Goal: Task Accomplishment & Management: Manage account settings

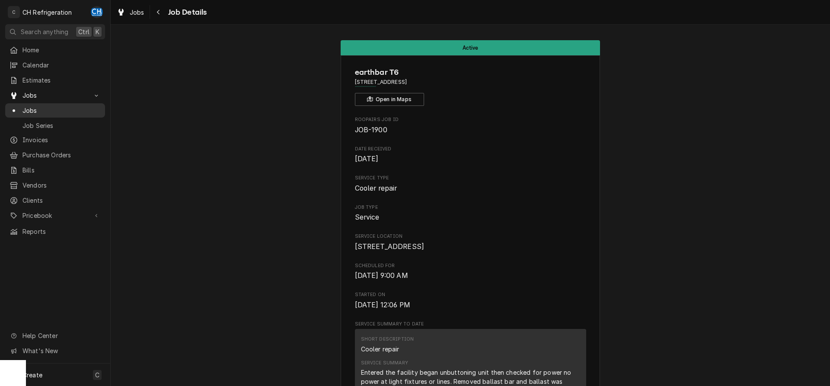
click at [33, 103] on link "Jobs" at bounding box center [55, 110] width 100 height 14
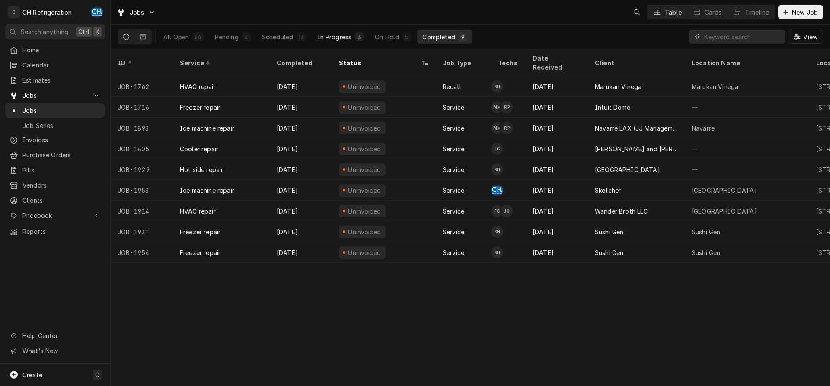
click at [337, 35] on div "In Progress" at bounding box center [334, 36] width 35 height 9
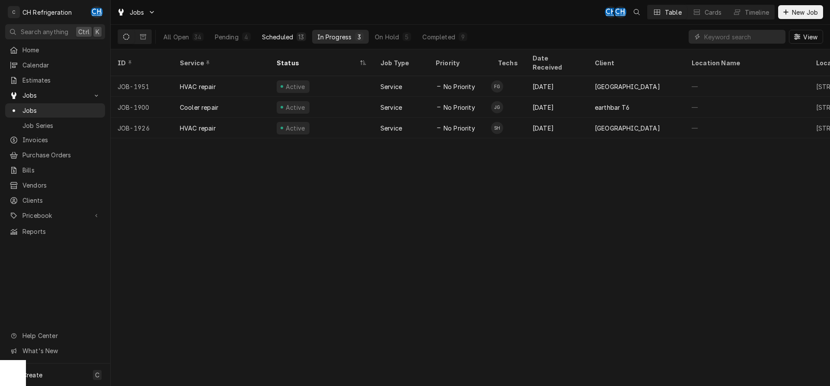
click at [285, 38] on div "Scheduled" at bounding box center [277, 36] width 31 height 9
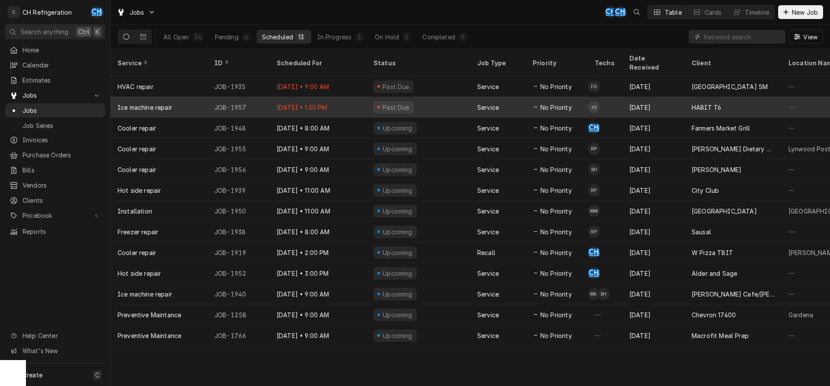
click at [344, 97] on div "Sep 16 • 1:30 PM" at bounding box center [318, 107] width 97 height 21
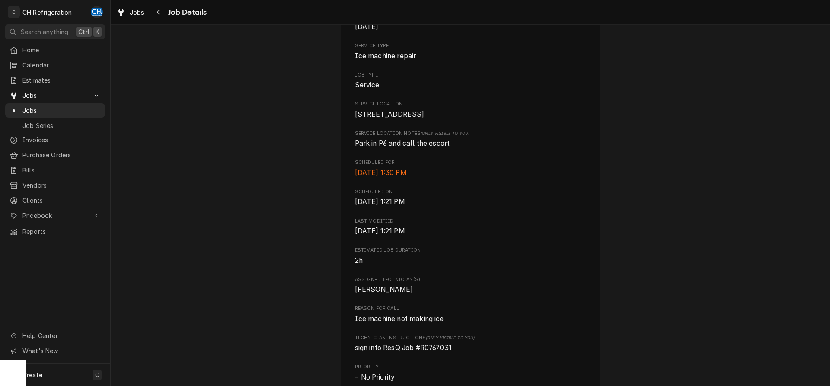
scroll to position [220, 0]
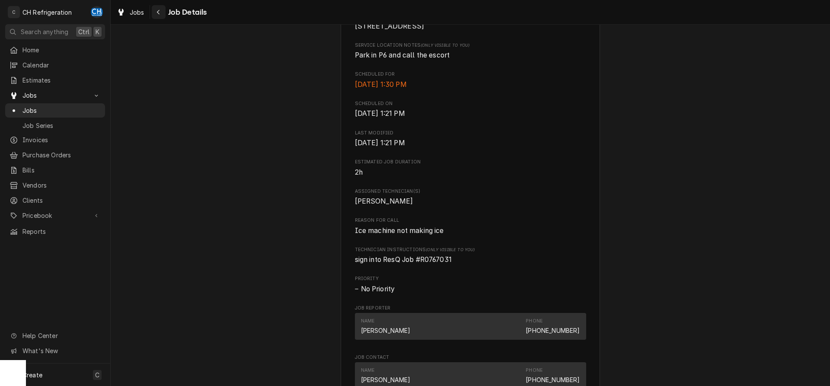
click at [155, 11] on div "Navigate back" at bounding box center [158, 12] width 9 height 9
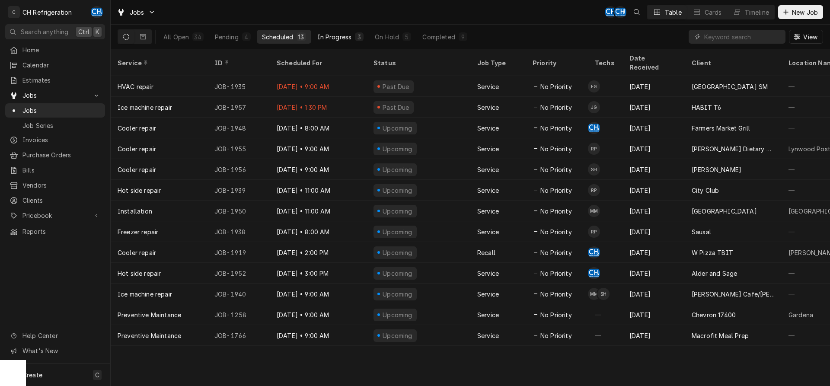
click at [340, 40] on div "In Progress" at bounding box center [334, 36] width 35 height 9
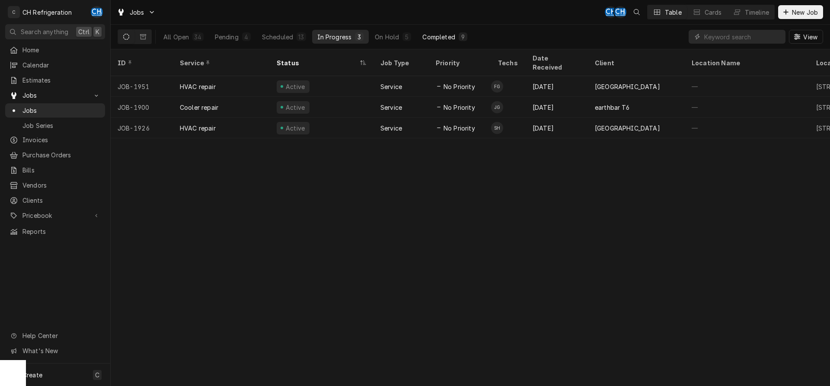
click at [434, 36] on div "Completed" at bounding box center [438, 36] width 32 height 9
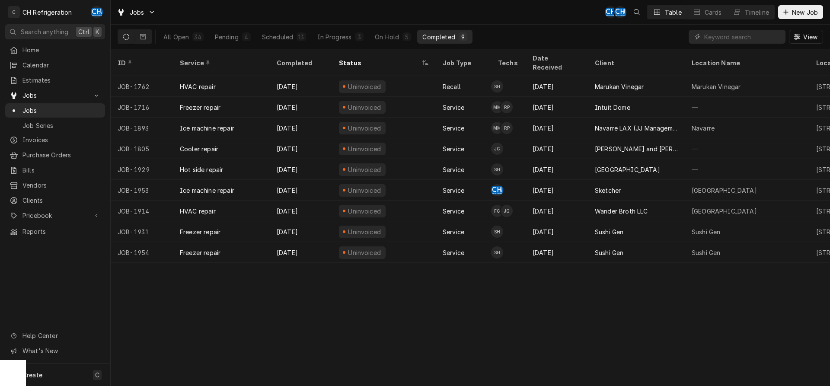
click at [454, 42] on button "Completed 9" at bounding box center [444, 37] width 55 height 14
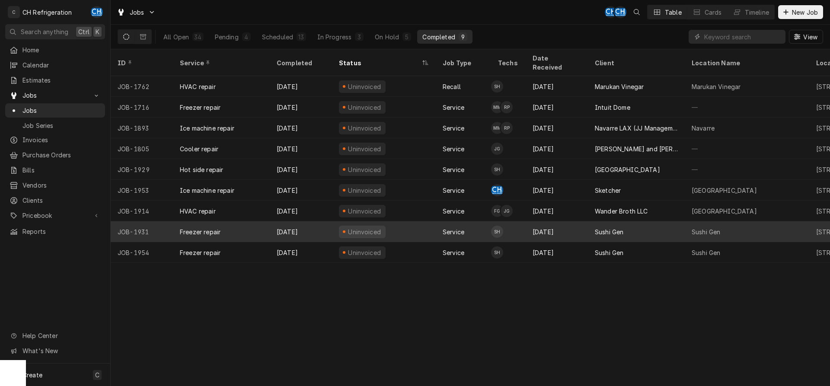
click at [633, 221] on div "Sushi Gen" at bounding box center [636, 231] width 97 height 21
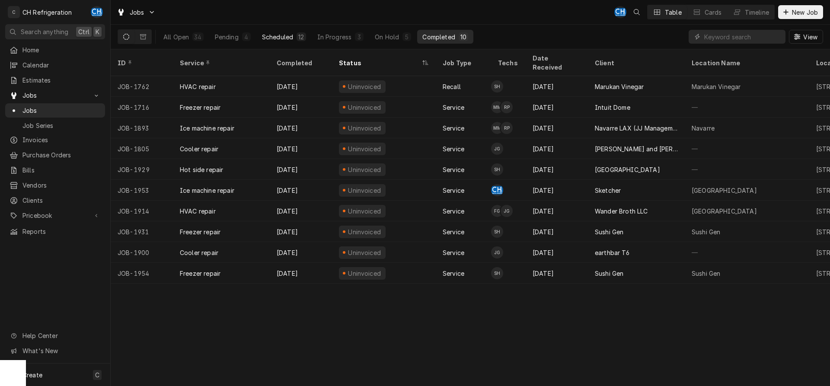
click at [284, 40] on div "Scheduled" at bounding box center [277, 36] width 31 height 9
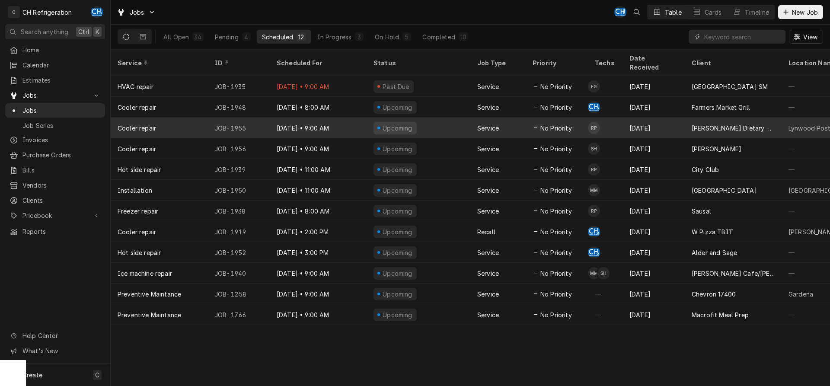
click at [654, 118] on div "Sep 16" at bounding box center [654, 128] width 62 height 21
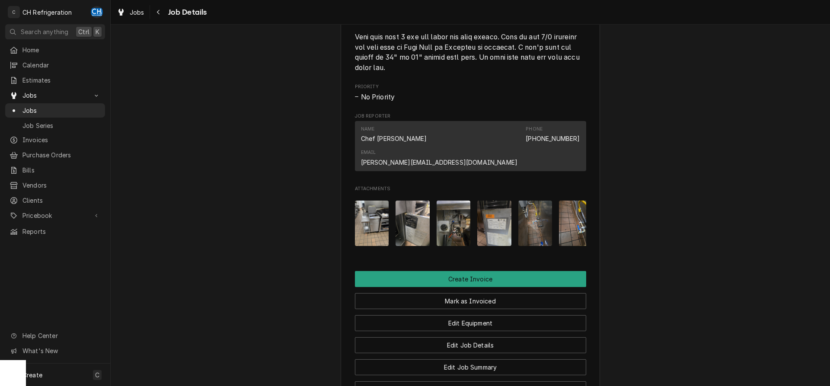
scroll to position [449, 0]
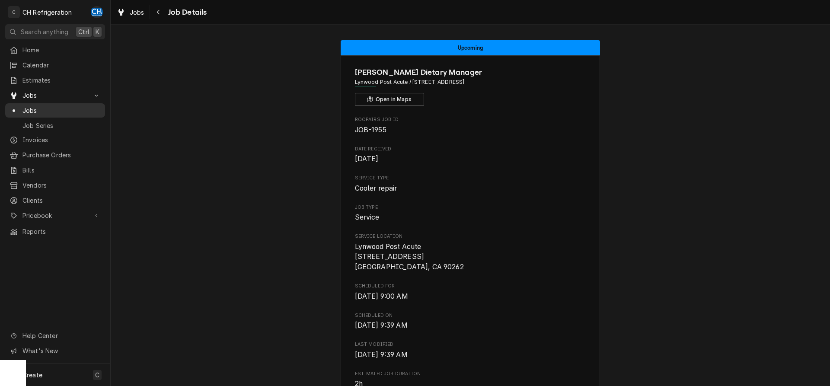
click at [53, 107] on span "Jobs" at bounding box center [61, 110] width 78 height 9
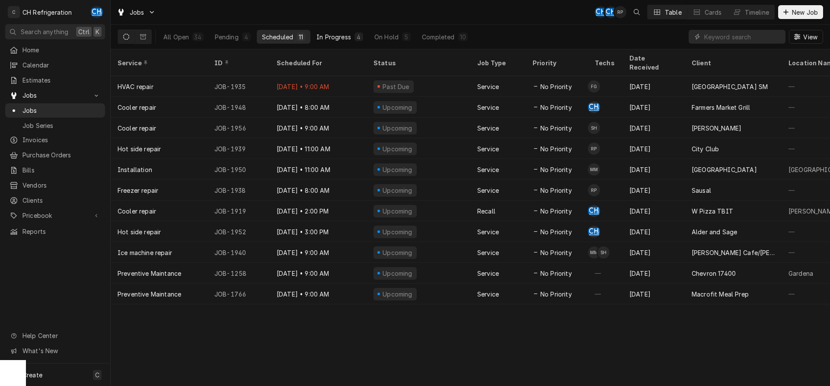
click at [323, 37] on div "In Progress" at bounding box center [333, 36] width 35 height 9
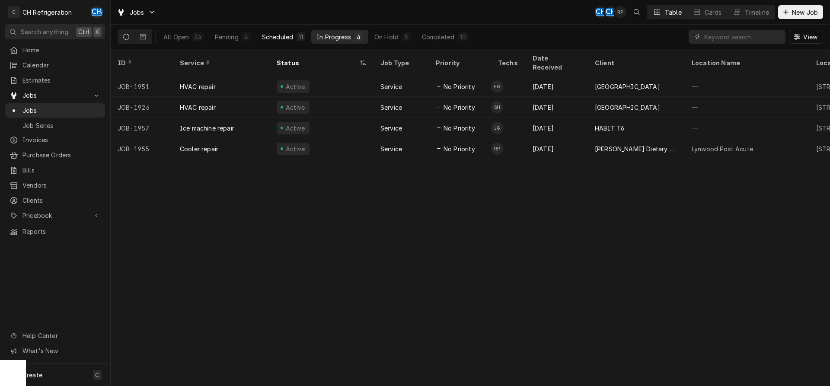
click at [295, 38] on button "Scheduled 11" at bounding box center [284, 37] width 54 height 14
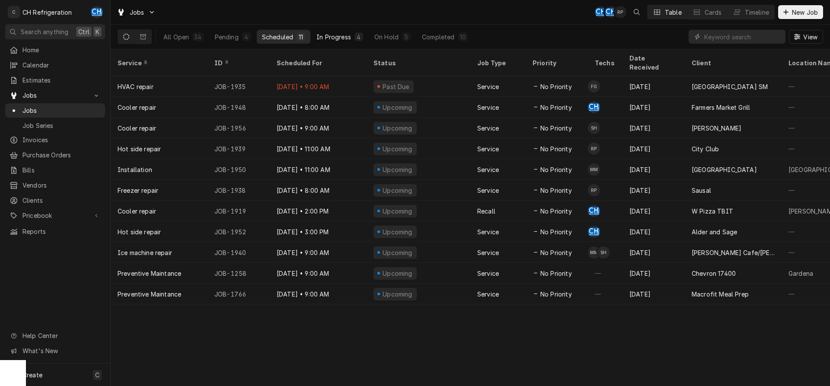
click at [327, 38] on div "In Progress" at bounding box center [333, 36] width 35 height 9
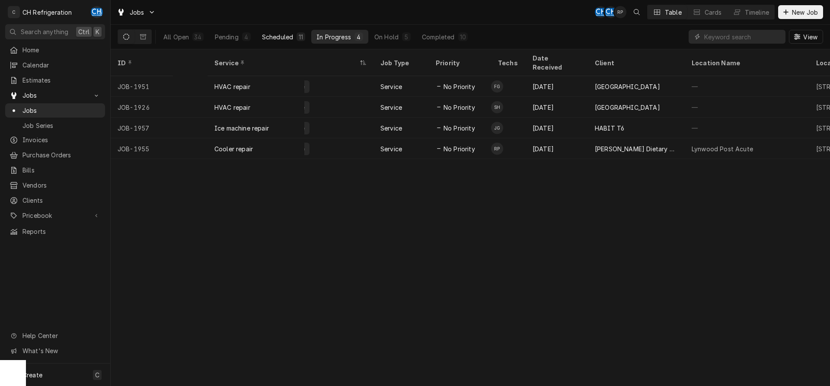
click at [288, 37] on div "Scheduled" at bounding box center [277, 36] width 31 height 9
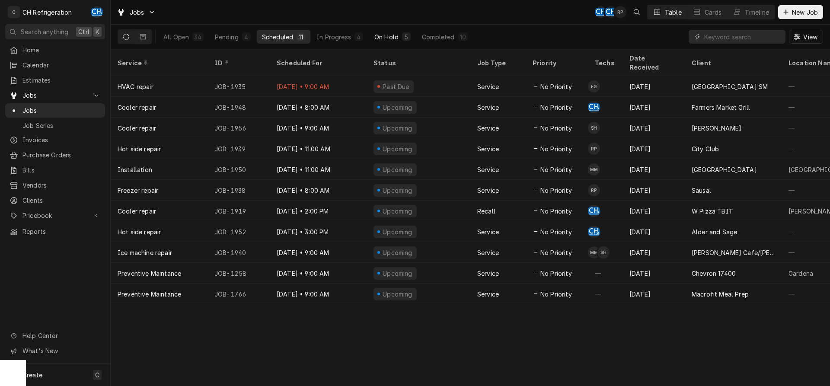
click at [397, 40] on div "On Hold" at bounding box center [386, 36] width 24 height 9
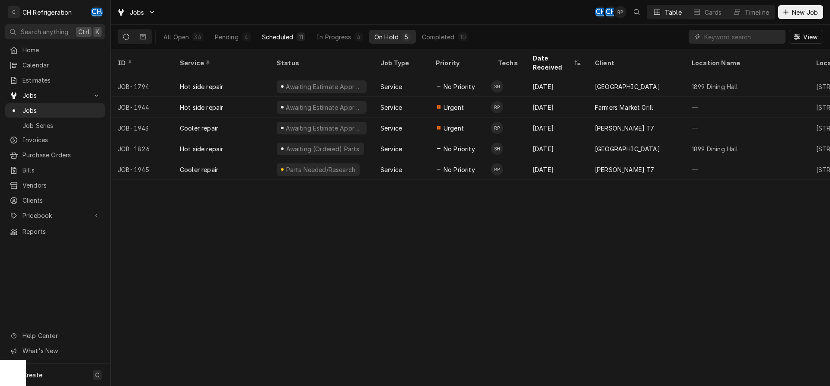
click at [290, 42] on button "Scheduled 11" at bounding box center [284, 37] width 54 height 14
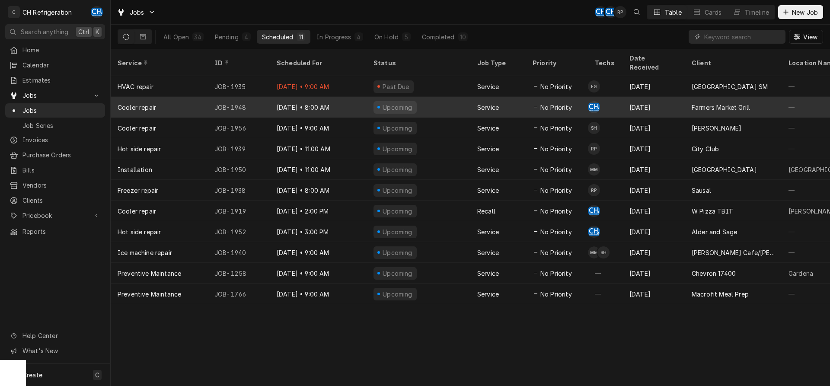
click at [435, 97] on div "Upcoming" at bounding box center [419, 107] width 104 height 21
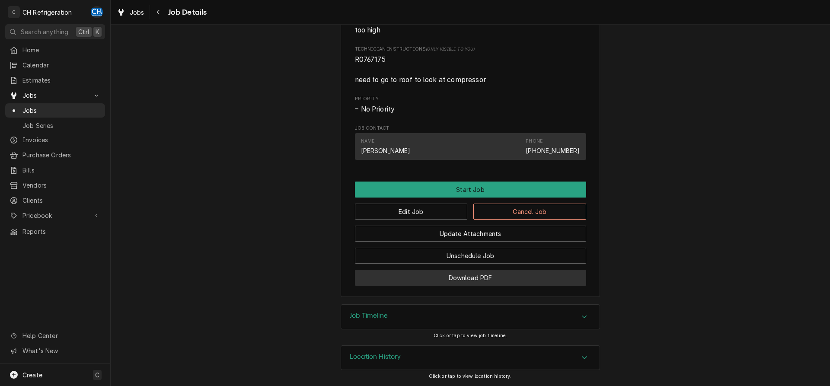
scroll to position [441, 0]
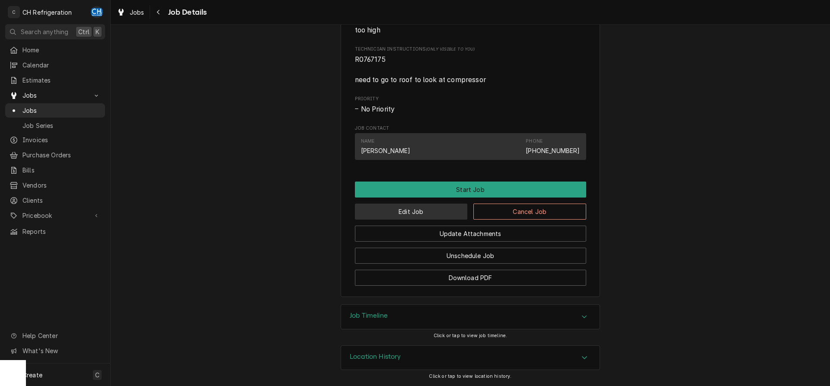
click at [415, 211] on button "Edit Job" at bounding box center [411, 212] width 113 height 16
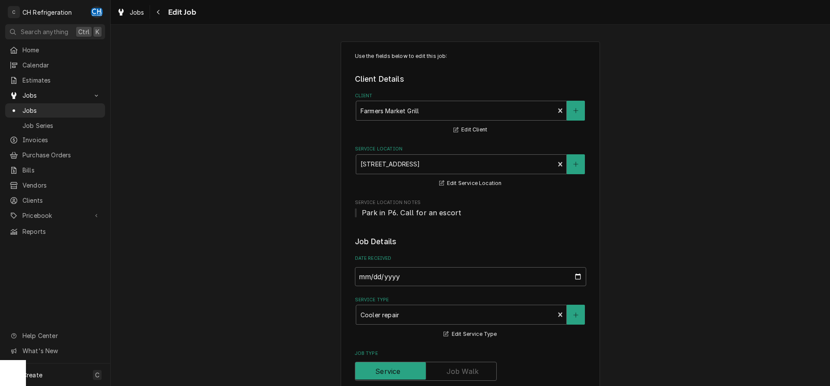
scroll to position [546, 0]
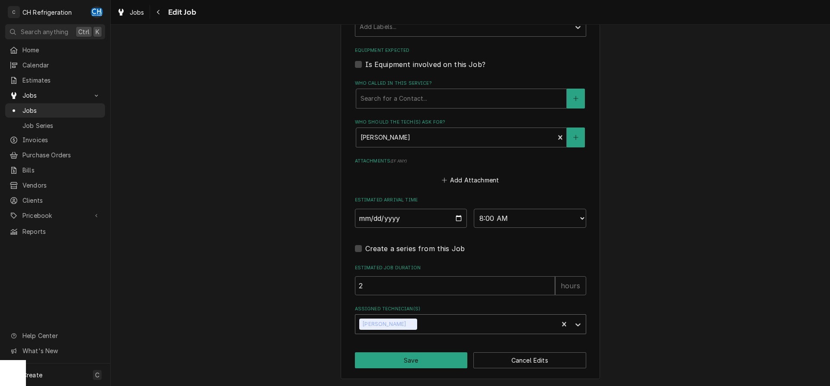
click at [409, 321] on icon "Remove Chris Hiraga" at bounding box center [412, 324] width 6 height 6
click at [419, 323] on div "Assigned Technician(s)" at bounding box center [463, 324] width 206 height 16
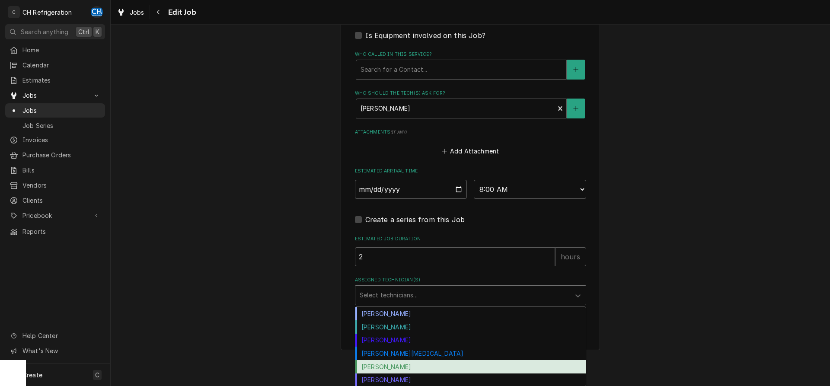
click at [390, 370] on div "Ruben Perez" at bounding box center [470, 366] width 230 height 13
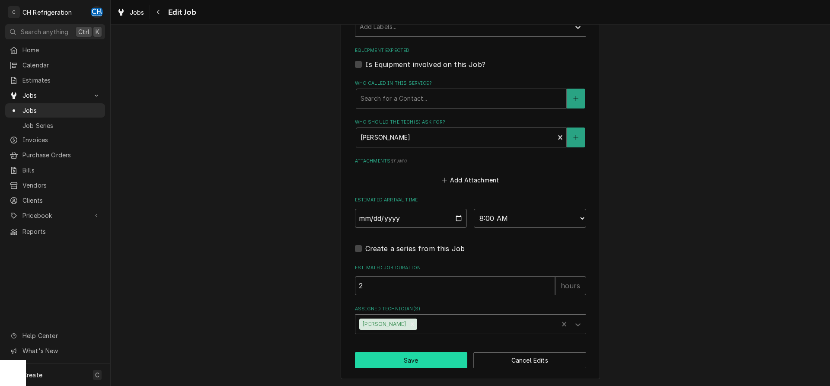
drag, startPoint x: 414, startPoint y: 350, endPoint x: 414, endPoint y: 355, distance: 4.8
click at [412, 357] on button "Save" at bounding box center [411, 360] width 113 height 16
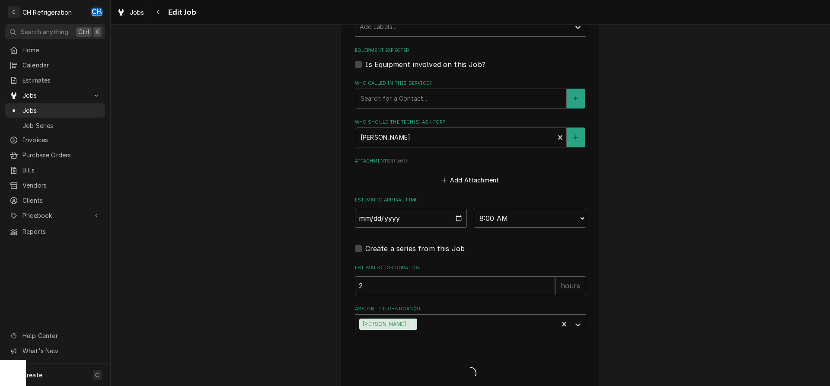
type textarea "x"
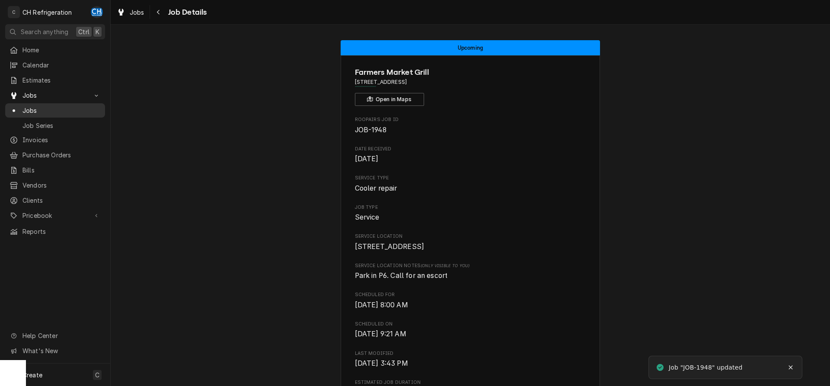
click at [42, 106] on span "Jobs" at bounding box center [61, 110] width 78 height 9
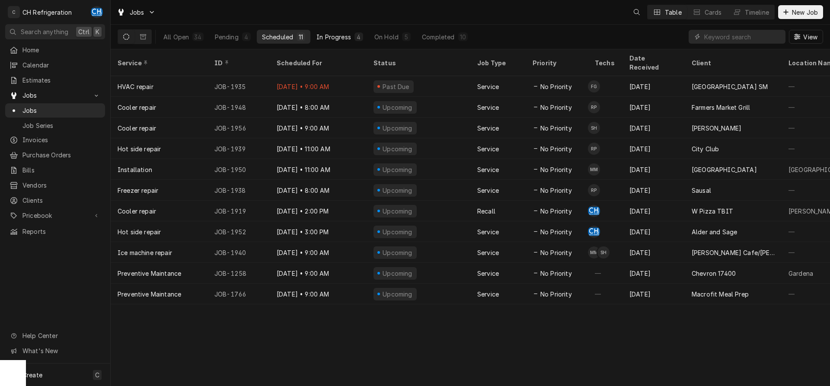
click at [332, 36] on div "In Progress" at bounding box center [333, 36] width 35 height 9
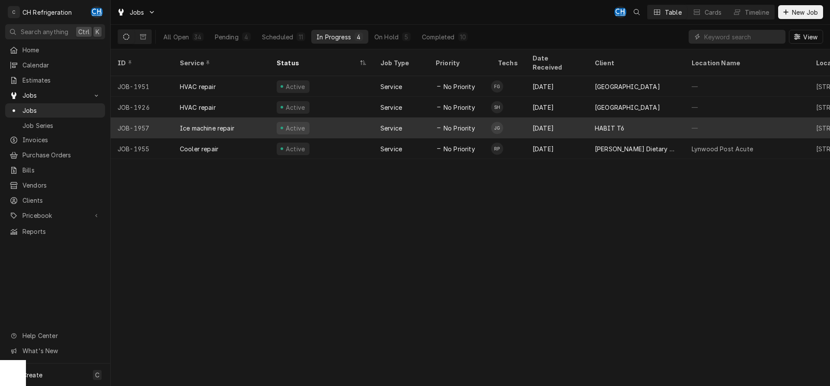
click at [577, 118] on div "[DATE]" at bounding box center [557, 128] width 62 height 21
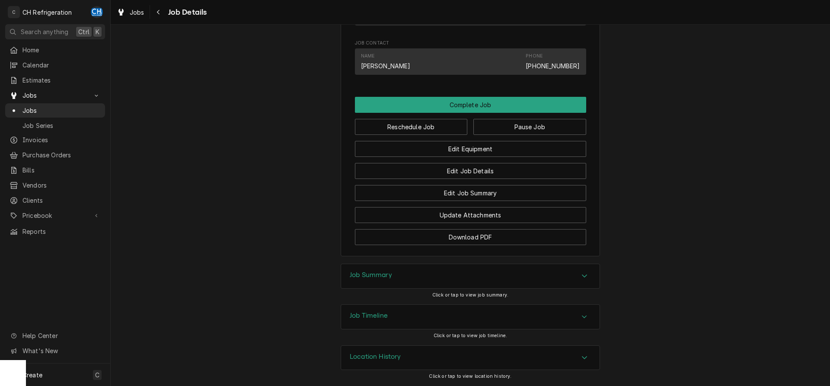
scroll to position [486, 0]
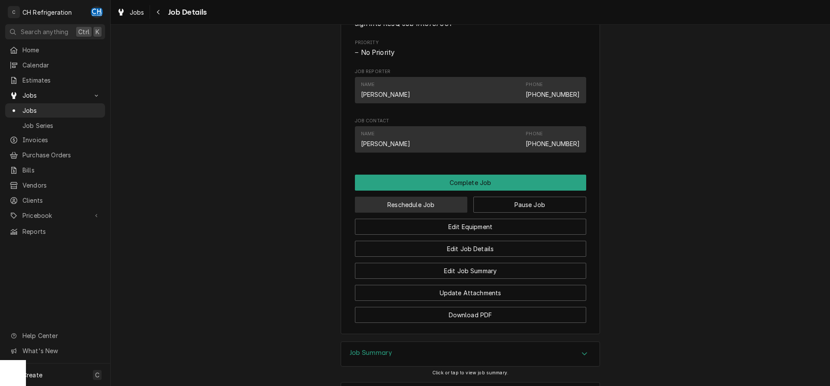
click at [421, 213] on button "Reschedule Job" at bounding box center [411, 205] width 113 height 16
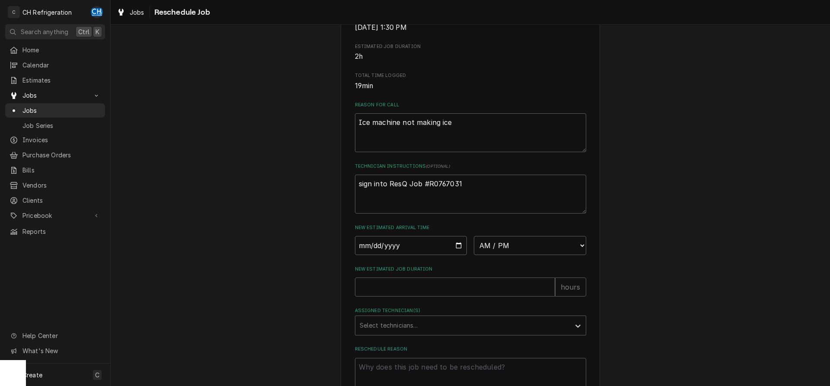
scroll to position [250, 0]
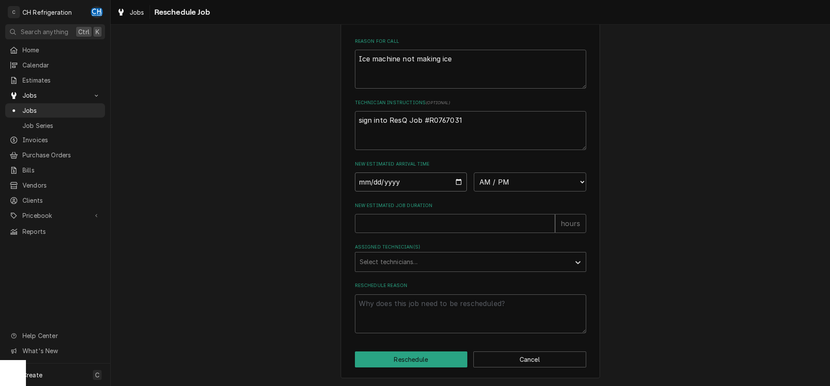
click at [457, 179] on input "Date" at bounding box center [411, 182] width 112 height 19
type input "[DATE]"
type textarea "x"
click at [462, 177] on input "2025-09-16" at bounding box center [411, 182] width 112 height 19
click at [458, 182] on input "2025-09-16" at bounding box center [411, 182] width 112 height 19
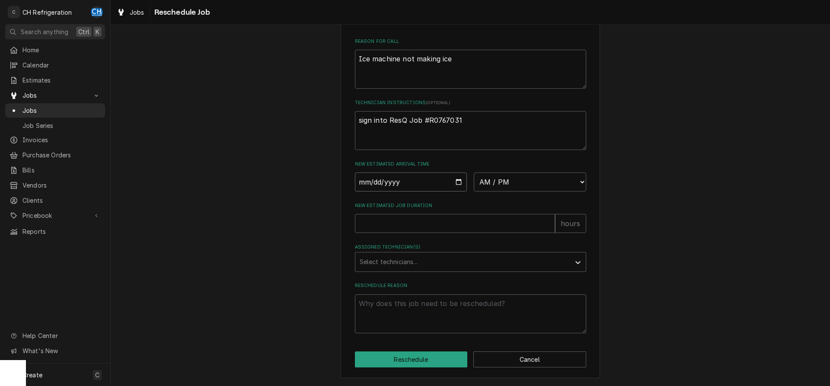
type input "2025-09-17"
type textarea "x"
click at [474, 173] on select "AM / PM 6:00 AM 6:15 AM 6:30 AM 6:45 AM 7:00 AM 7:15 AM 7:30 AM 7:45 AM 8:00 AM…" at bounding box center [530, 182] width 112 height 19
select select "09:00:00"
click option "9:00 AM" at bounding box center [0, 0] width 0 height 0
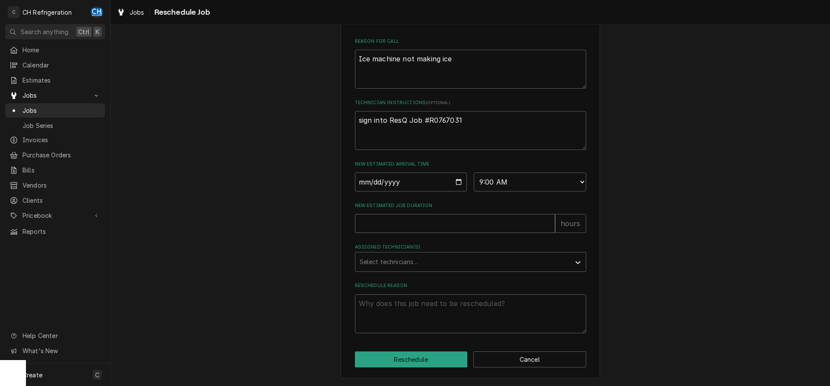
click at [426, 231] on input "New Estimated Job Duration" at bounding box center [455, 223] width 200 height 19
type textarea "x"
type input "1"
click at [405, 274] on div "Please provide some additional details to reschedule this job. Roopairs Job ID …" at bounding box center [470, 72] width 231 height 521
click at [409, 260] on div "Assigned Technician(s)" at bounding box center [463, 262] width 206 height 16
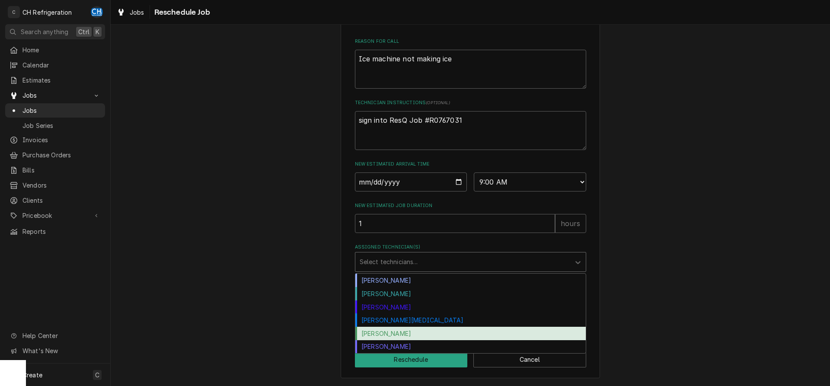
click at [395, 331] on div "Ruben Perez" at bounding box center [470, 333] width 230 height 13
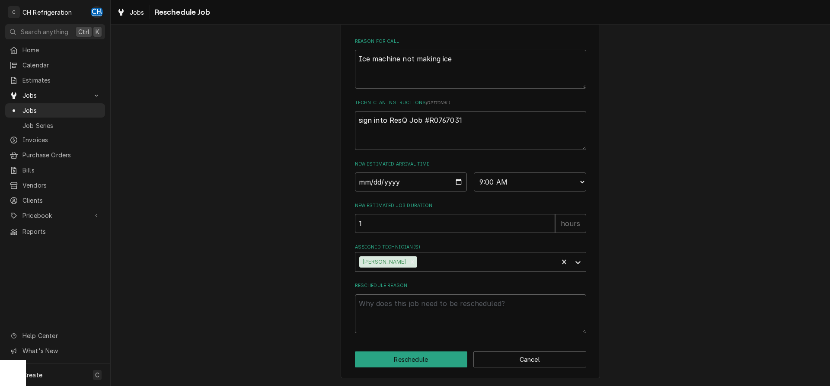
click at [435, 316] on textarea "Reschedule Reason" at bounding box center [470, 313] width 231 height 39
type textarea "x"
type textarea "i"
type textarea "x"
type textarea "id"
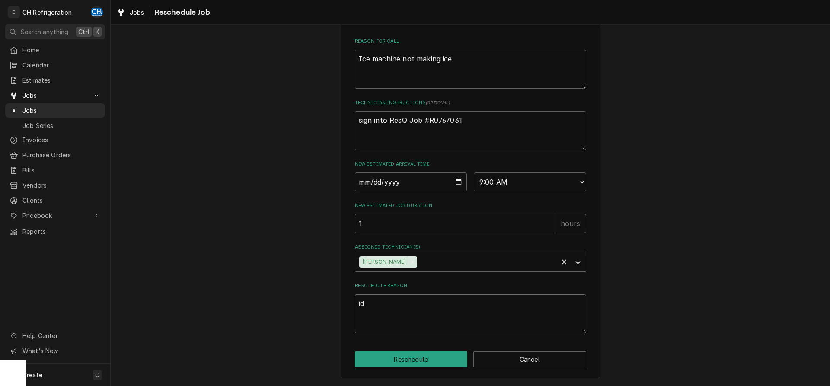
type textarea "x"
type textarea "idk"
click at [395, 361] on button "Reschedule" at bounding box center [411, 359] width 113 height 16
type textarea "x"
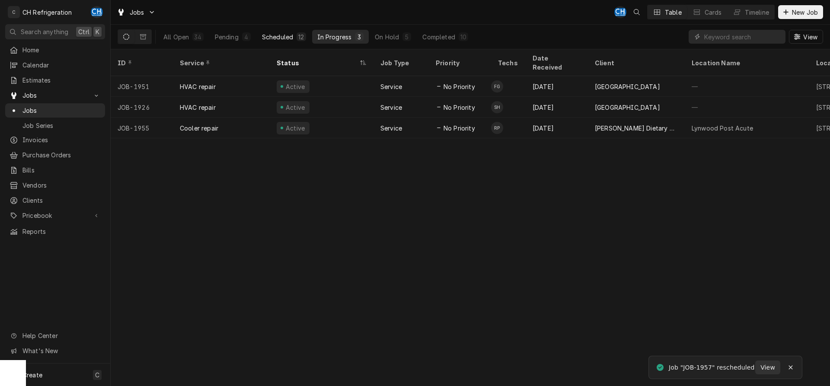
click at [289, 33] on div "Scheduled" at bounding box center [277, 36] width 31 height 9
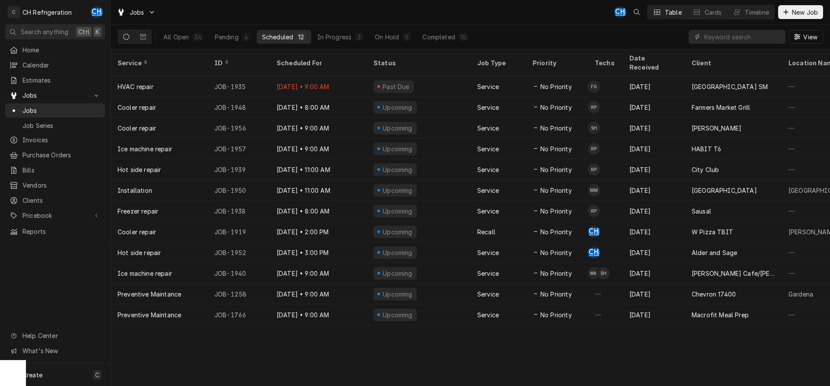
click at [447, 45] on div "All Open 34 Pending 4 Scheduled 12 In Progress 3 On Hold 5 Completed 10" at bounding box center [315, 37] width 315 height 24
click at [448, 39] on div "Completed" at bounding box center [438, 36] width 32 height 9
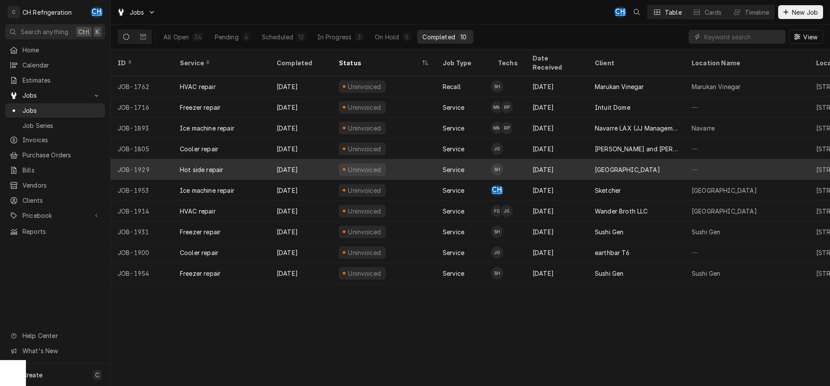
click at [650, 159] on div "[GEOGRAPHIC_DATA]" at bounding box center [636, 169] width 97 height 21
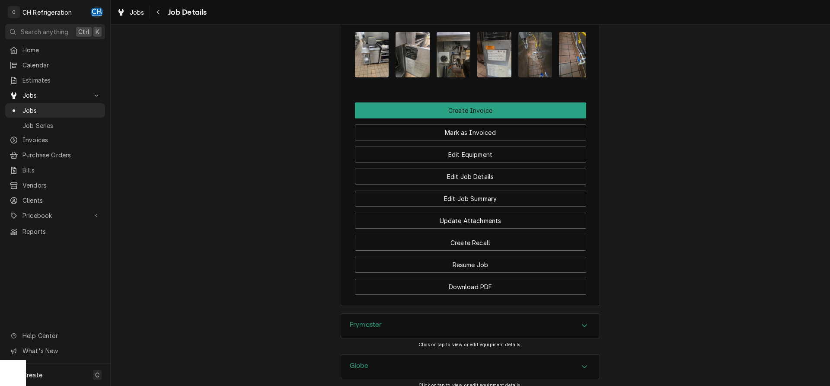
scroll to position [967, 0]
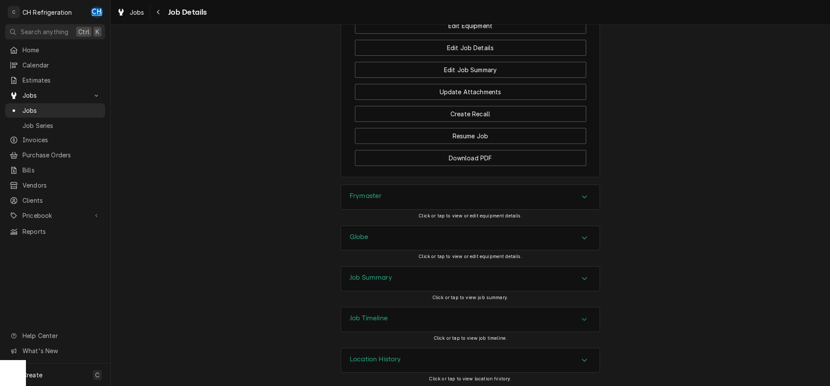
click at [370, 263] on div "Globe Click or tap to view or edit equipment details." at bounding box center [470, 246] width 259 height 41
click at [370, 268] on div "Job Summary" at bounding box center [470, 279] width 259 height 24
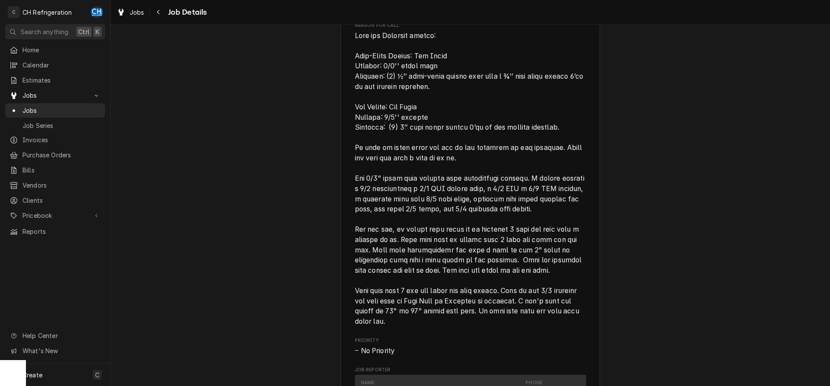
scroll to position [393, 0]
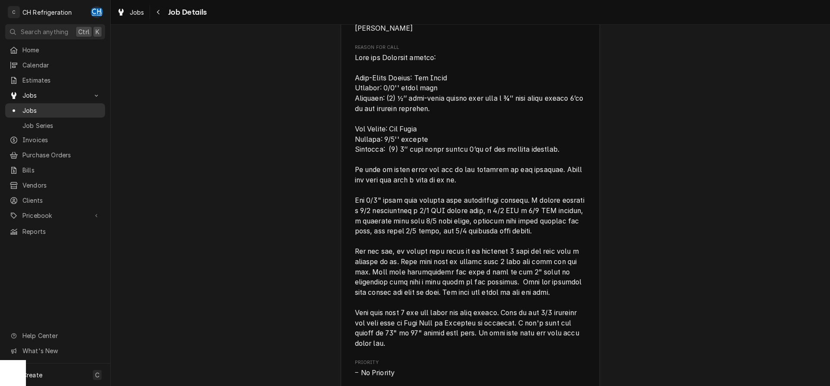
click at [29, 106] on span "Jobs" at bounding box center [61, 110] width 78 height 9
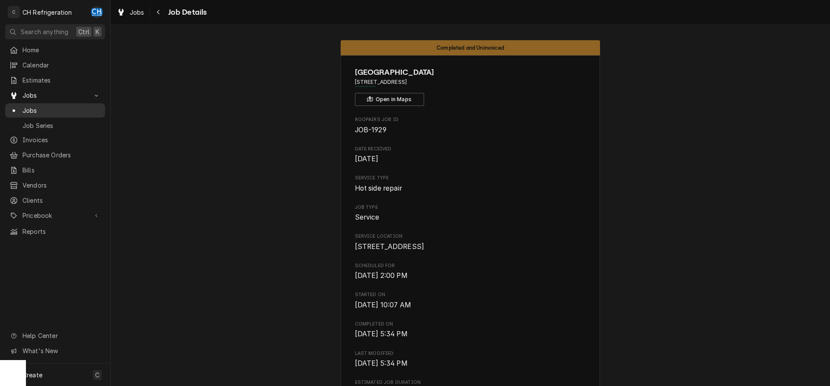
click at [35, 109] on span "Jobs" at bounding box center [61, 110] width 78 height 9
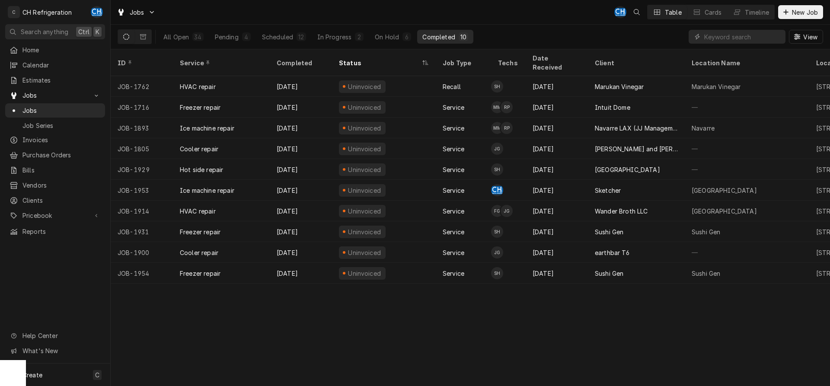
click at [286, 29] on div "All Open 34 Pending 4 Scheduled 12 In Progress 2 On Hold 6 Completed 10" at bounding box center [315, 37] width 315 height 24
drag, startPoint x: 289, startPoint y: 36, endPoint x: 468, endPoint y: 68, distance: 181.8
click at [290, 36] on div "Scheduled" at bounding box center [277, 36] width 31 height 9
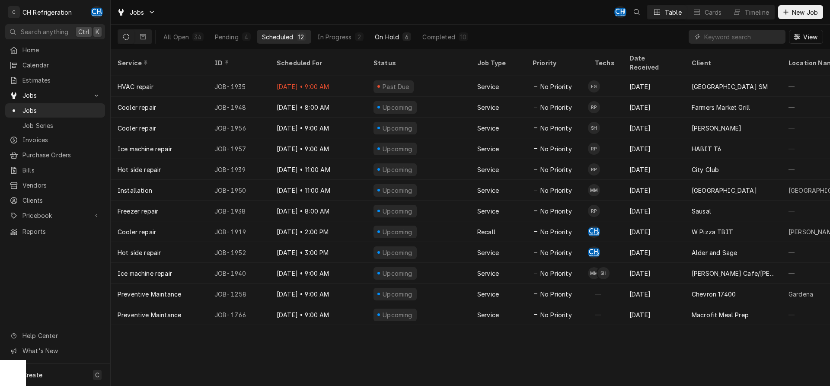
click at [397, 39] on div "On Hold" at bounding box center [387, 36] width 24 height 9
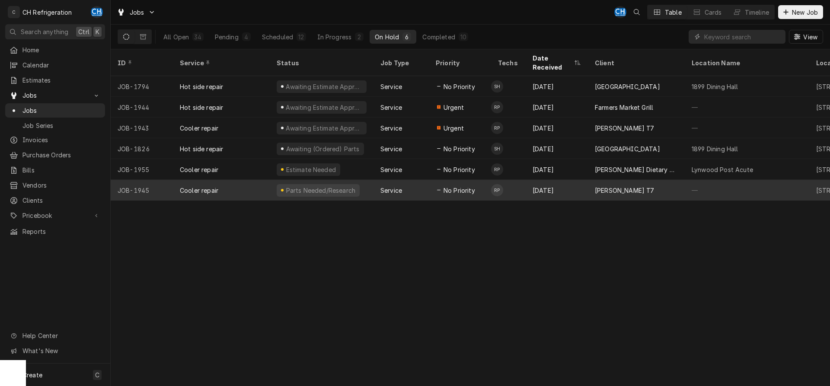
click at [574, 180] on div "[DATE]" at bounding box center [557, 190] width 62 height 21
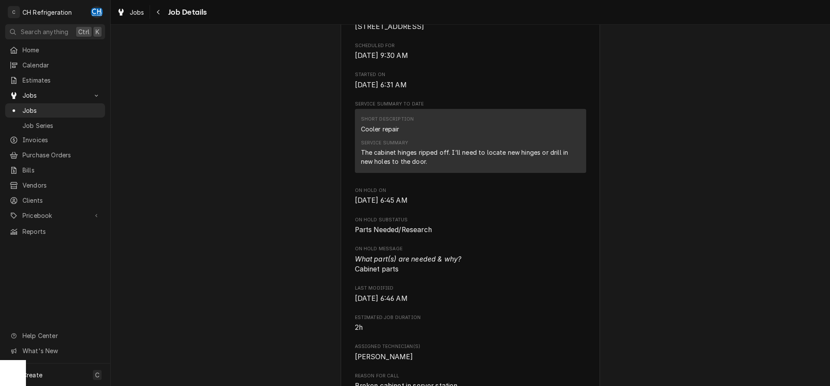
scroll to position [220, 0]
drag, startPoint x: 380, startPoint y: 163, endPoint x: 551, endPoint y: 167, distance: 171.3
click at [549, 166] on div "The cabinet hinges ripped off. I’ll need to locate new hinges or drill in new h…" at bounding box center [470, 156] width 219 height 18
click at [552, 166] on div "The cabinet hinges ripped off. I’ll need to locate new hinges or drill in new h…" at bounding box center [470, 156] width 219 height 18
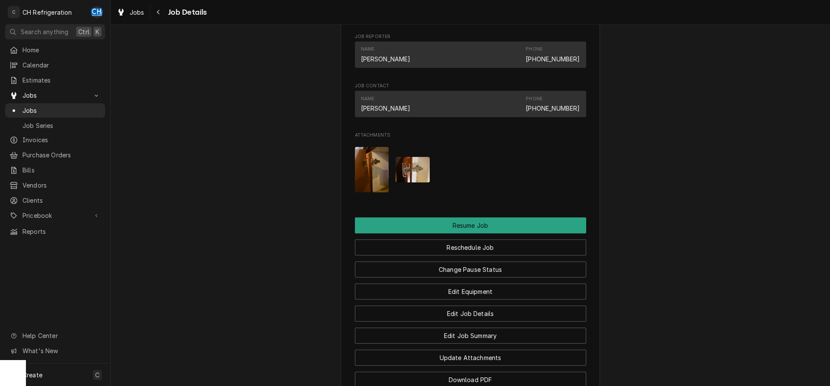
scroll to position [661, 0]
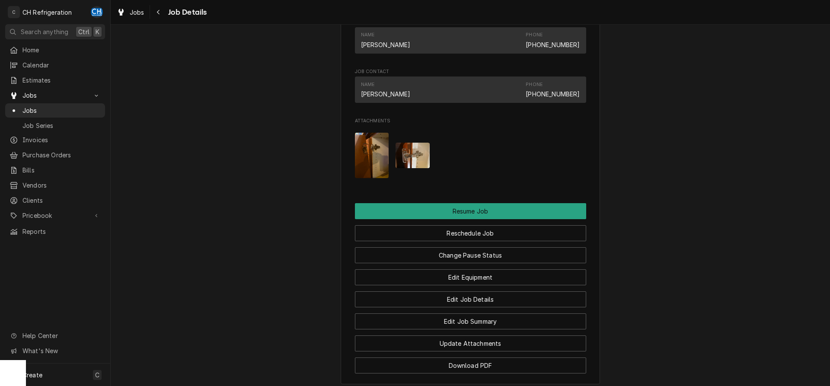
click at [374, 164] on img "Attachments" at bounding box center [372, 155] width 34 height 45
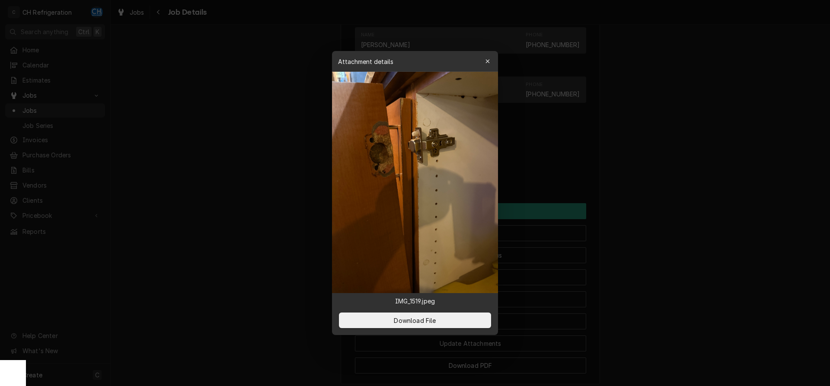
click at [740, 201] on div at bounding box center [415, 193] width 830 height 386
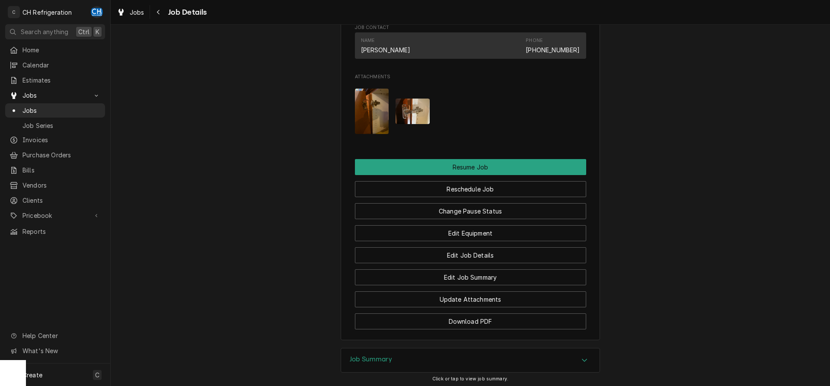
scroll to position [800, 0]
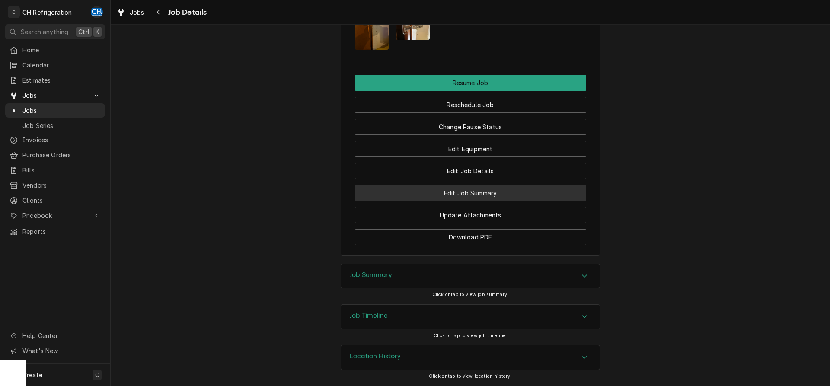
click at [496, 198] on button "Edit Job Summary" at bounding box center [470, 193] width 231 height 16
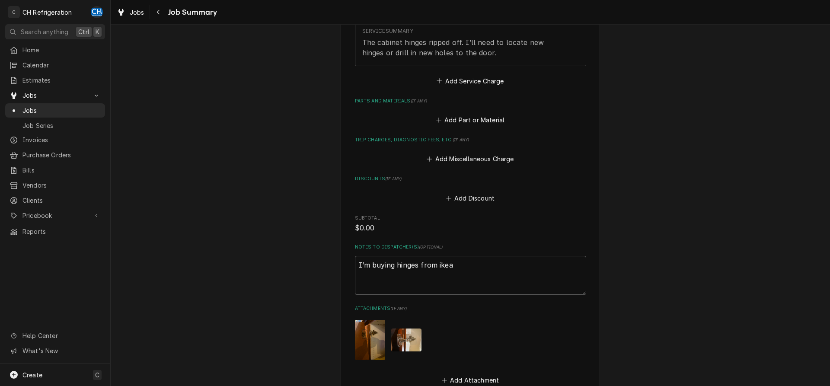
scroll to position [403, 0]
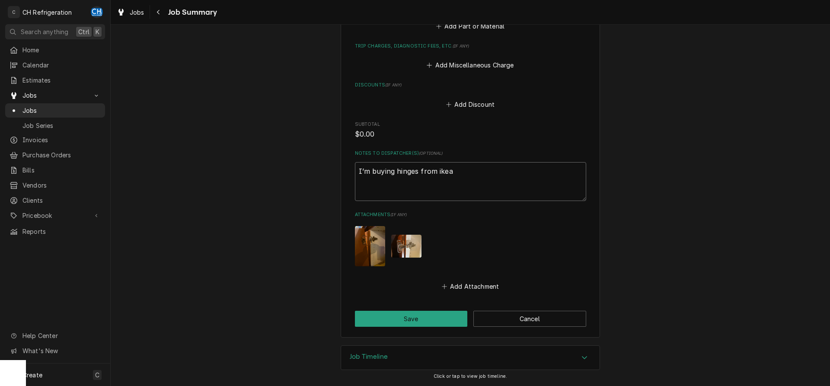
click at [500, 169] on textarea "I’m buying hinges from ikea" at bounding box center [470, 181] width 231 height 39
type textarea "x"
type textarea "I’m buying hinges from ikea"
type textarea "x"
type textarea "I’m buying hinges from ikea"
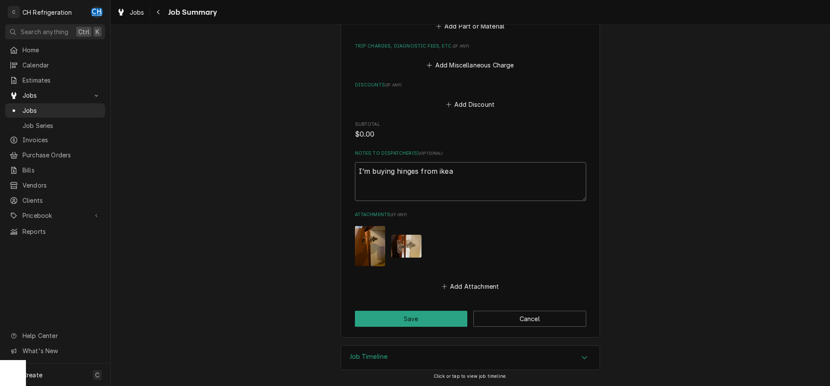
type textarea "x"
type textarea "I’m buying hinges from ikea ho"
type textarea "x"
type textarea "I’m buying hinges from ikea hoi"
type textarea "x"
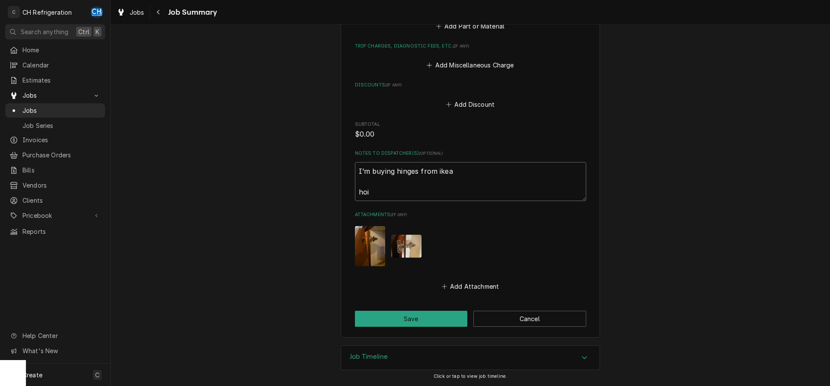
type textarea "I’m buying hinges from ikea ho"
type textarea "x"
type textarea "I’m buying hinges from ikea h"
type textarea "x"
type textarea "I’m buying hinges from ikea hi"
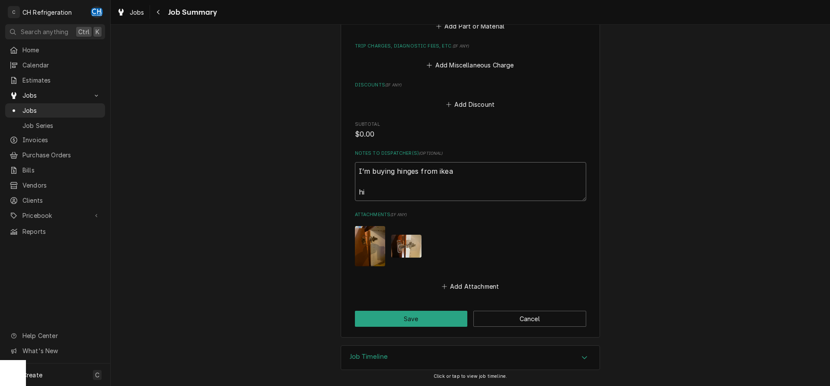
type textarea "x"
type textarea "I’m buying hinges from ikea hin"
type textarea "x"
type textarea "I’m buying hinges from ikea hing"
type textarea "x"
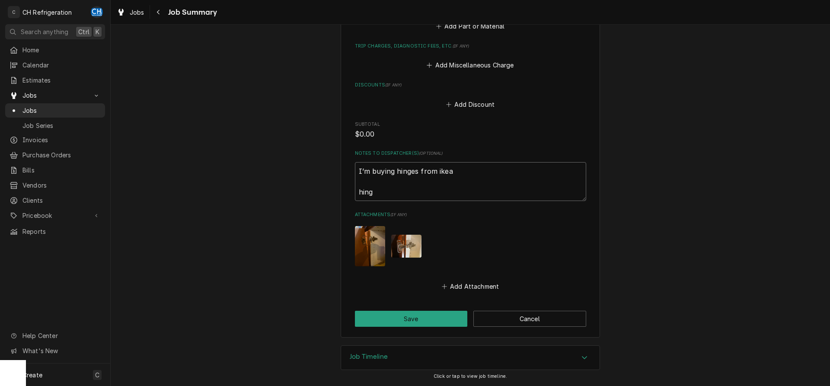
type textarea "I’m buying hinges from ikea hinge"
type textarea "x"
type textarea "I’m buying hinges from ikea hinges"
type textarea "x"
type textarea "I’m buying hinges from ikea hinges f"
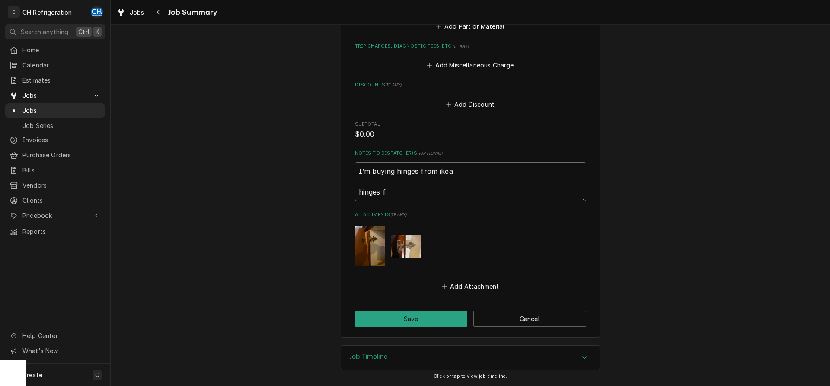
type textarea "x"
type textarea "I’m buying hinges from ikea hinges fr"
type textarea "x"
type textarea "I’m buying hinges from ikea hinges fro"
type textarea "x"
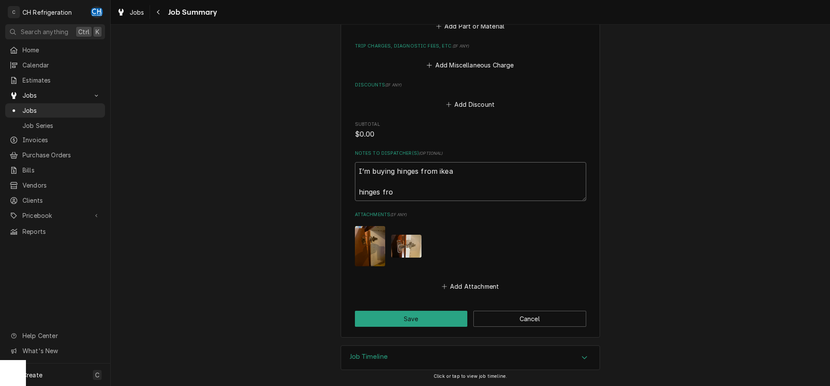
type textarea "I’m buying hinges from ikea hinges from"
type textarea "x"
type textarea "I’m buying hinges from ikea hinges from"
type textarea "x"
type textarea "I’m buying hinges from ikea hinges from a"
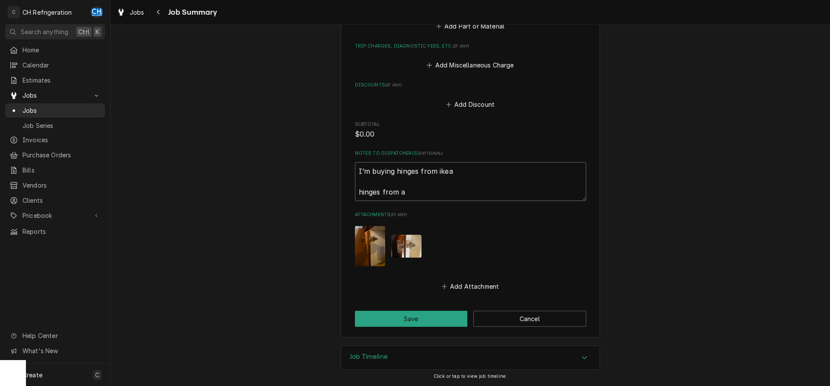
type textarea "x"
type textarea "I’m buying hinges from ikea hinges from am"
type textarea "x"
type textarea "I’m buying hinges from ikea hinges from ama"
type textarea "x"
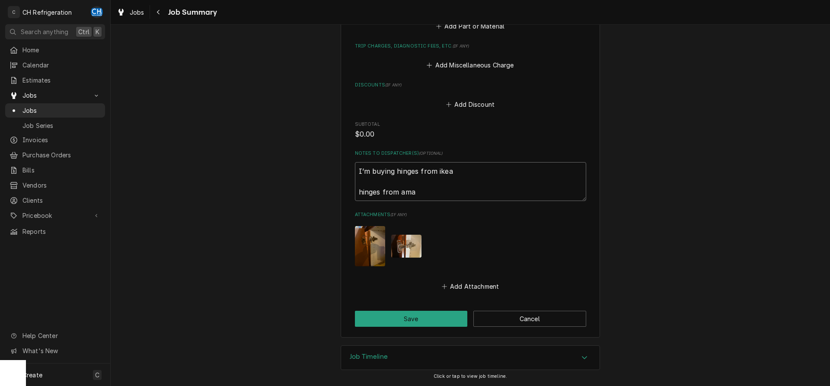
type textarea "I’m buying hinges from ikea hinges from amaz"
type textarea "x"
type textarea "I’m buying hinges from ikea hinges from amazo"
type textarea "x"
type textarea "I’m buying hinges from ikea hinges from amazon"
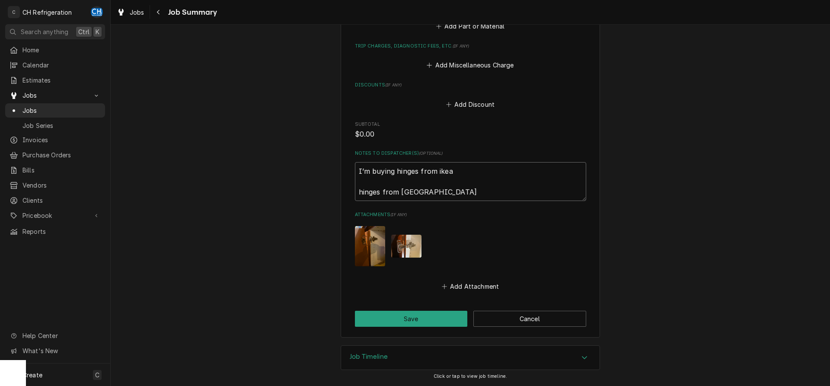
type textarea "x"
type textarea "I’m buying hinges from ikea hinges from amazon"
click at [439, 192] on textarea "I’m buying hinges from ikea hinges from amazon" at bounding box center [470, 181] width 231 height 39
type textarea "x"
type textarea "I’m buying hinges from ikea hinges from amazon -"
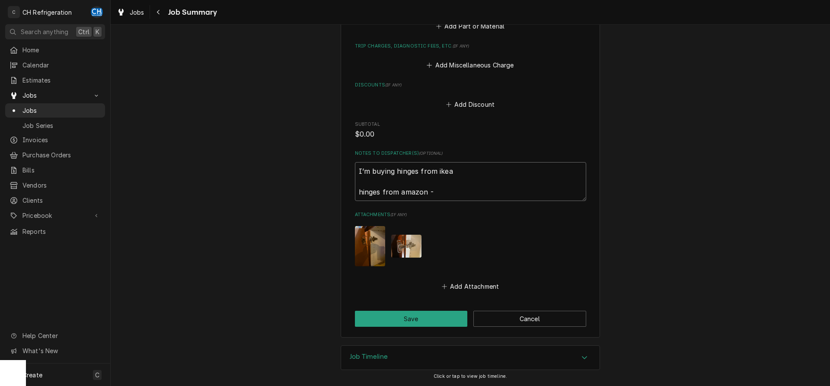
type textarea "x"
type textarea "I’m buying hinges from ikea hinges from amazon -"
type textarea "x"
type textarea "I’m buying hinges from ikea hinges from amazon - o"
type textarea "x"
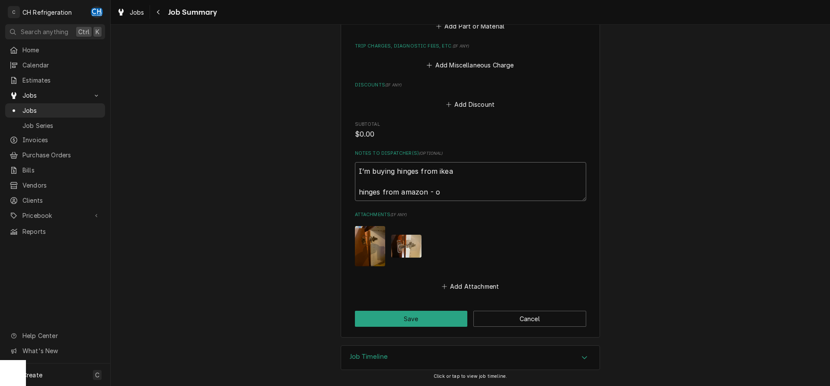
type textarea "I’m buying hinges from ikea hinges from amazon - ou"
type textarea "x"
type textarea "I’m buying hinges from ikea hinges from amazon - our"
type textarea "x"
type textarea "I’m buying hinges from ikea hinges from amazon - our"
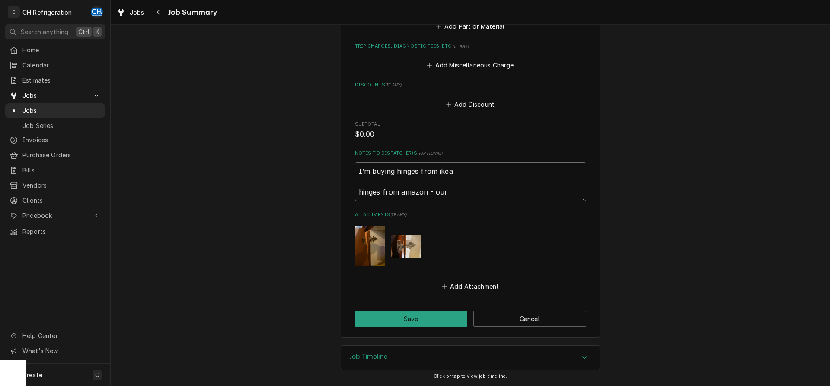
type textarea "x"
type textarea "I’m buying hinges from ikea hinges from amazon - our p"
type textarea "x"
type textarea "I’m buying hinges from ikea hinges from amazon - our pr"
type textarea "x"
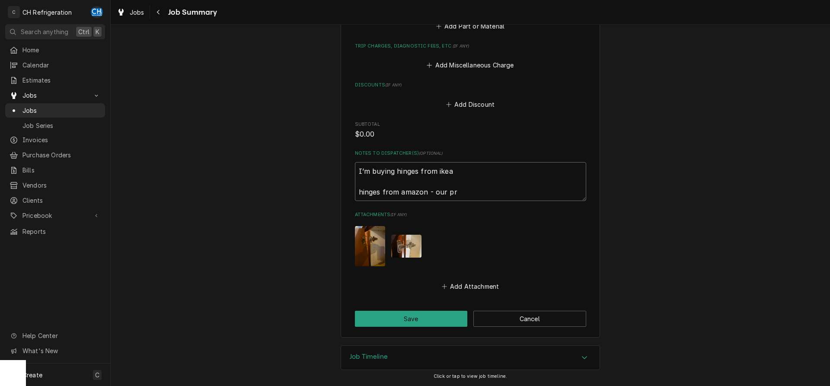
type textarea "I’m buying hinges from ikea hinges from amazon - our pri"
type textarea "x"
type textarea "I’m buying hinges from ikea hinges from amazon - our pric"
type textarea "x"
type textarea "I’m buying hinges from ikea hinges from amazon - our price"
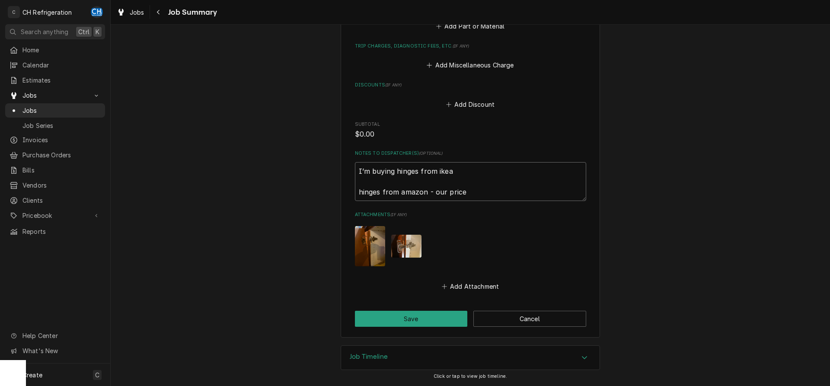
type textarea "x"
type textarea "I’m buying hinges from ikea hinges from amazon - our price"
type textarea "x"
type textarea "I’m buying hinges from ikea hinges from amazon - our price #"
type textarea "x"
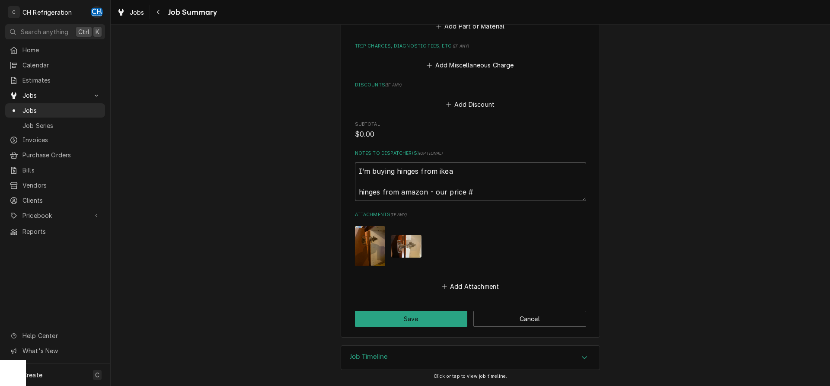
type textarea "I’m buying hinges from ikea hinges from amazon - our price"
type textarea "x"
type textarea "I’m buying hinges from ikea hinges from amazon - our price $"
type textarea "x"
type textarea "I’m buying hinges from ikea hinges from amazon - our price $9"
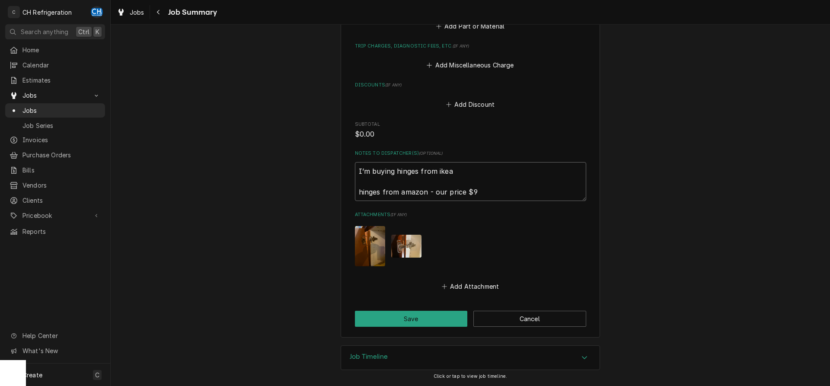
type textarea "x"
type textarea "I’m buying hinges from ikea hinges from amazon - our price $9."
type textarea "x"
type textarea "I’m buying hinges from ikea hinges from amazon - our price $9.3"
type textarea "x"
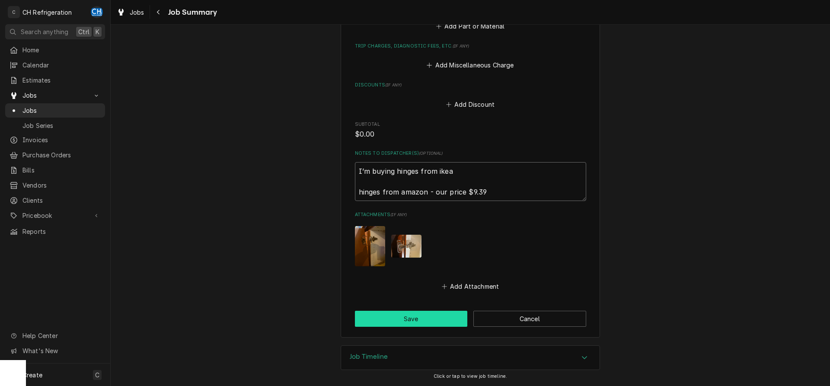
type textarea "I’m buying hinges from ikea hinges from amazon - our price $9.39"
click at [438, 322] on button "Save" at bounding box center [411, 319] width 113 height 16
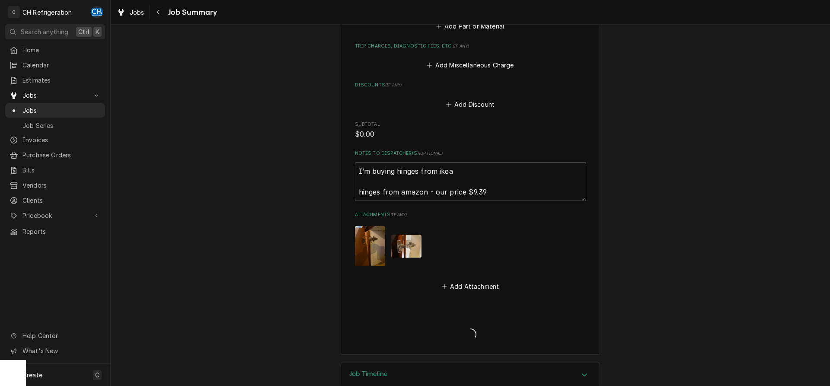
type textarea "x"
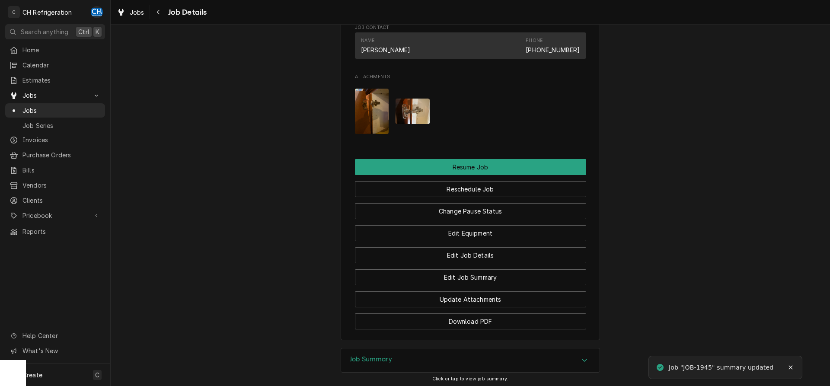
scroll to position [800, 0]
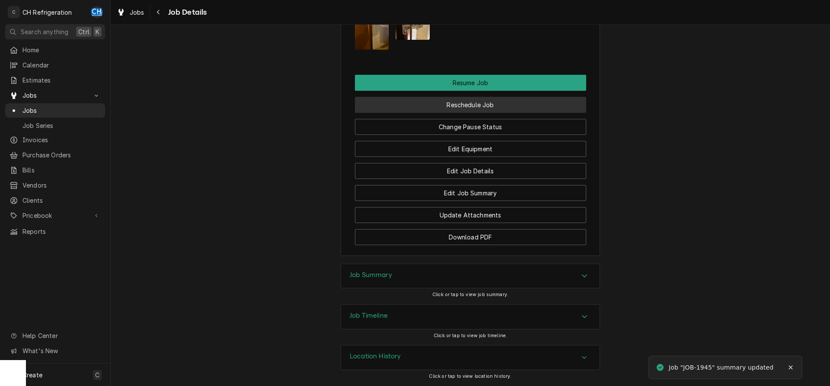
click at [511, 103] on button "Reschedule Job" at bounding box center [470, 105] width 231 height 16
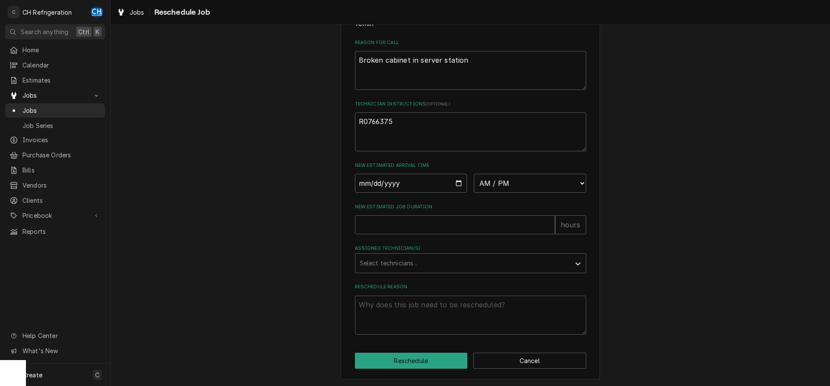
scroll to position [250, 0]
click at [454, 180] on input "Date" at bounding box center [411, 182] width 112 height 19
type input "2025-09-17"
click at [473, 225] on input "New Estimated Job Duration" at bounding box center [455, 223] width 200 height 19
type textarea "x"
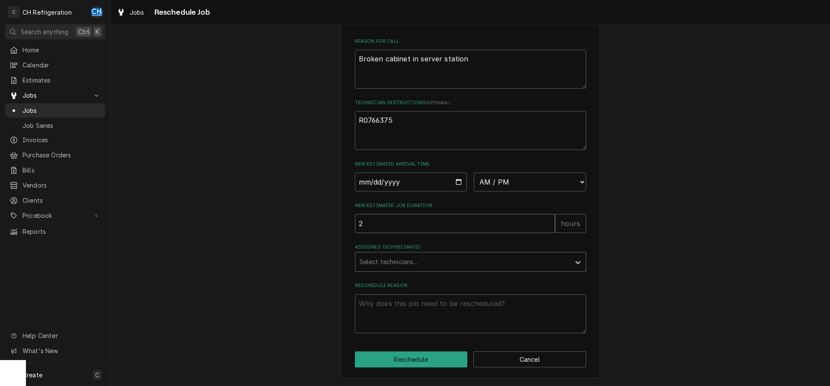
type input "2"
click at [454, 262] on div "Assigned Technician(s)" at bounding box center [463, 262] width 206 height 16
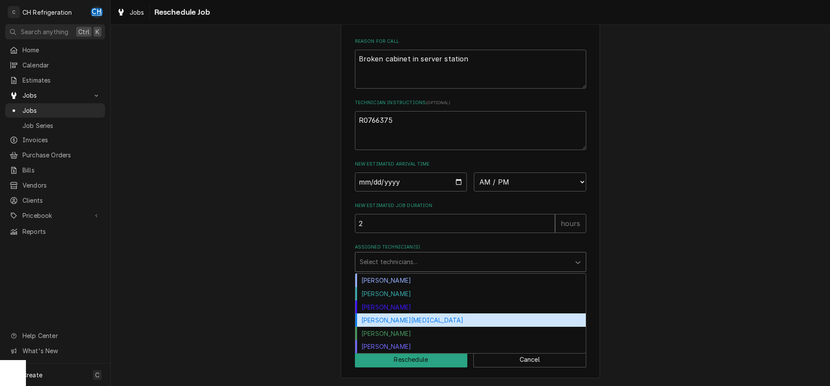
click at [414, 320] on div "Moises Melena" at bounding box center [470, 319] width 230 height 13
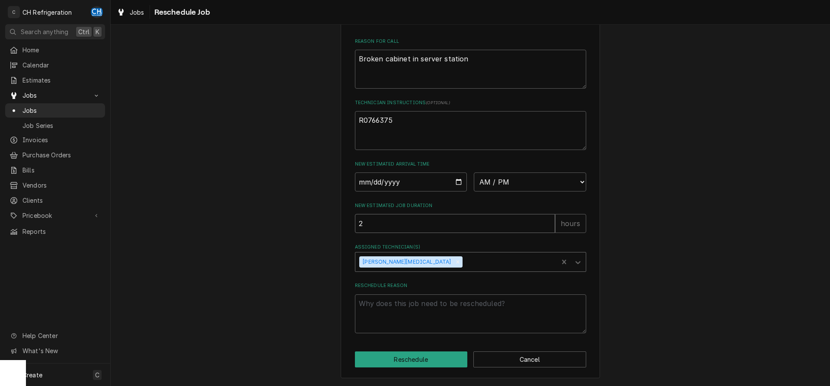
drag, startPoint x: 371, startPoint y: 227, endPoint x: 338, endPoint y: 226, distance: 32.5
click at [355, 227] on input "2" at bounding box center [455, 223] width 200 height 19
type textarea "x"
type input "1"
click at [452, 315] on textarea "Reschedule Reason" at bounding box center [470, 313] width 231 height 39
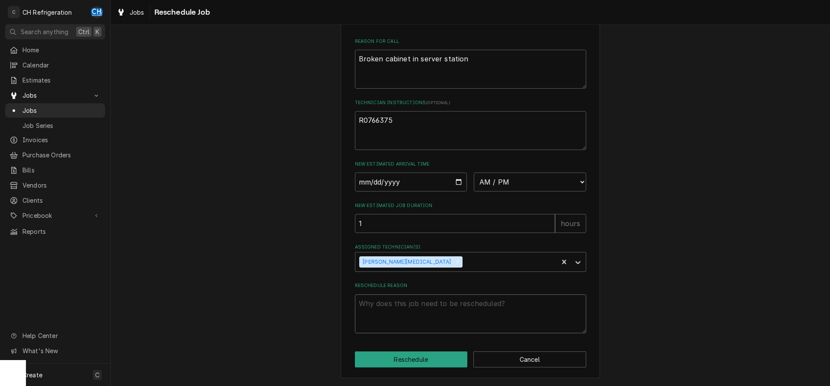
type textarea "x"
type textarea "h"
type textarea "x"
type textarea "hi"
type textarea "x"
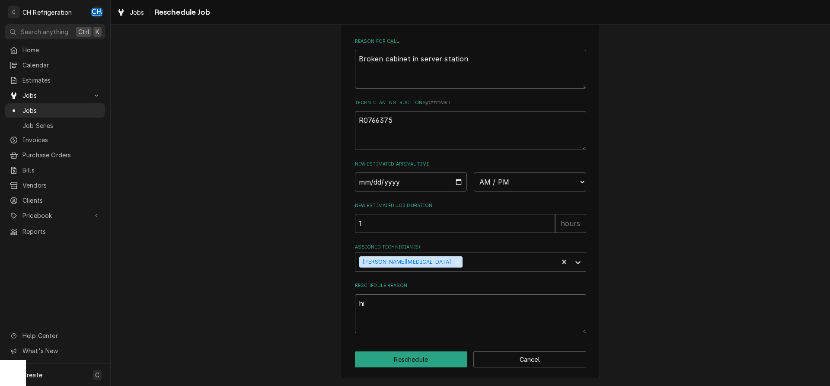
type textarea "hin"
type textarea "x"
type textarea "hing"
type textarea "x"
type textarea "hinge"
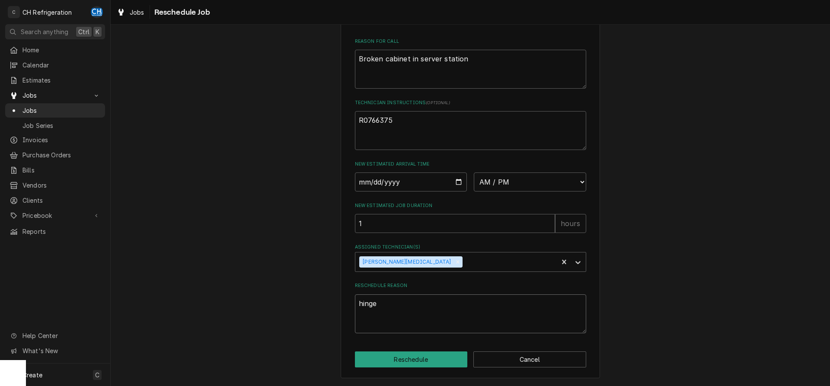
type textarea "x"
type textarea "hinges"
type textarea "x"
type textarea "hinges"
click at [474, 173] on select "AM / PM 6:00 AM 6:15 AM 6:30 AM 6:45 AM 7:00 AM 7:15 AM 7:30 AM 7:45 AM 8:00 AM…" at bounding box center [530, 182] width 112 height 19
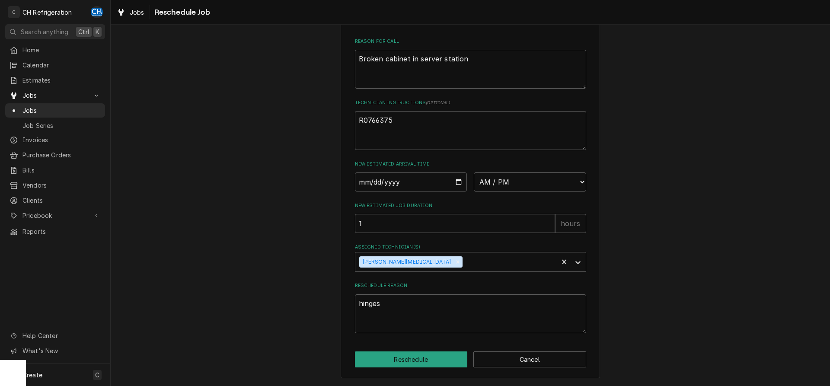
select select "09:00:00"
click option "9:00 AM" at bounding box center [0, 0] width 0 height 0
type textarea "x"
click at [474, 173] on select "AM / PM 6:00 AM 6:15 AM 6:30 AM 6:45 AM 7:00 AM 7:15 AM 7:30 AM 7:45 AM 8:00 AM…" at bounding box center [530, 182] width 112 height 19
click at [703, 231] on div "Please provide some additional details to reschedule this job. Roopairs Job ID …" at bounding box center [470, 90] width 719 height 592
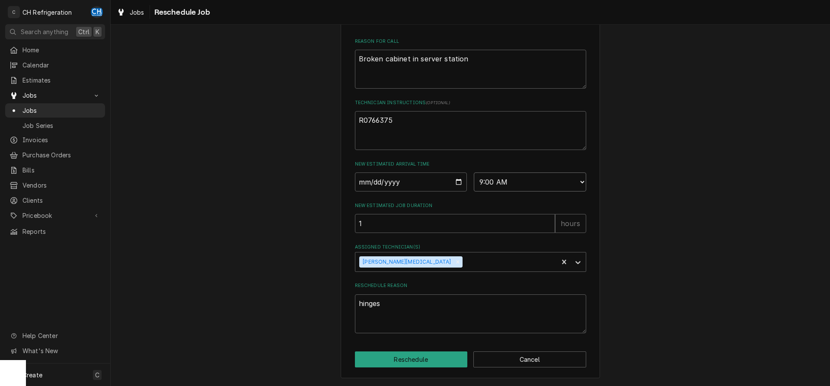
click at [474, 173] on select "AM / PM 6:00 AM 6:15 AM 6:30 AM 6:45 AM 7:00 AM 7:15 AM 7:30 AM 7:45 AM 8:00 AM…" at bounding box center [530, 182] width 112 height 19
select select "08:00:00"
click option "8:00 AM" at bounding box center [0, 0] width 0 height 0
click at [423, 349] on div "Please provide some additional details to reschedule this job. Roopairs Job ID …" at bounding box center [470, 90] width 259 height 577
drag, startPoint x: 420, startPoint y: 357, endPoint x: 443, endPoint y: 349, distance: 24.2
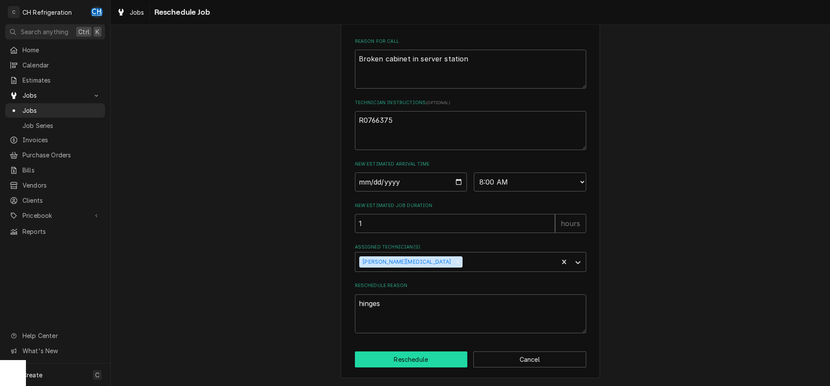
click at [420, 356] on button "Reschedule" at bounding box center [411, 359] width 113 height 16
type textarea "x"
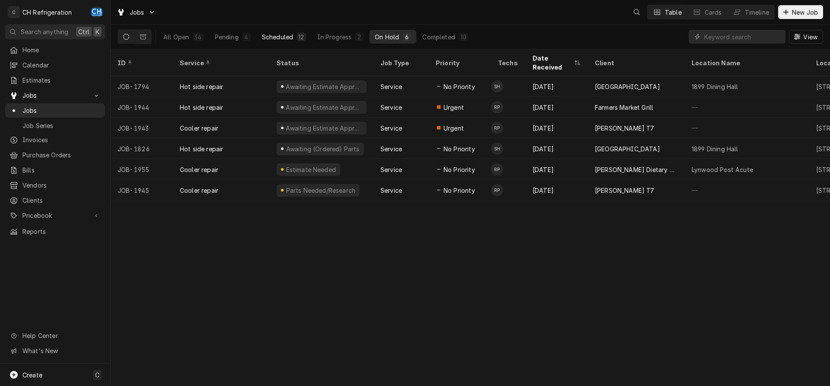
click at [288, 34] on div "Scheduled" at bounding box center [277, 36] width 31 height 9
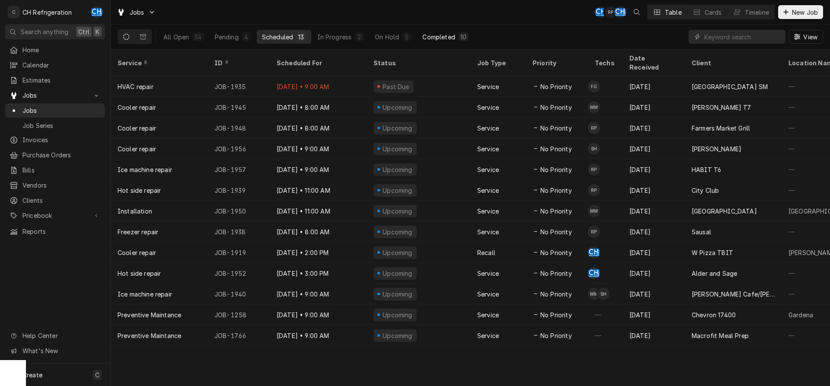
click at [454, 35] on div "Completed" at bounding box center [438, 36] width 32 height 9
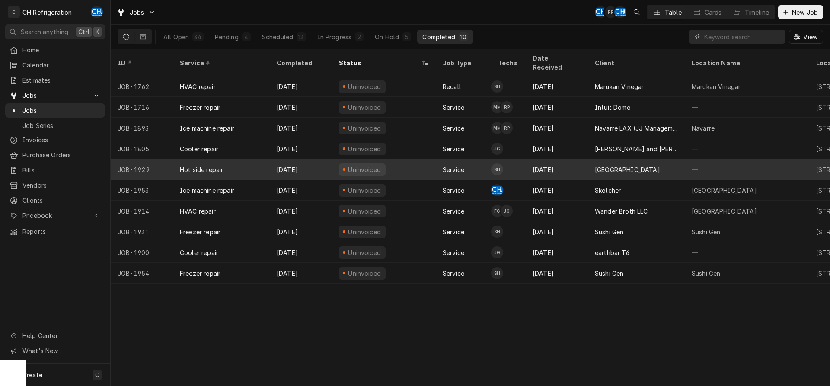
click at [650, 159] on div "[GEOGRAPHIC_DATA]" at bounding box center [636, 169] width 97 height 21
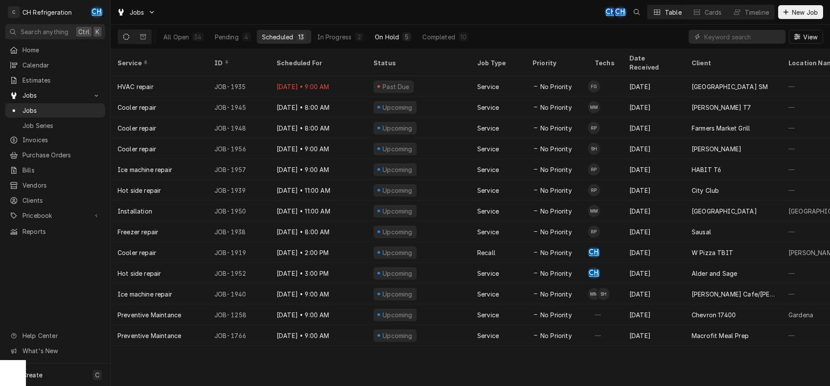
click at [395, 33] on div "On Hold" at bounding box center [387, 36] width 24 height 9
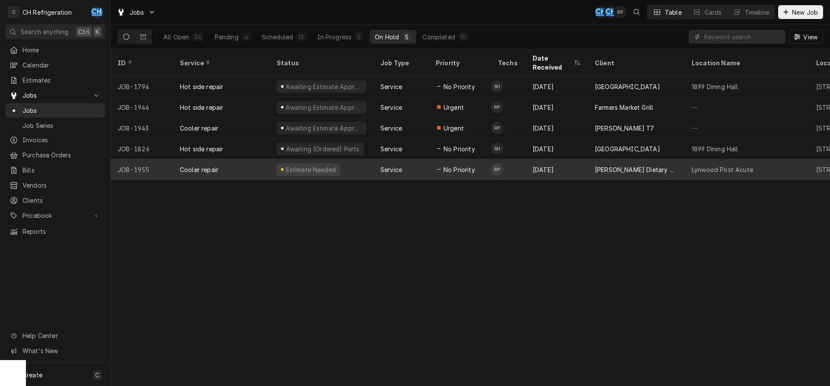
click at [614, 165] on div "[PERSON_NAME] Dietary Manager" at bounding box center [636, 169] width 83 height 9
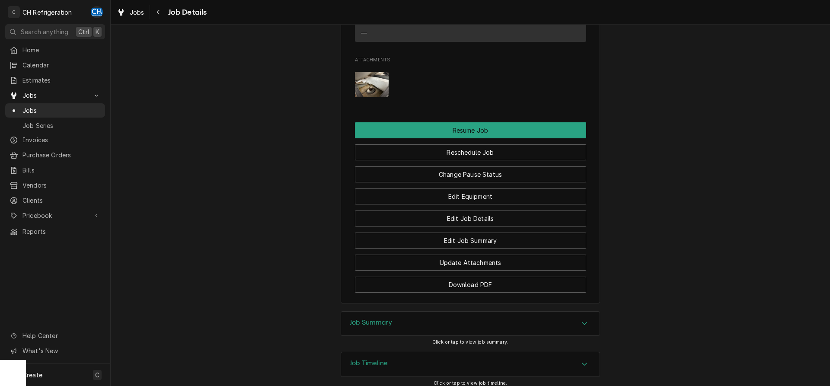
scroll to position [794, 0]
click at [384, 311] on div "Job Summary" at bounding box center [470, 323] width 259 height 24
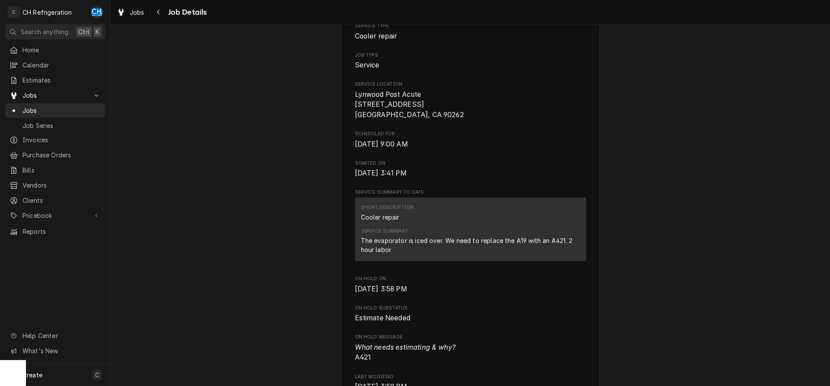
scroll to position [0, 0]
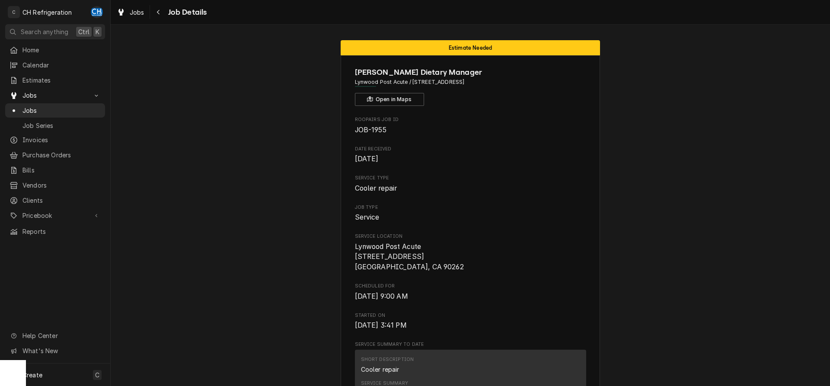
drag, startPoint x: 521, startPoint y: 82, endPoint x: 413, endPoint y: 85, distance: 107.7
click at [413, 85] on span "Lynwood Post Acute / [STREET_ADDRESS]" at bounding box center [470, 82] width 231 height 8
copy span "3611 Imperial Hwy., Lynwood, CA 90262"
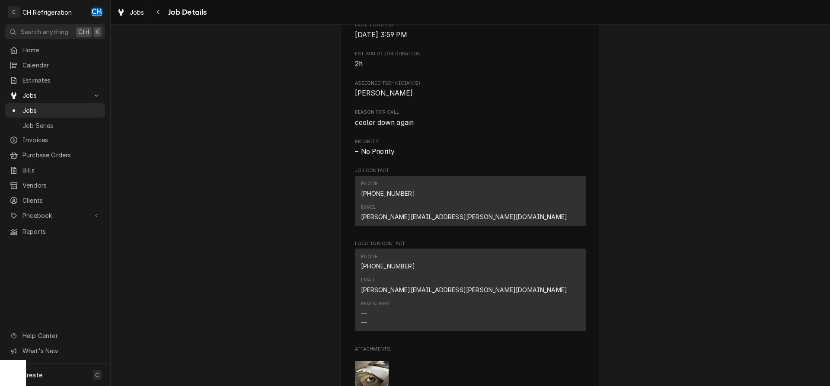
scroll to position [573, 0]
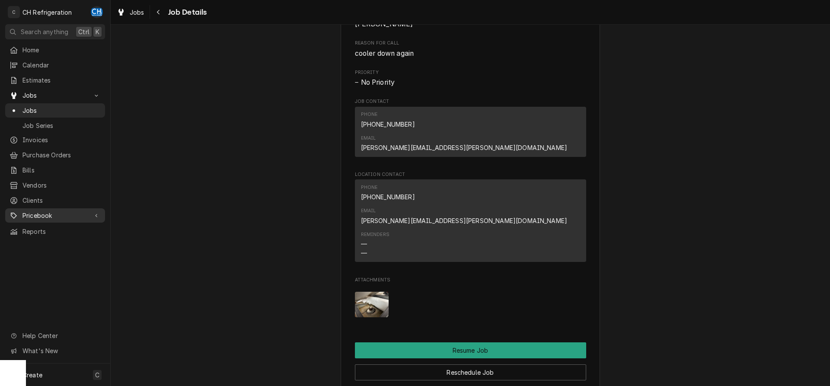
drag, startPoint x: 51, startPoint y: 210, endPoint x: 52, endPoint y: 217, distance: 7.0
click at [52, 211] on span "Pricebook" at bounding box center [54, 215] width 65 height 9
click at [45, 241] on span "Parts & Materials" at bounding box center [61, 245] width 78 height 9
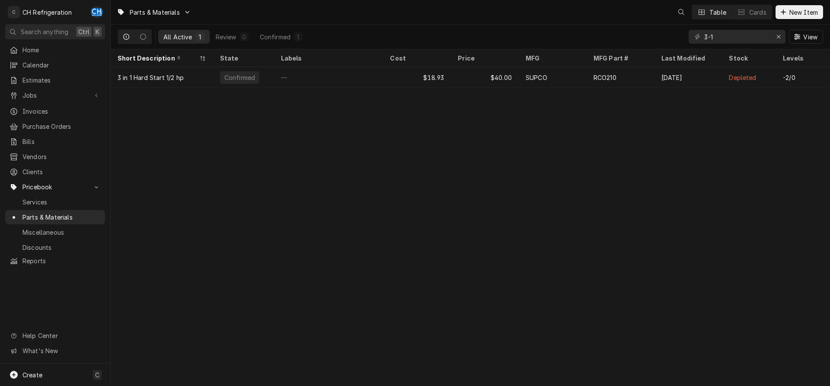
click at [704, 34] on input "3-1" at bounding box center [736, 37] width 65 height 14
type input "a421"
drag, startPoint x: 706, startPoint y: 40, endPoint x: 729, endPoint y: 39, distance: 23.4
click at [704, 39] on input "a421" at bounding box center [736, 37] width 65 height 14
drag, startPoint x: 39, startPoint y: 94, endPoint x: 52, endPoint y: 100, distance: 14.1
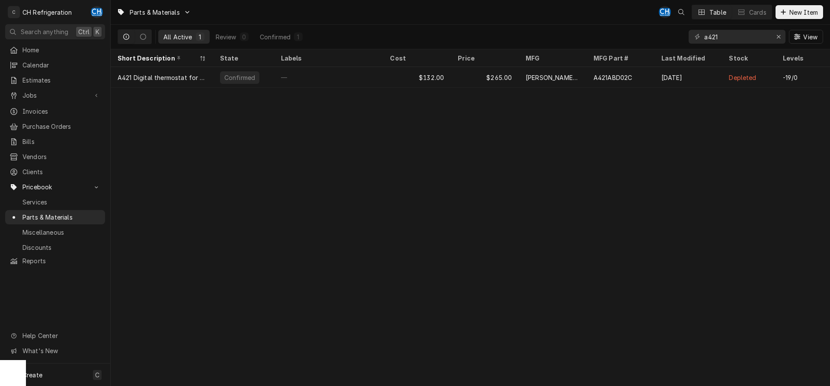
click at [39, 94] on span "Jobs" at bounding box center [54, 95] width 65 height 9
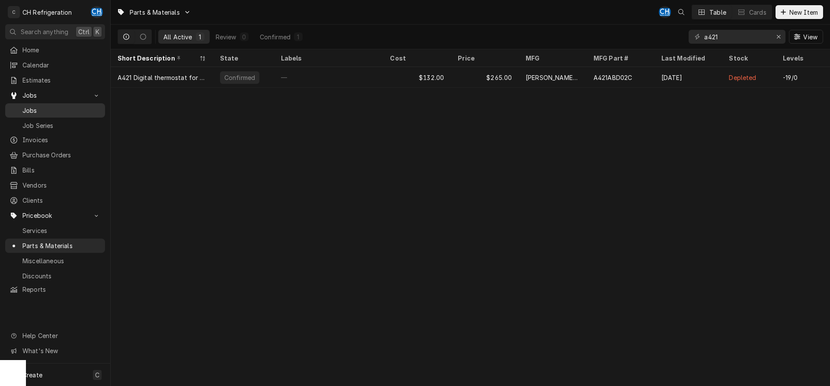
click at [48, 107] on span "Jobs" at bounding box center [61, 110] width 78 height 9
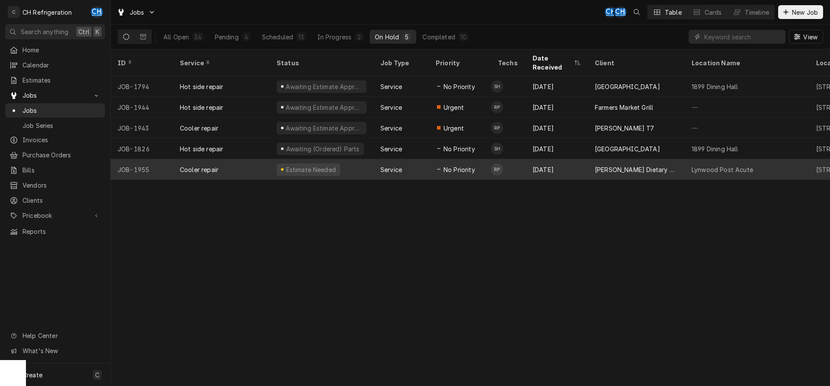
click at [617, 165] on div "[PERSON_NAME] Dietary Manager" at bounding box center [636, 169] width 83 height 9
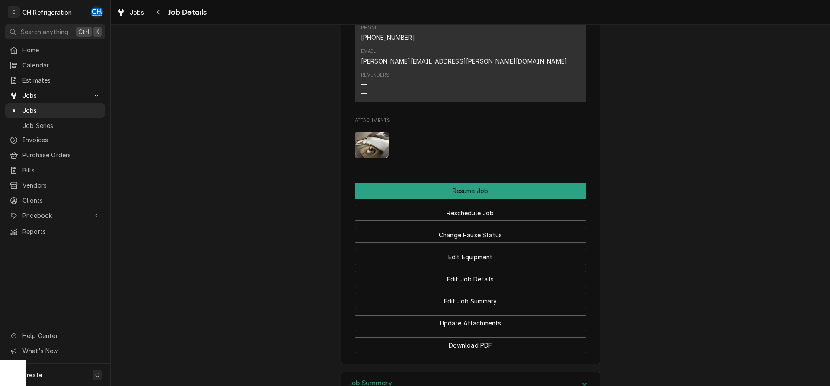
scroll to position [794, 0]
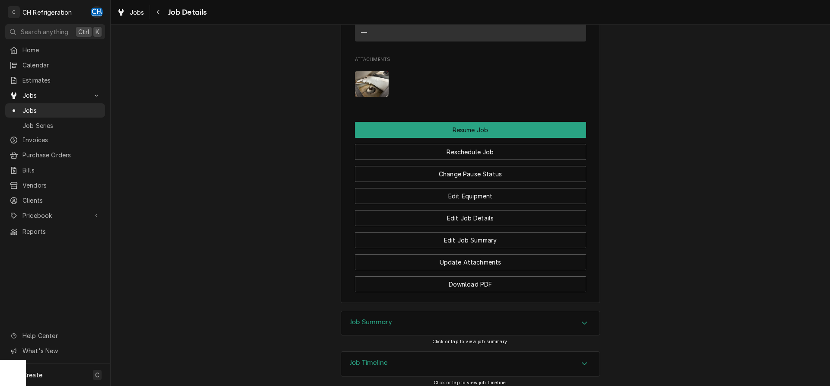
click at [414, 311] on div "Job Summary" at bounding box center [470, 323] width 259 height 24
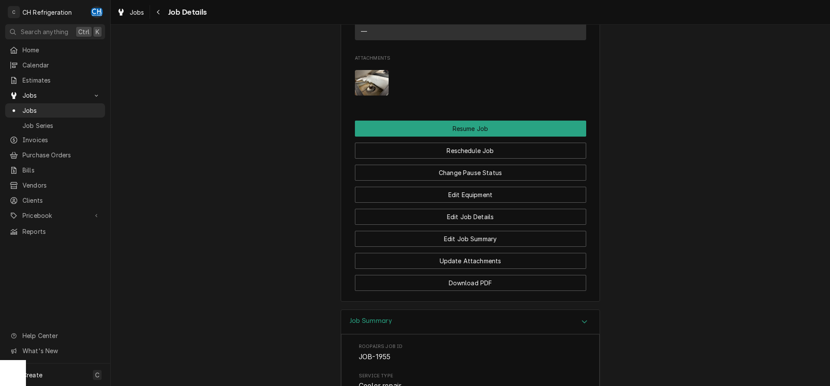
scroll to position [750, 0]
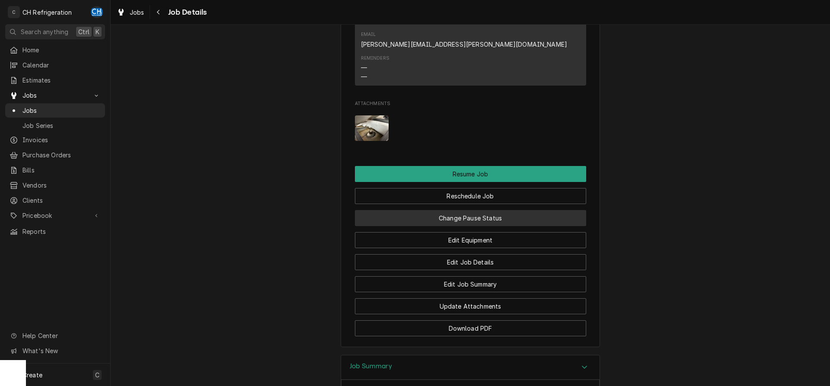
click at [477, 210] on button "Change Pause Status" at bounding box center [470, 218] width 231 height 16
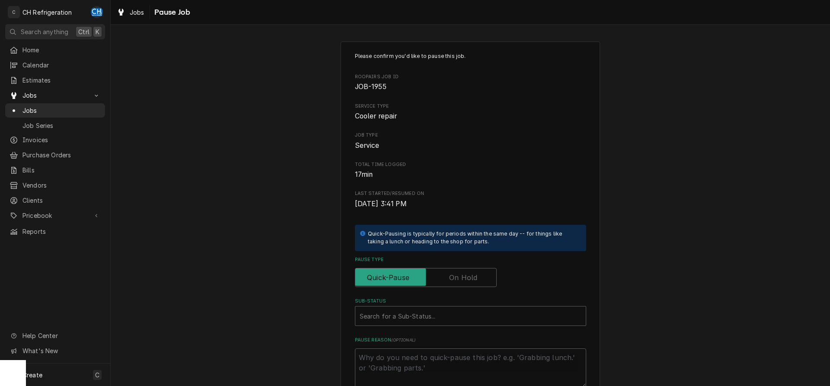
drag, startPoint x: 467, startPoint y: 275, endPoint x: 612, endPoint y: 244, distance: 147.5
click at [469, 275] on label "Pause Type" at bounding box center [426, 277] width 142 height 19
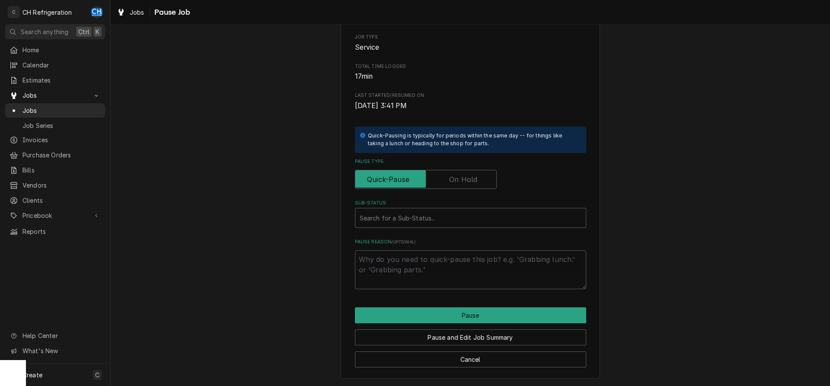
click at [476, 179] on label "Pause Type" at bounding box center [426, 179] width 142 height 19
click at [476, 179] on input "Pause Type" at bounding box center [426, 179] width 134 height 19
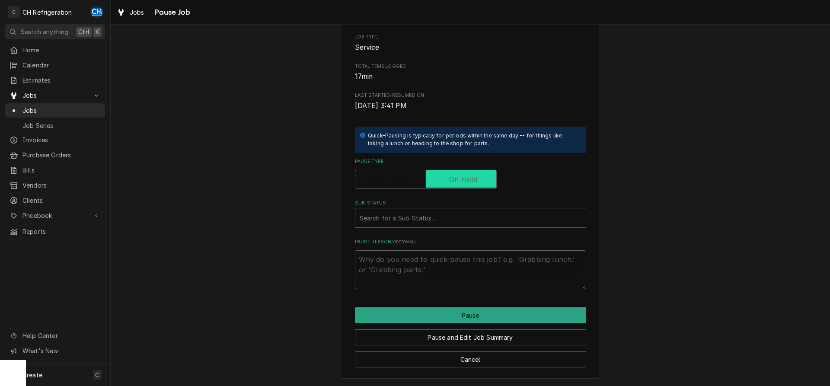
checkbox input "true"
click at [484, 218] on div "Sub-Status" at bounding box center [471, 218] width 222 height 16
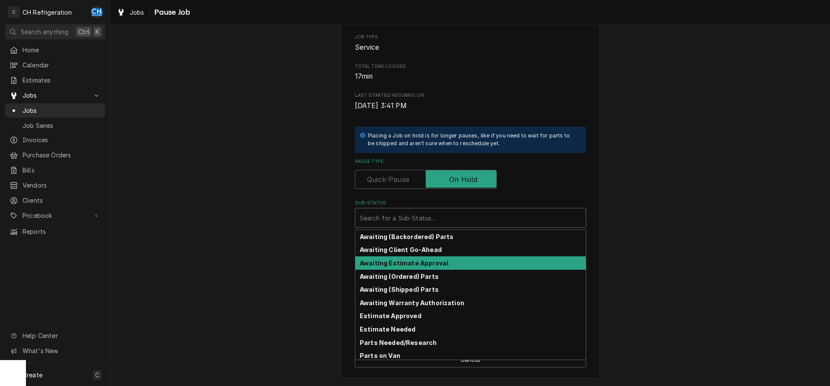
click at [438, 264] on strong "Awaiting Estimate Approval" at bounding box center [404, 262] width 89 height 7
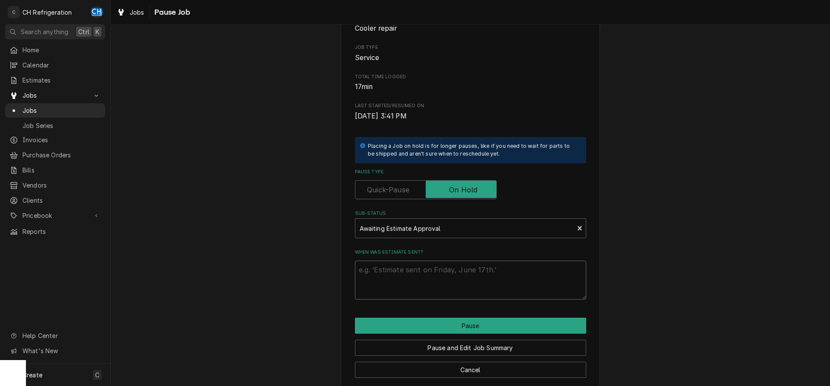
click at [424, 282] on textarea "When was estimate sent?" at bounding box center [470, 280] width 231 height 39
type textarea "x"
type textarea "9"
type textarea "x"
type textarea "9/"
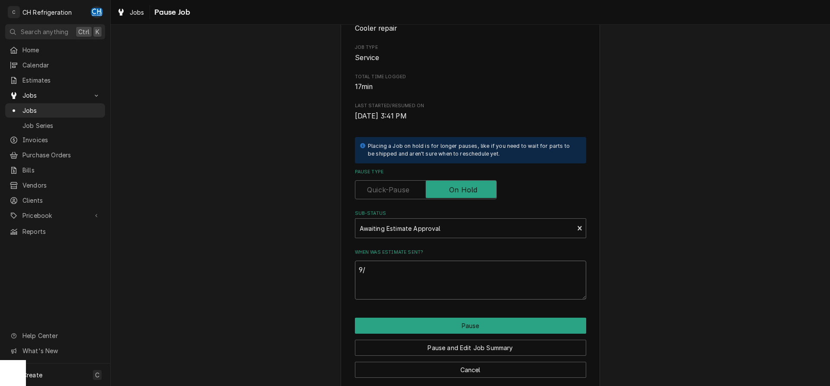
type textarea "x"
type textarea "9/1"
type textarea "x"
type textarea "9/16"
type textarea "x"
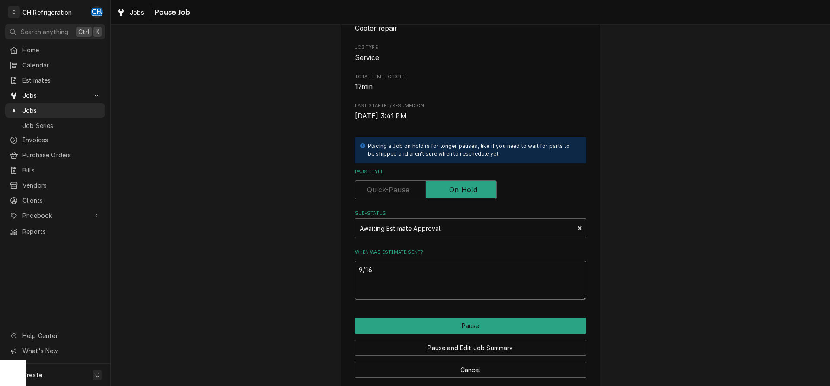
type textarea "9/16"
type textarea "x"
type textarea "9/16 t"
type textarea "x"
type textarea "9/16 th"
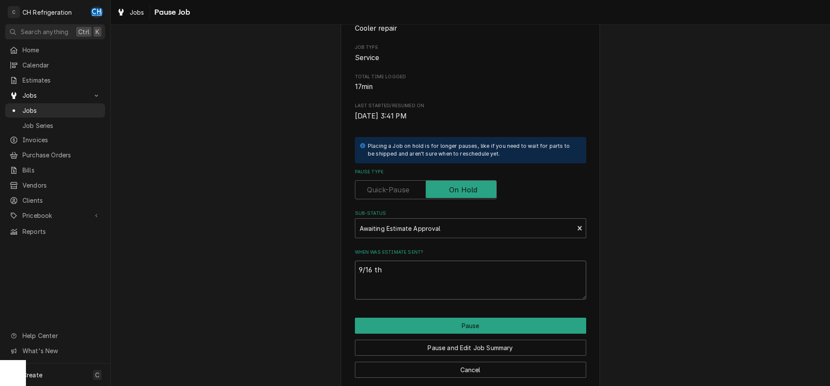
type textarea "x"
type textarea "9/16 the"
type textarea "x"
type textarea "9/16 ther"
type textarea "x"
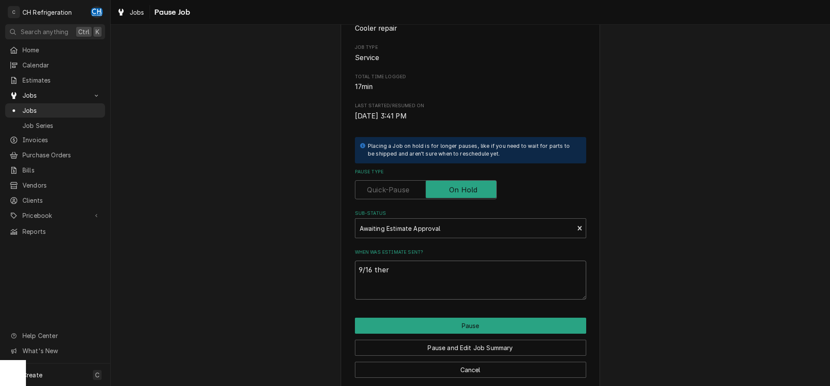
type textarea "9/16 therm"
type textarea "x"
type textarea "9/16 thermo"
type textarea "x"
type textarea "9/16 thermos"
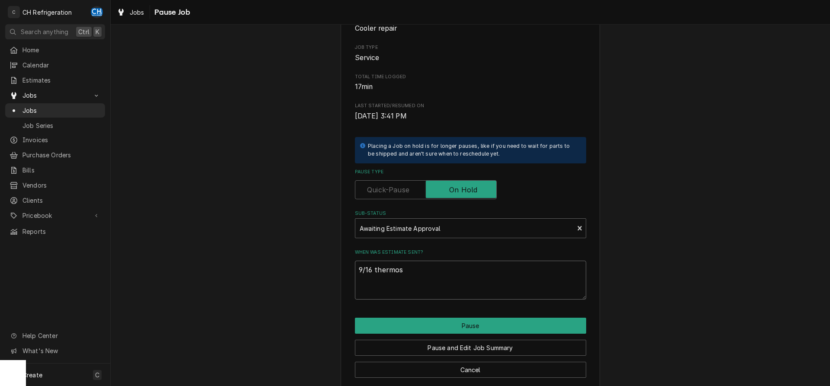
type textarea "x"
type textarea "9/16 thermost"
type textarea "x"
type textarea "9/16 thermosta"
type textarea "x"
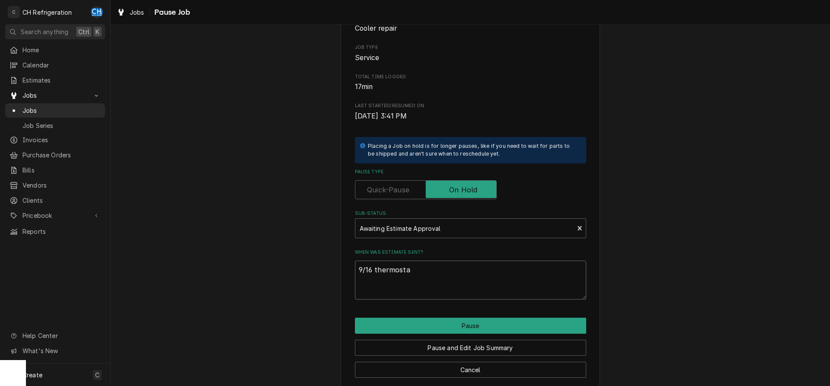
type textarea "9/16 thermostat"
type textarea "x"
type textarea "9/16 thermostat"
click at [469, 329] on button "Pause" at bounding box center [470, 326] width 231 height 16
type textarea "x"
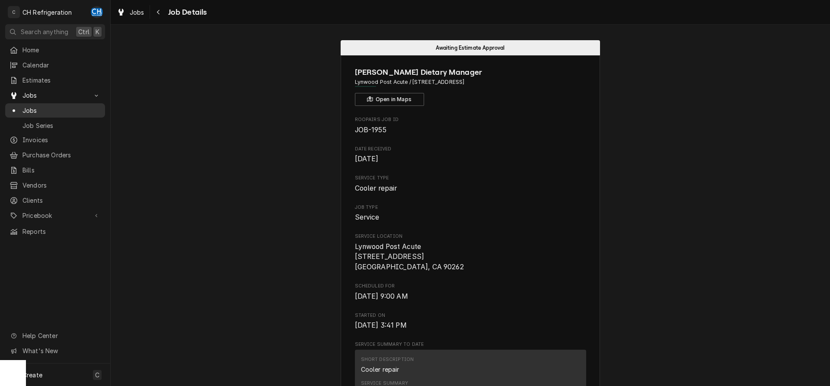
click at [31, 114] on link "Jobs" at bounding box center [55, 110] width 100 height 14
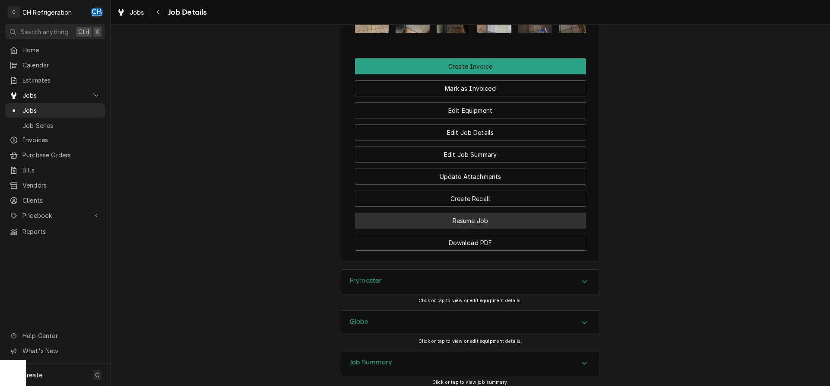
scroll to position [967, 0]
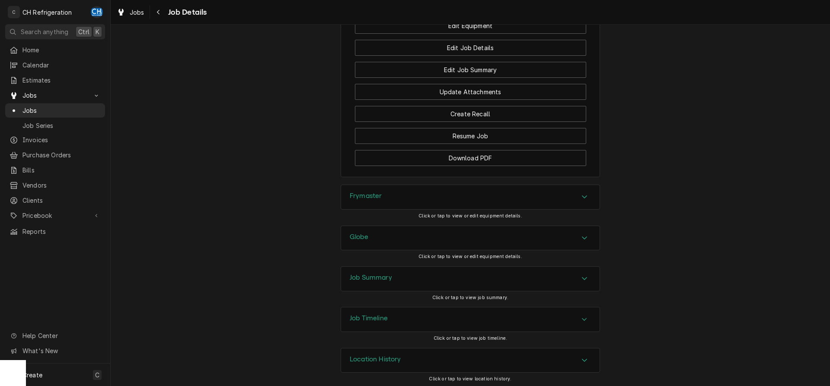
click at [411, 274] on div "Job Summary" at bounding box center [470, 279] width 259 height 24
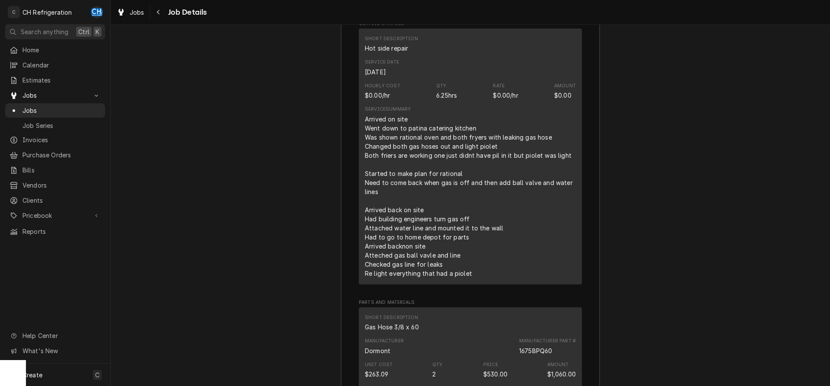
scroll to position [1641, 0]
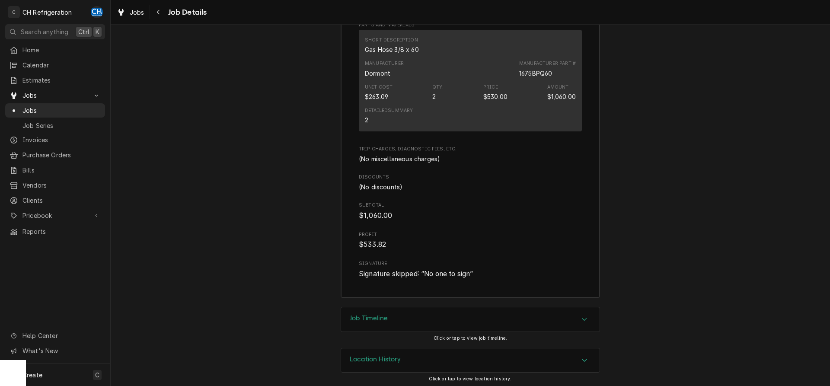
click at [395, 316] on div "Job Timeline" at bounding box center [470, 319] width 259 height 24
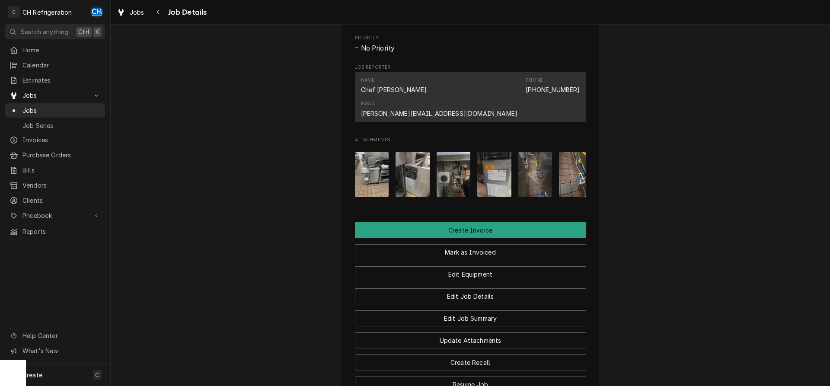
scroll to position [759, 0]
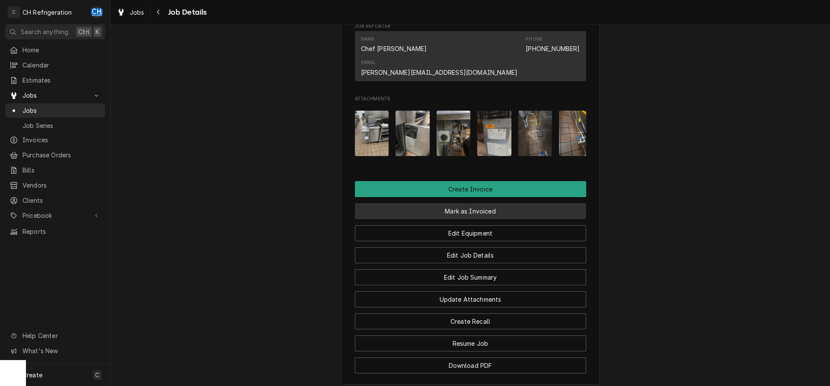
click at [474, 214] on button "Mark as Invoiced" at bounding box center [470, 211] width 231 height 16
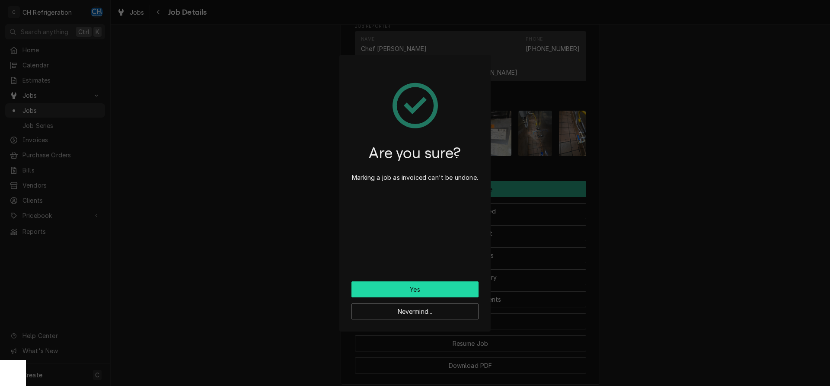
click at [421, 286] on button "Yes" at bounding box center [414, 289] width 127 height 16
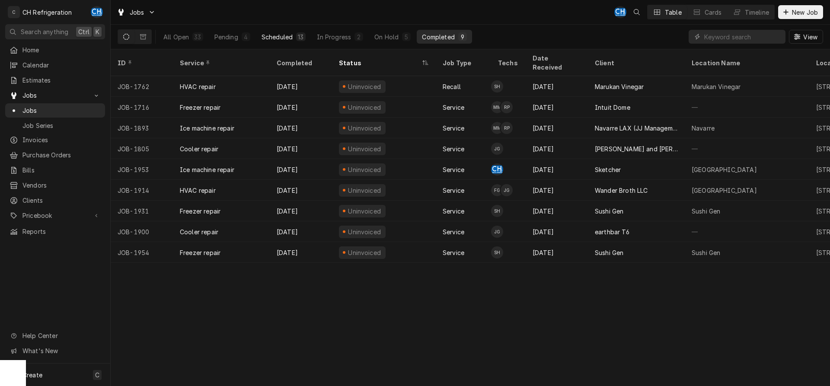
click at [273, 33] on div "Scheduled" at bounding box center [277, 36] width 31 height 9
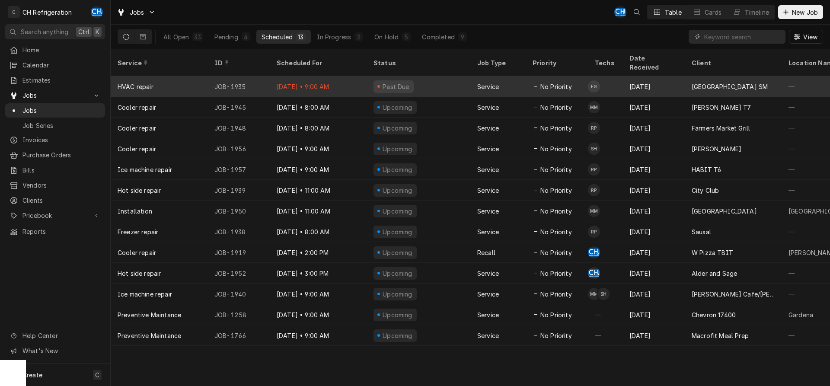
click at [493, 82] on div "Service" at bounding box center [488, 86] width 22 height 9
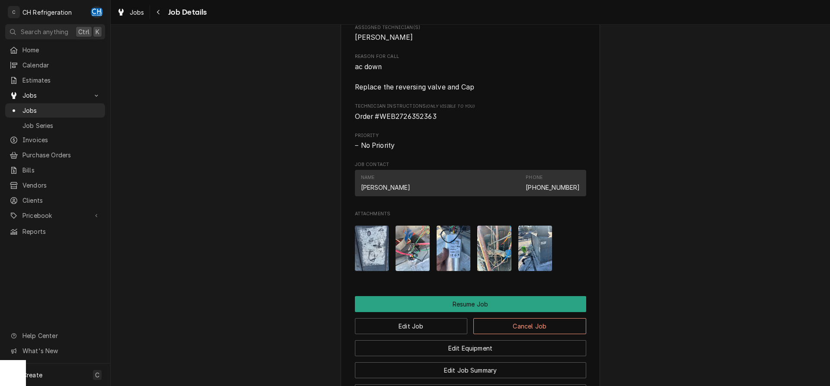
scroll to position [717, 0]
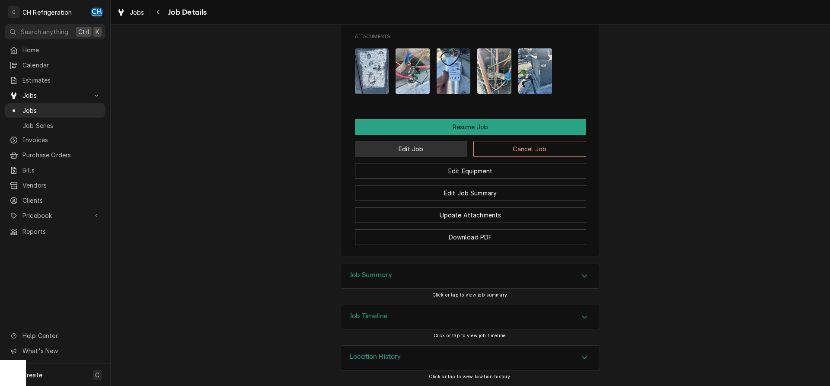
click at [423, 147] on button "Edit Job" at bounding box center [411, 149] width 113 height 16
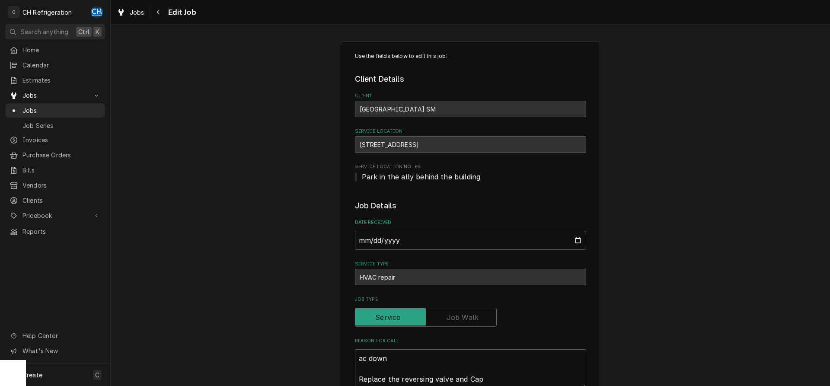
scroll to position [397, 0]
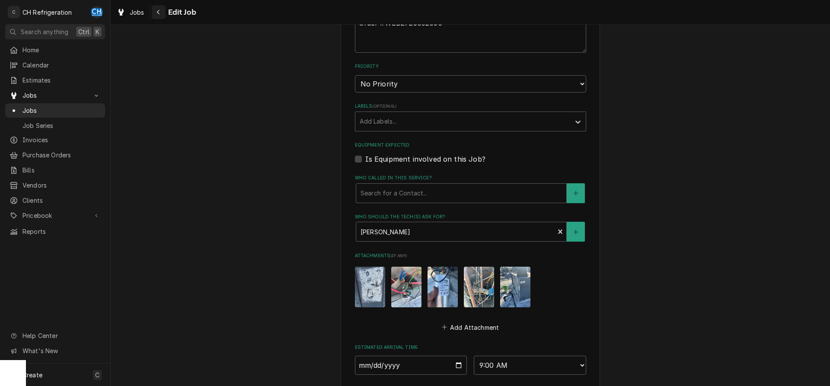
click at [160, 14] on icon "Navigate back" at bounding box center [159, 12] width 4 height 6
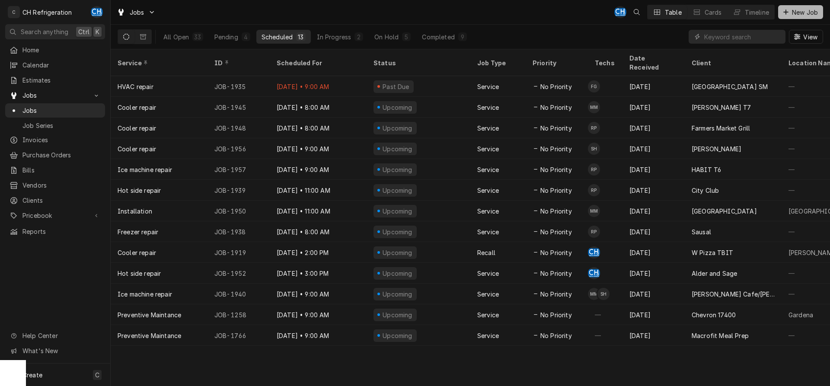
click at [808, 9] on span "New Job" at bounding box center [804, 12] width 29 height 9
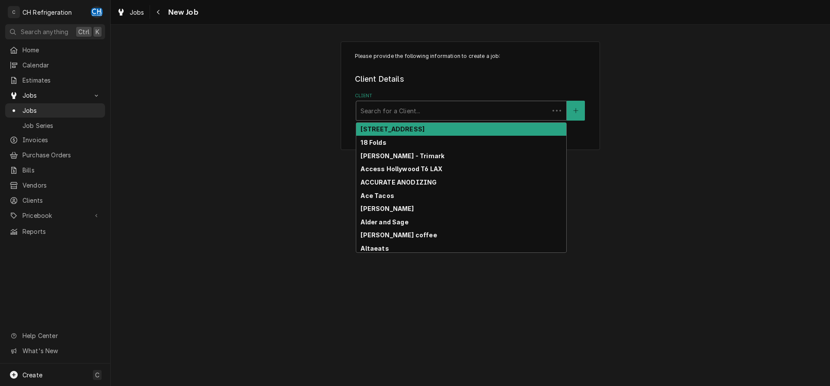
click at [403, 110] on div "Client" at bounding box center [453, 111] width 184 height 16
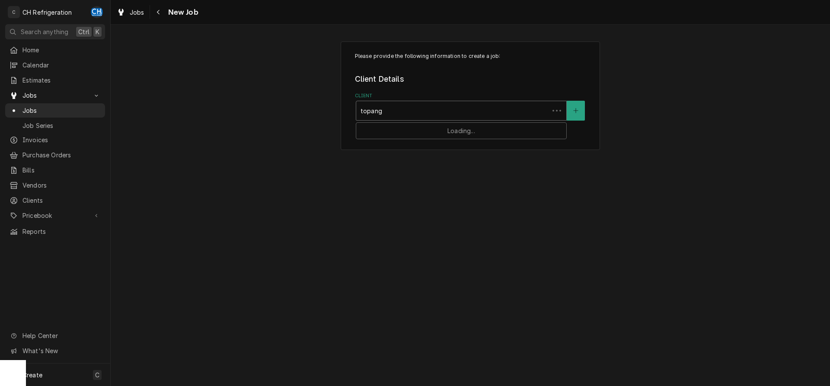
type input "topanga"
click at [404, 128] on strong "Topanga Social" at bounding box center [385, 128] width 49 height 7
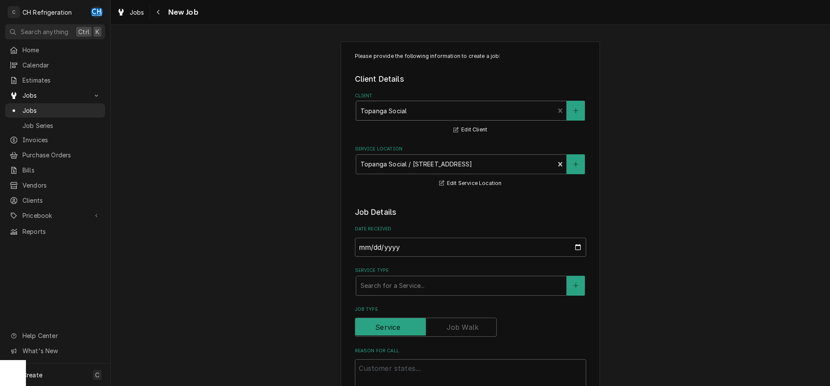
scroll to position [132, 0]
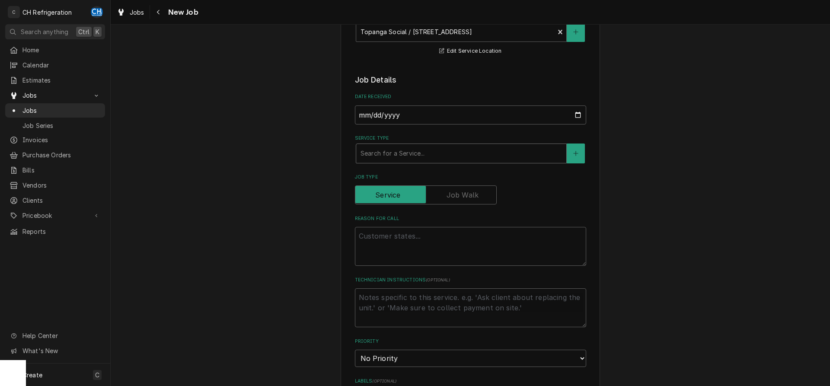
click at [432, 145] on div "Search for a Service..." at bounding box center [461, 153] width 210 height 19
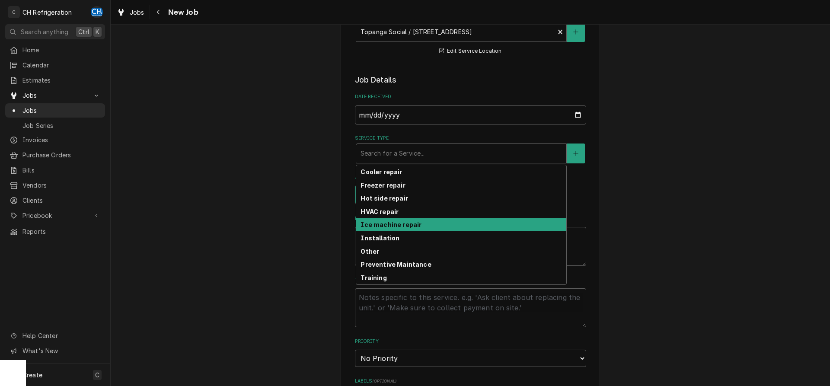
click at [400, 228] on strong "Ice machine repair" at bounding box center [391, 224] width 61 height 7
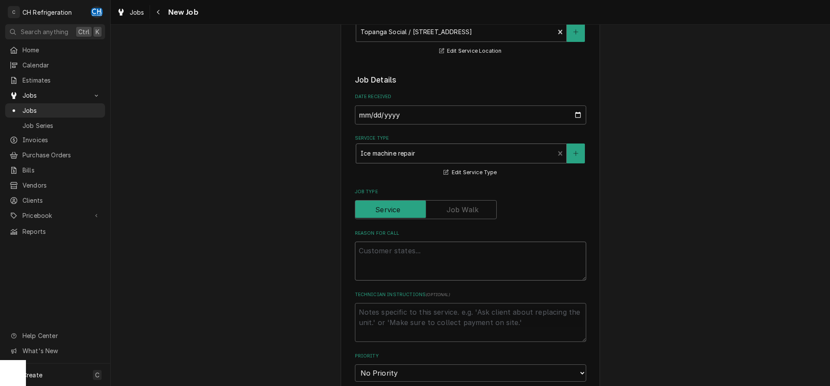
click at [431, 252] on textarea "Reason For Call" at bounding box center [470, 261] width 231 height 39
type textarea "x"
type textarea "T"
type textarea "x"
type textarea "Th"
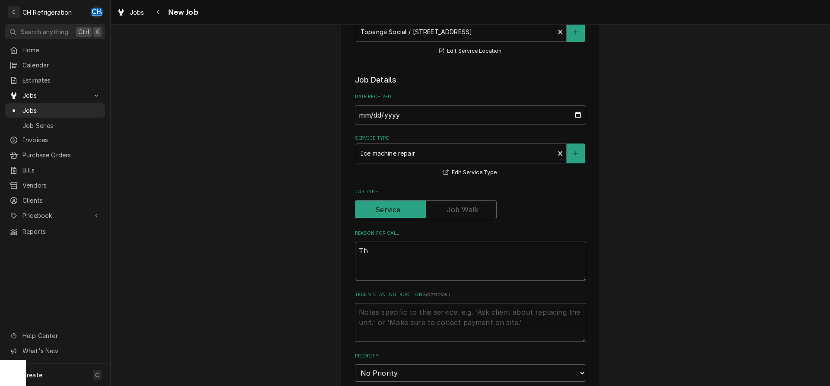
type textarea "x"
type textarea "The"
type textarea "x"
type textarea "The"
type textarea "x"
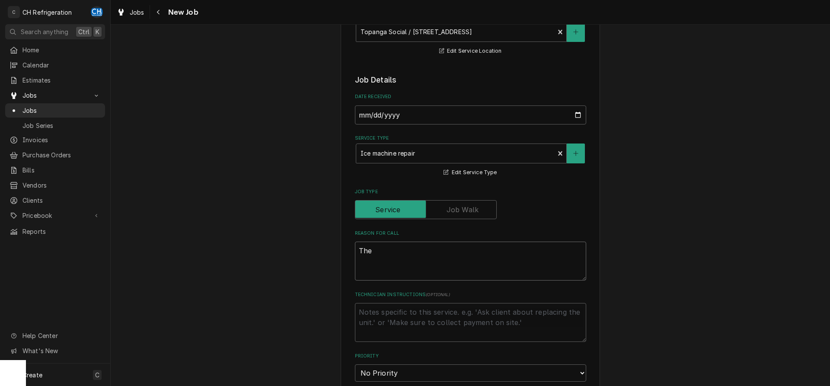
type textarea "The R"
type textarea "x"
type textarea "The Ri"
type textarea "x"
type textarea "The Rie"
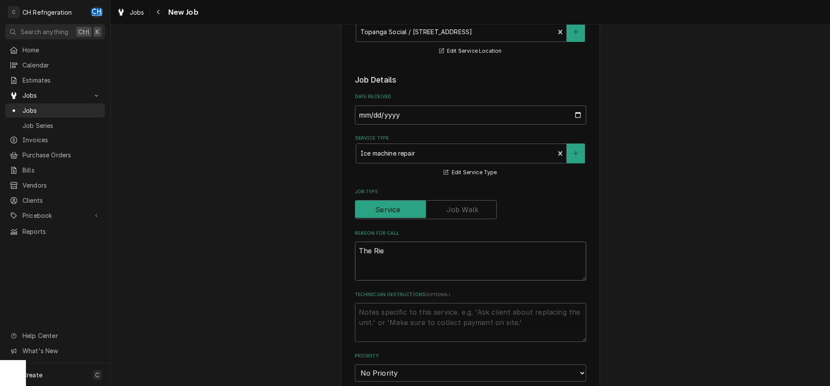
type textarea "x"
type textarea "The Riel"
type textarea "x"
type textarea "The Riely"
type textarea "x"
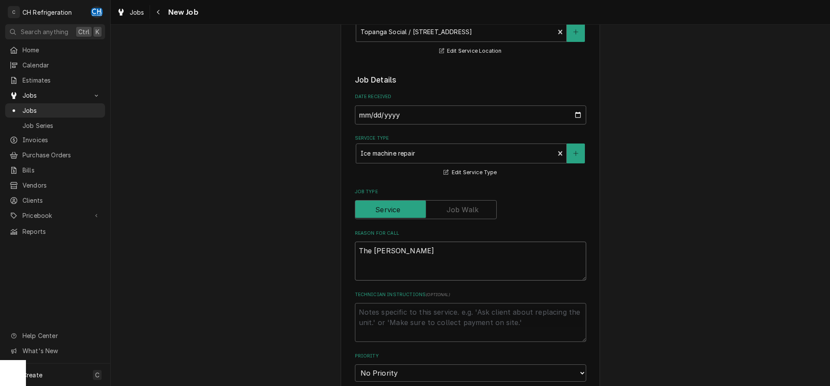
type textarea "The Rielys"
type textarea "x"
type textarea "The Rielys"
type textarea "x"
type textarea "The Rielys"
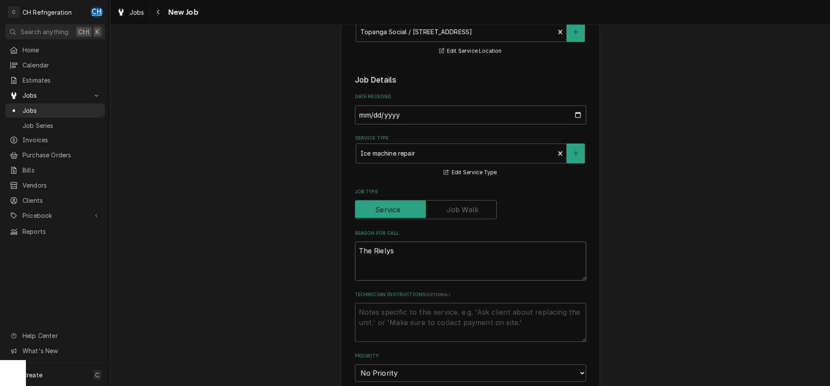
type textarea "x"
type textarea "The Riely"
type textarea "x"
type textarea "The Riel"
type textarea "x"
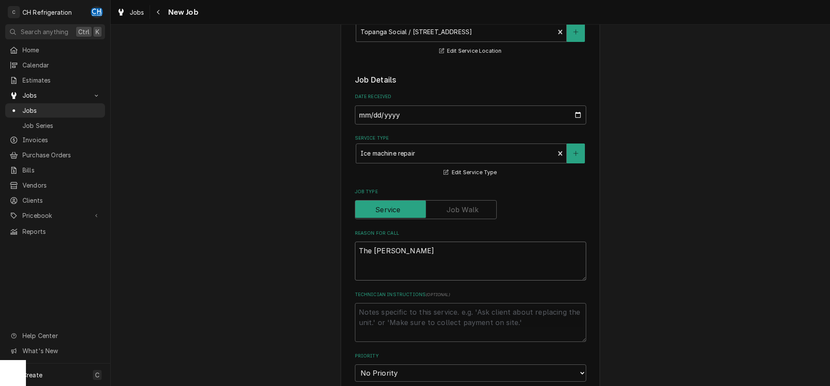
type textarea "The Rie"
type textarea "x"
type textarea "The Ri"
type textarea "x"
type textarea "The R"
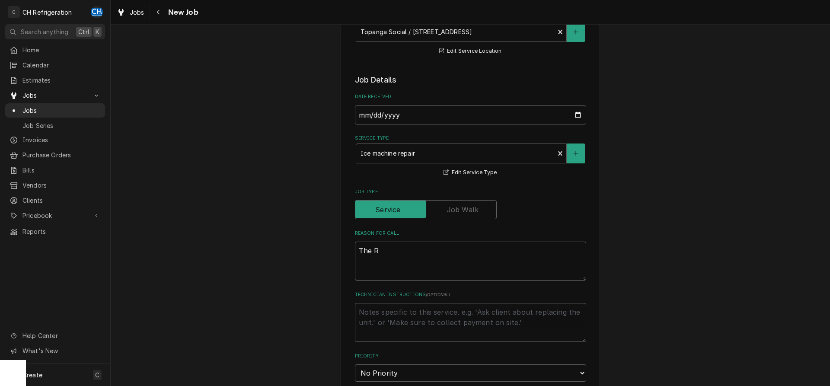
type textarea "x"
type textarea "The Re"
type textarea "x"
type textarea "The Rei"
type textarea "x"
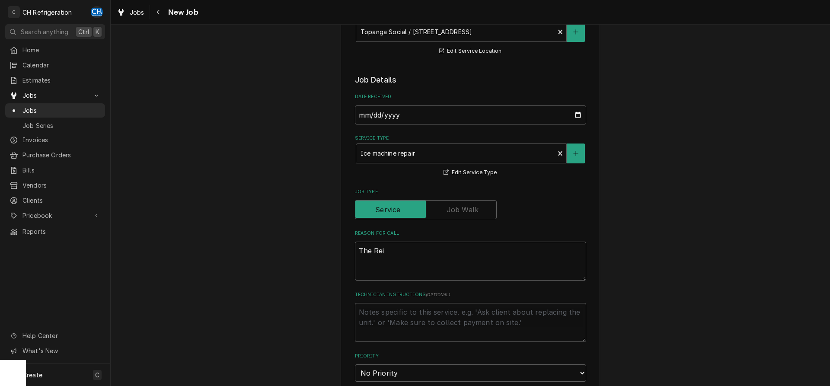
type textarea "The Reil"
type textarea "x"
type textarea "The Reily"
type textarea "x"
type textarea "The Reilys"
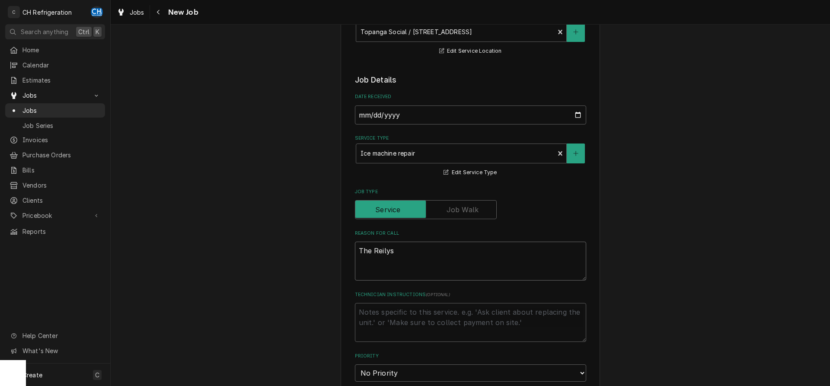
type textarea "x"
type textarea "The Reilys"
type textarea "x"
type textarea "The Reilys o"
type textarea "x"
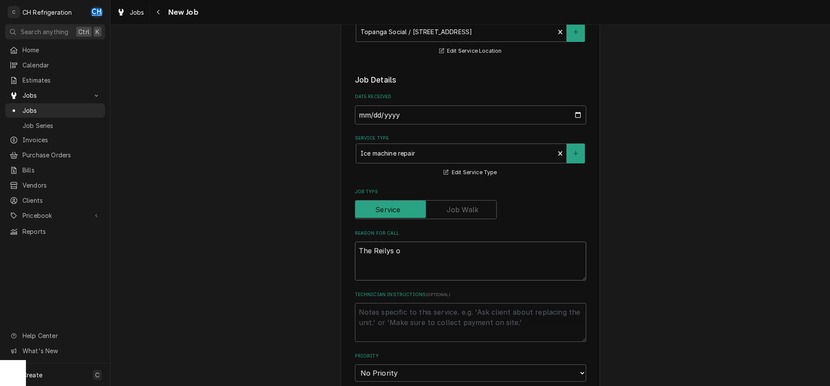
type textarea "The Reilys of"
type textarea "x"
type textarea "The Reilys off"
type textarea "x"
type textarea "The Reilys off"
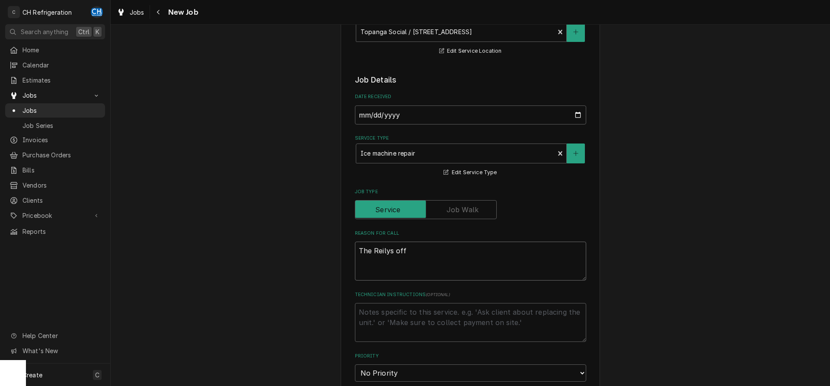
type textarea "x"
type textarea "The Reilys off"
type textarea "x"
type textarea "The Reilys offi"
type textarea "x"
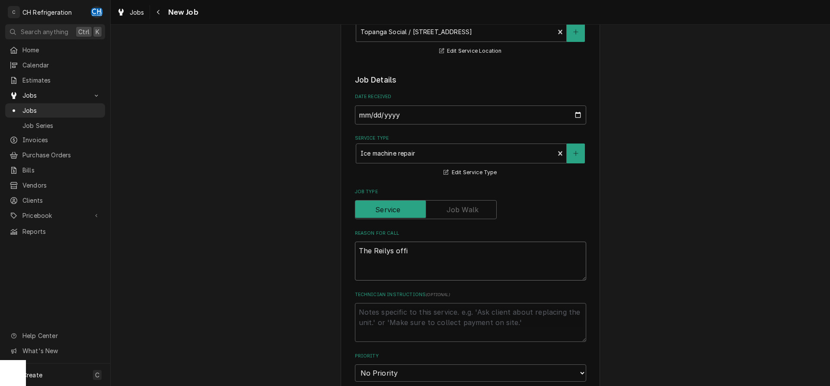
type textarea "The Reilys offio"
type textarea "x"
type textarea "The Reilys offioc"
type textarea "x"
type textarea "The Reilys offioce"
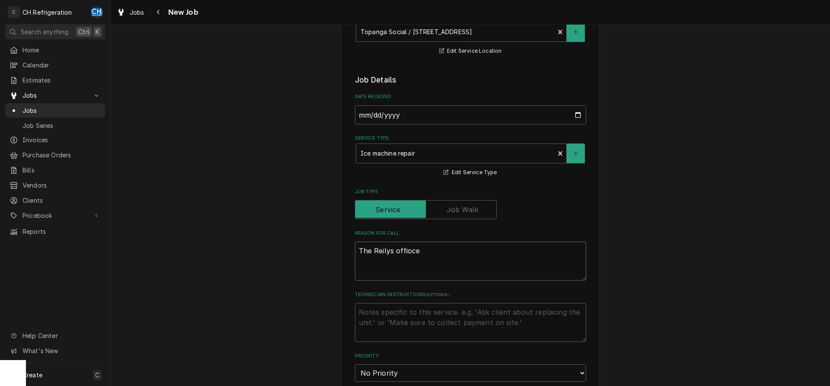
type textarea "x"
type textarea "The Reilys offioce"
type textarea "x"
type textarea "The Reilys offioce m"
type textarea "x"
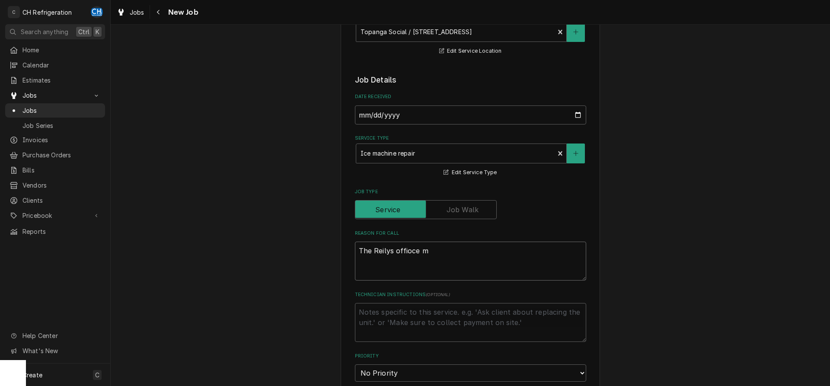
type textarea "The Reilys offioce ma"
type textarea "x"
type textarea "The Reilys offioce mac"
type textarea "x"
type textarea "The Reilys offioce ma"
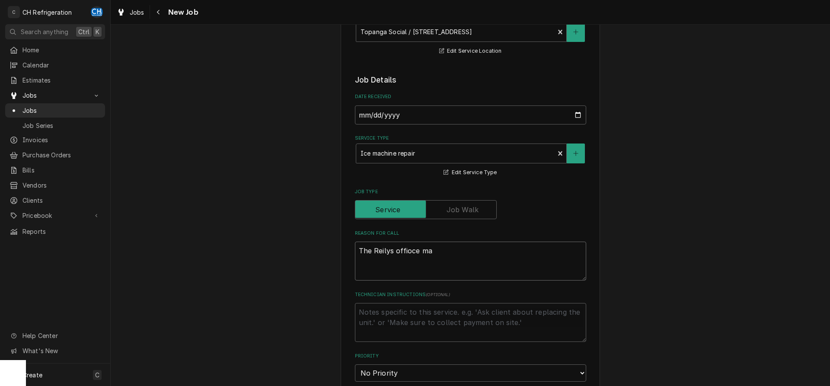
type textarea "x"
type textarea "The Reilys offioce m"
type textarea "x"
type textarea "The Reilys offioce"
type textarea "x"
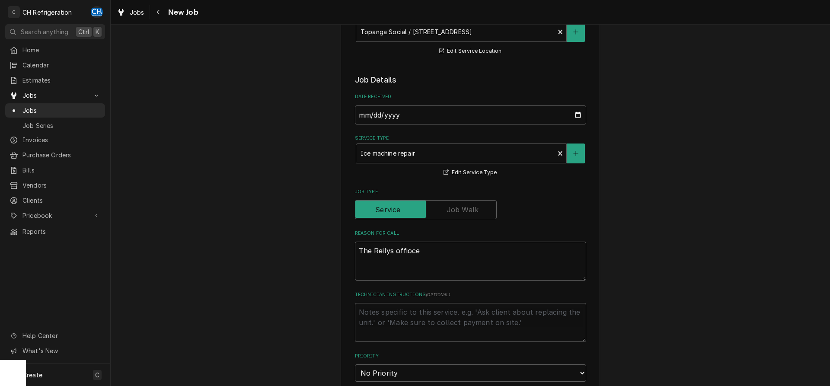
type textarea "The Reilys offioce"
type textarea "x"
type textarea "The Reilys offioc"
type textarea "x"
type textarea "The Reilys offio"
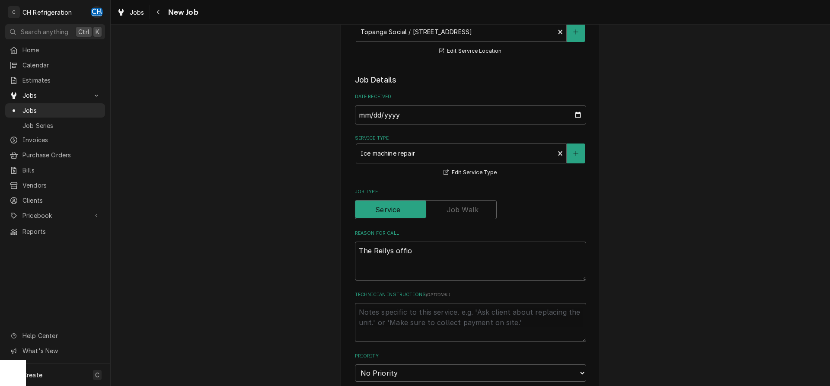
type textarea "x"
type textarea "The Reilys offioc"
type textarea "x"
type textarea "The Reilys offio"
type textarea "x"
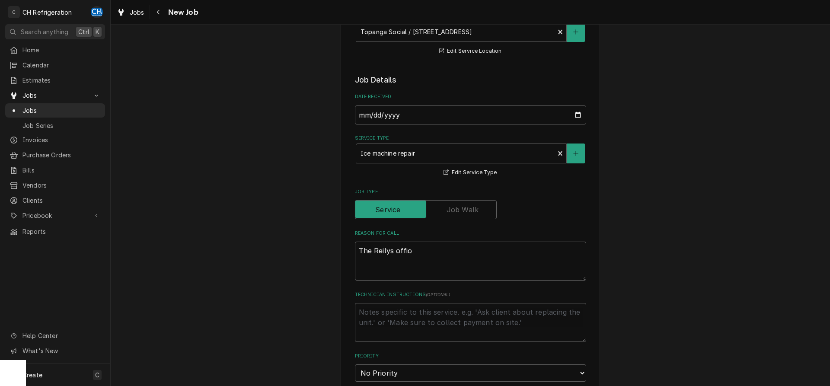
type textarea "The Reilys offioc"
type textarea "x"
type textarea "The Reilys offio"
type textarea "x"
type textarea "The Reilys offi"
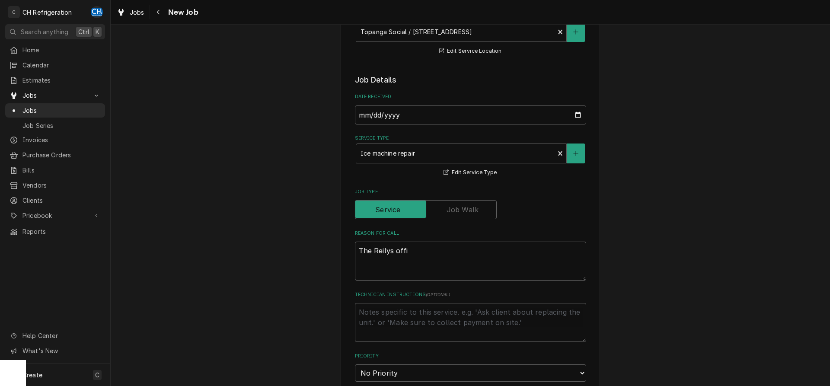
type textarea "x"
type textarea "The Reilys offic"
type textarea "x"
type textarea "The Reilys office"
type textarea "x"
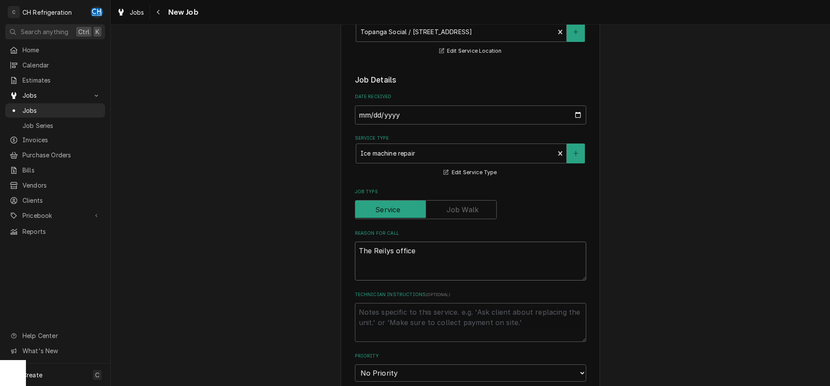
type textarea "The Reilys office"
type textarea "x"
type textarea "The Reilys office m"
type textarea "x"
type textarea "The Reilys office ma"
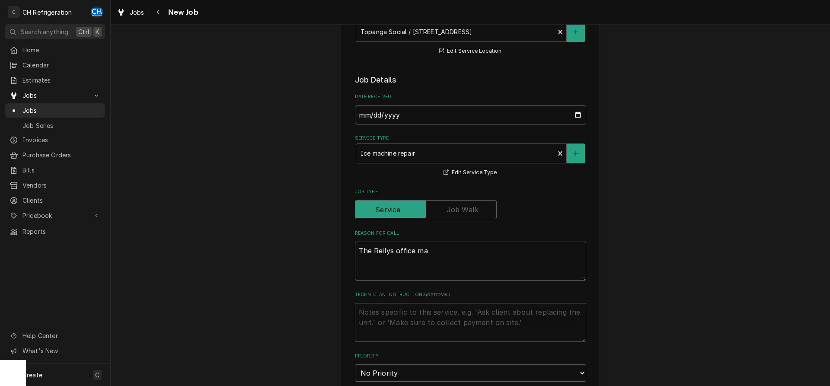
type textarea "x"
type textarea "The Reilys office mac"
type textarea "x"
type textarea "The Reilys office mach"
type textarea "x"
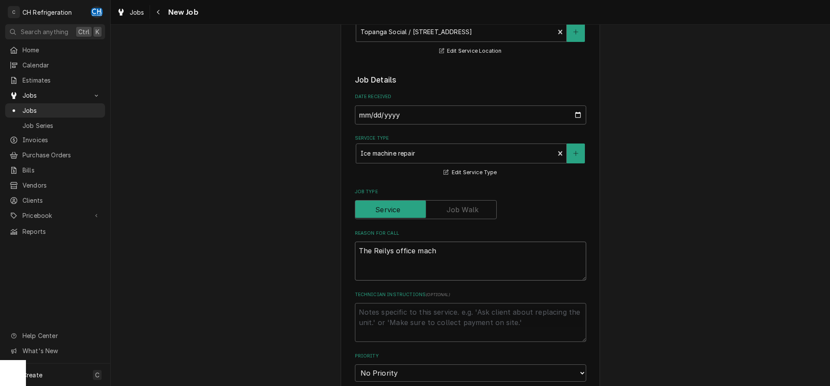
type textarea "The Reilys office machi"
type textarea "x"
type textarea "The Reilys office machin"
type textarea "x"
type textarea "The Reilys office machine"
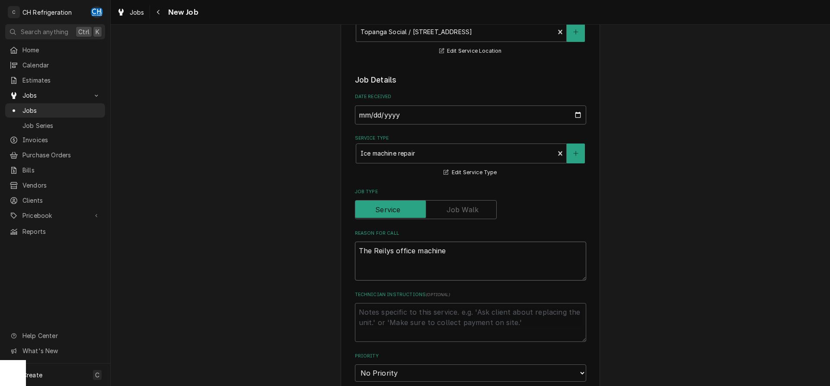
type textarea "x"
type textarea "The Reilys office machine"
type textarea "x"
type textarea "The Reilys office machine i"
type textarea "x"
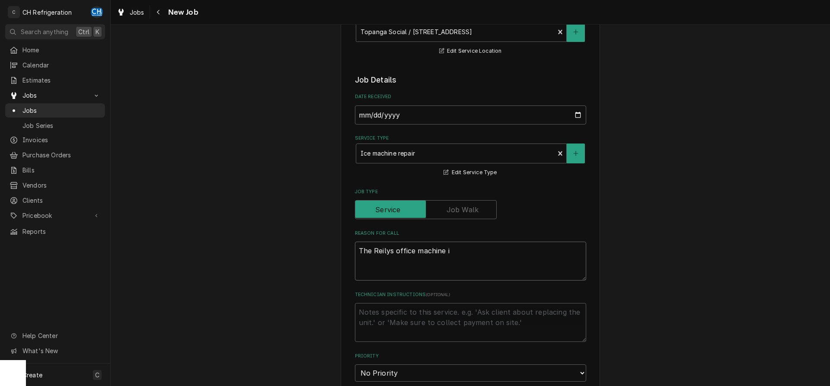
type textarea "The Reilys office machine is"
type textarea "x"
type textarea "The Reilys office machine isn"
type textarea "x"
type textarea "The Reilys office machine isn'"
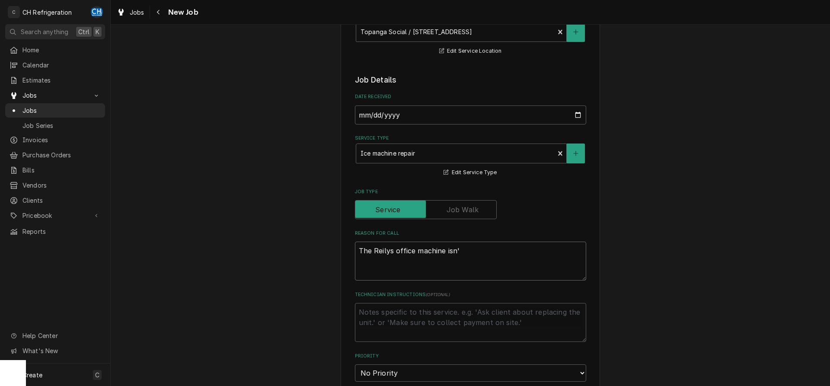
type textarea "x"
type textarea "The Reilys office machine isn't"
type textarea "x"
type textarea "The Reilys office machine isn't"
type textarea "x"
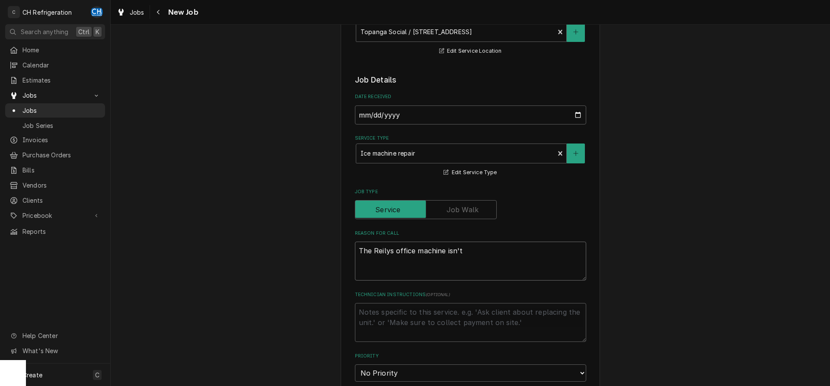
type textarea "The Reilys office machine isn't w"
type textarea "x"
type textarea "The Reilys office machine isn't wo"
type textarea "x"
type textarea "The Reilys office machine isn't wor"
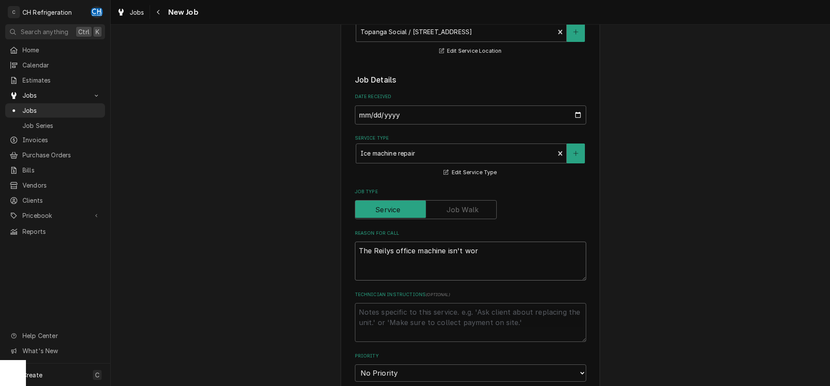
type textarea "x"
type textarea "The Reilys office machine isn't work"
type textarea "x"
type textarea "The Reilys office machine isn't worki"
type textarea "x"
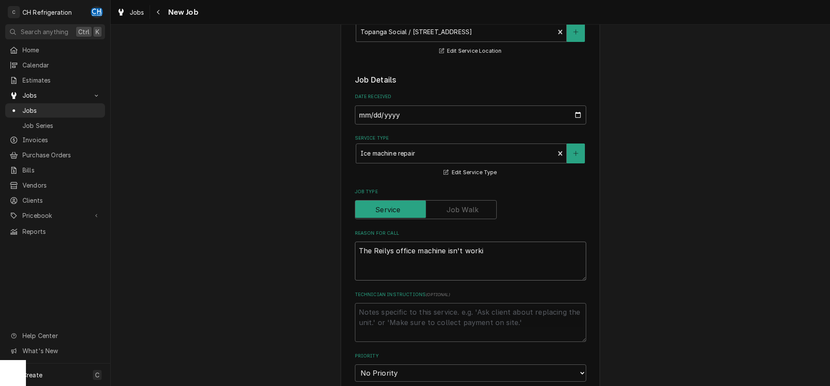
type textarea "The Reilys office machine isn't workin"
type textarea "x"
type textarea "The Reilys office machine isn't working"
type textarea "x"
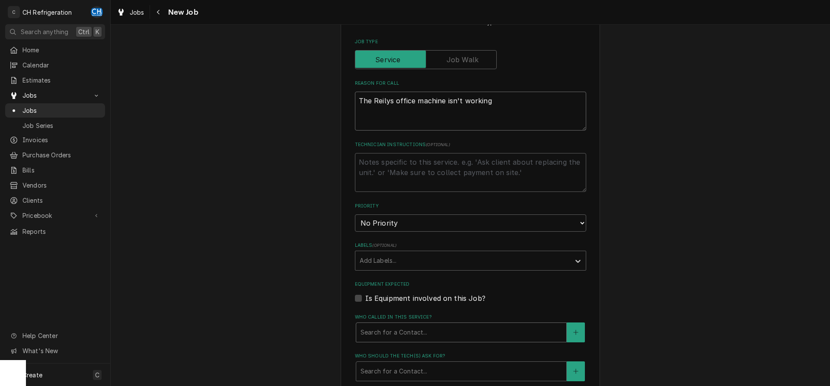
scroll to position [353, 0]
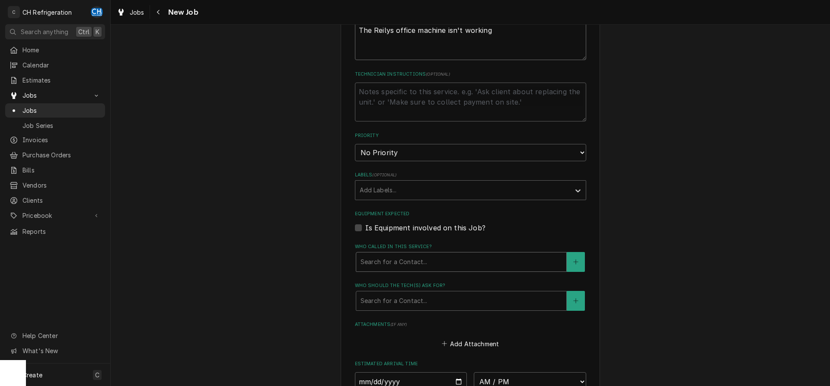
type textarea "The Reilys office machine isn't working"
click at [412, 262] on div "Who called in this service?" at bounding box center [461, 262] width 201 height 16
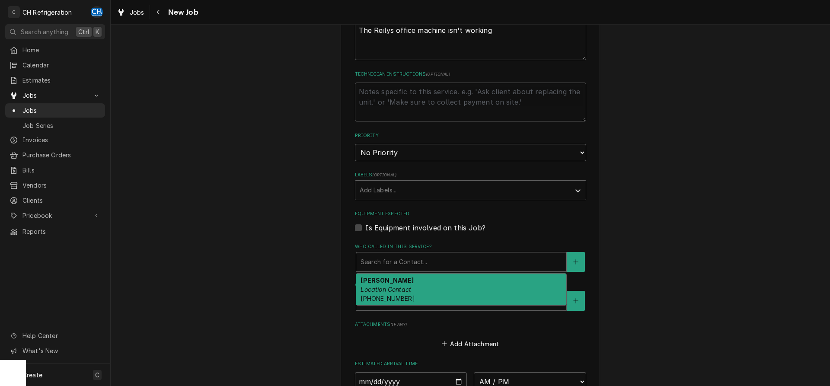
click at [412, 286] on div "Dave Gonzales Location Contact (702) 822-0349" at bounding box center [461, 290] width 210 height 32
type textarea "x"
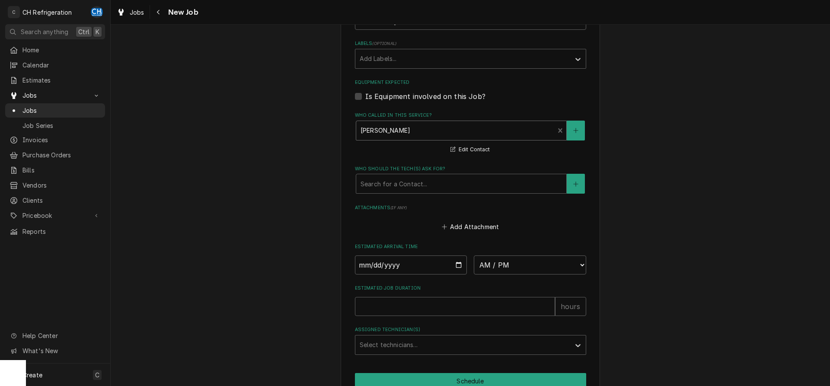
scroll to position [485, 0]
click at [458, 263] on input "Date" at bounding box center [411, 264] width 112 height 19
type input "2025-09-17"
type textarea "x"
click at [474, 255] on select "AM / PM 6:00 AM 6:15 AM 6:30 AM 6:45 AM 7:00 AM 7:15 AM 7:30 AM 7:45 AM 8:00 AM…" at bounding box center [530, 264] width 112 height 19
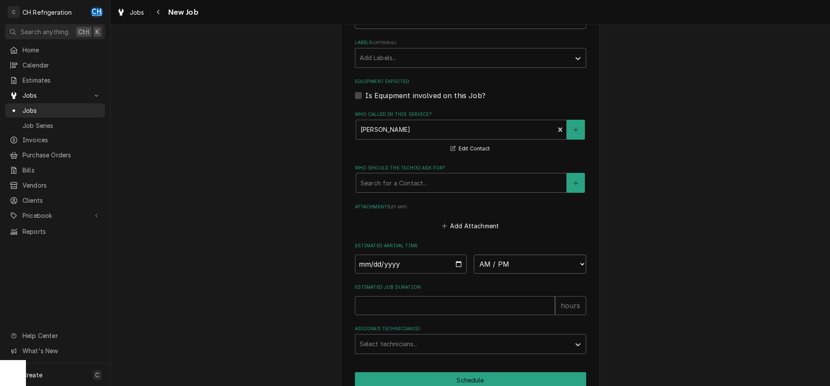
select select "08:30:00"
click option "8:30 AM" at bounding box center [0, 0] width 0 height 0
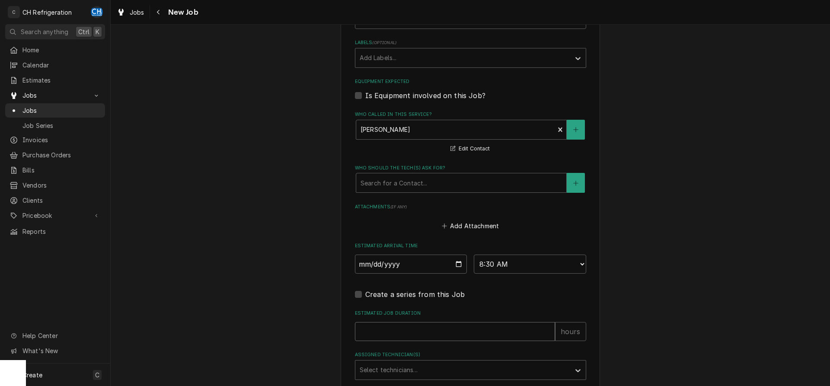
click at [547, 326] on input "Estimated Job Duration" at bounding box center [455, 331] width 200 height 19
type textarea "x"
type input "1"
click at [547, 327] on input "1" at bounding box center [455, 331] width 200 height 19
type textarea "x"
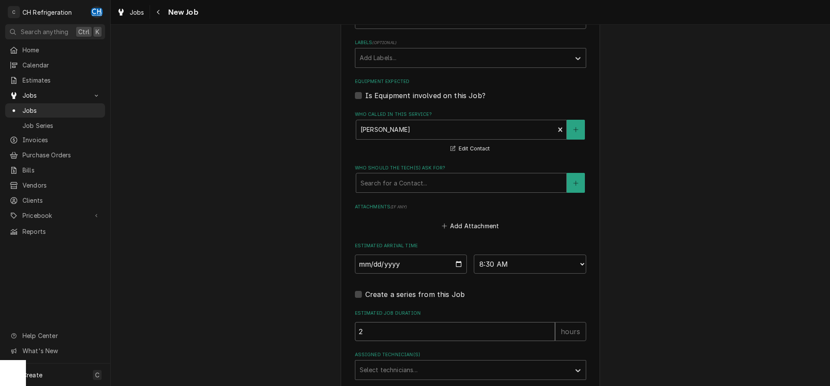
type input "2"
click at [547, 327] on input "2" at bounding box center [455, 331] width 200 height 19
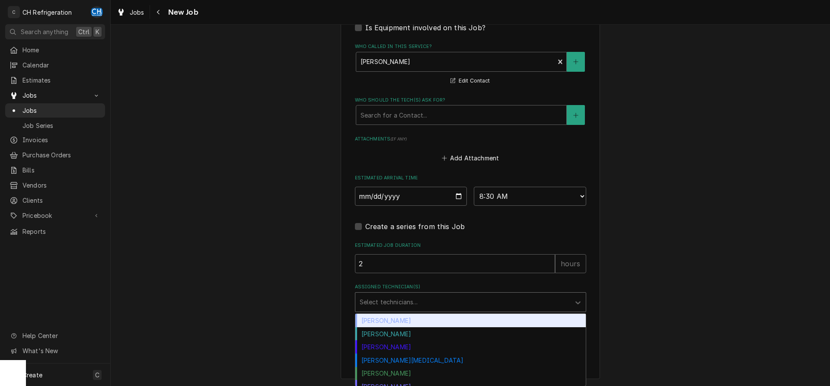
click at [412, 295] on div "Assigned Technician(s)" at bounding box center [463, 302] width 206 height 16
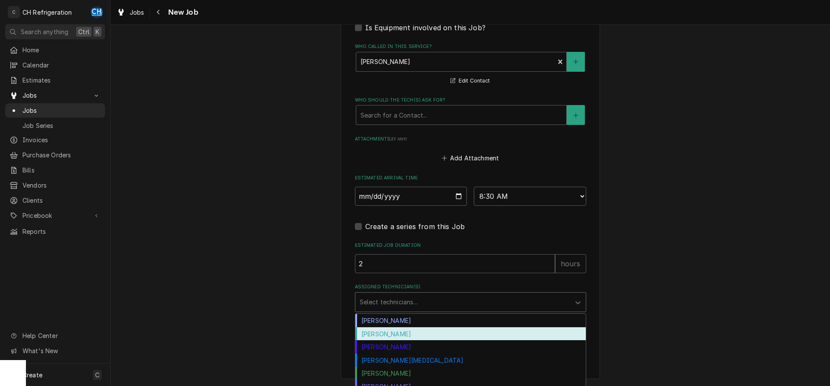
click at [400, 337] on div "Fred Gonzalez" at bounding box center [470, 333] width 230 height 13
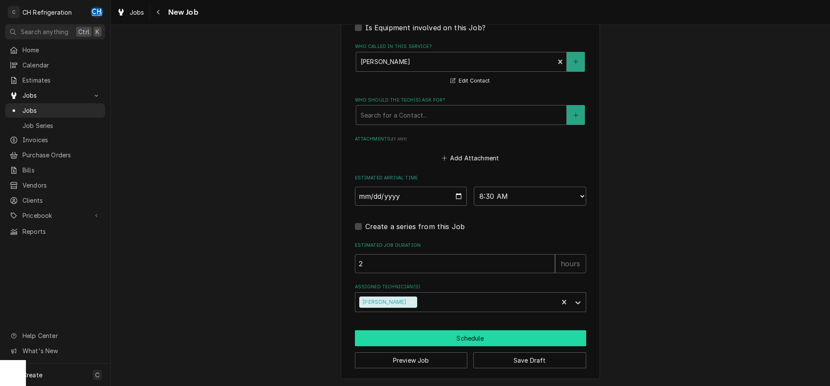
click at [424, 339] on button "Schedule" at bounding box center [470, 338] width 231 height 16
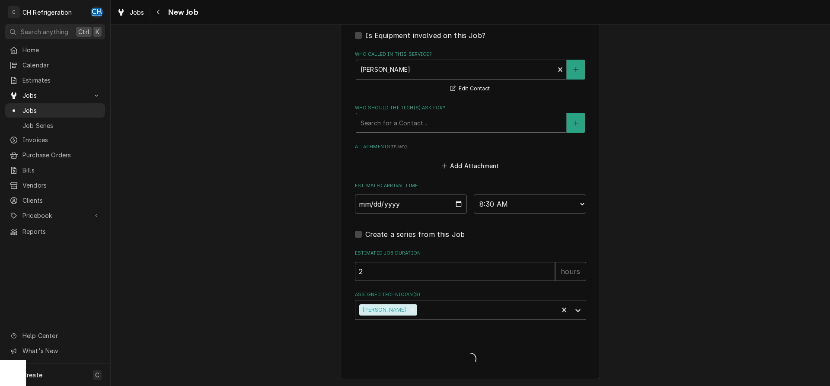
type textarea "x"
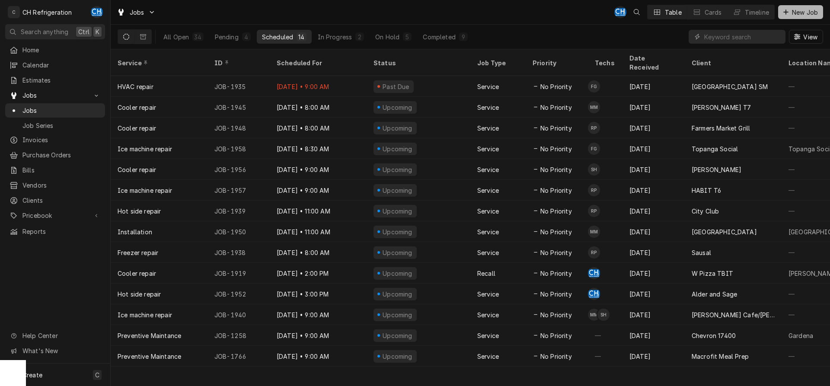
click at [799, 12] on span "New Job" at bounding box center [804, 12] width 29 height 9
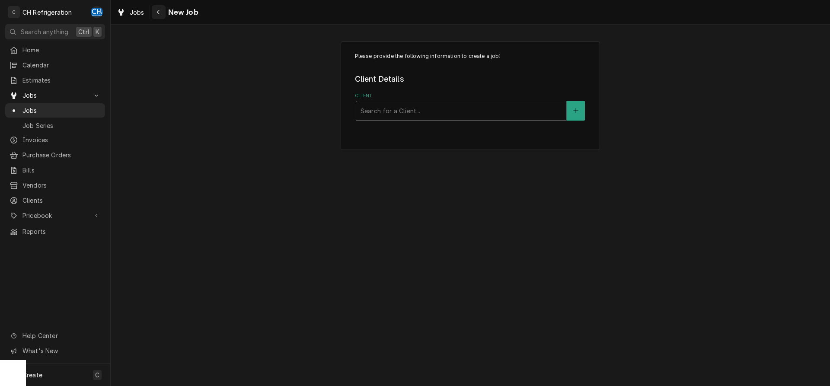
click at [163, 9] on div "Navigate back" at bounding box center [158, 12] width 9 height 9
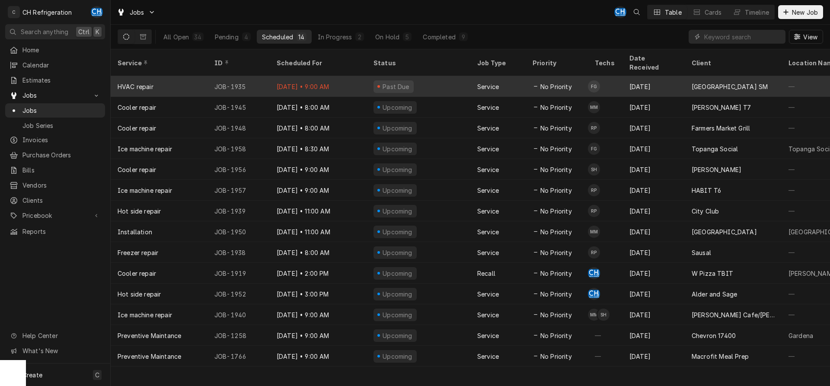
click at [500, 76] on div "Service" at bounding box center [497, 86] width 55 height 21
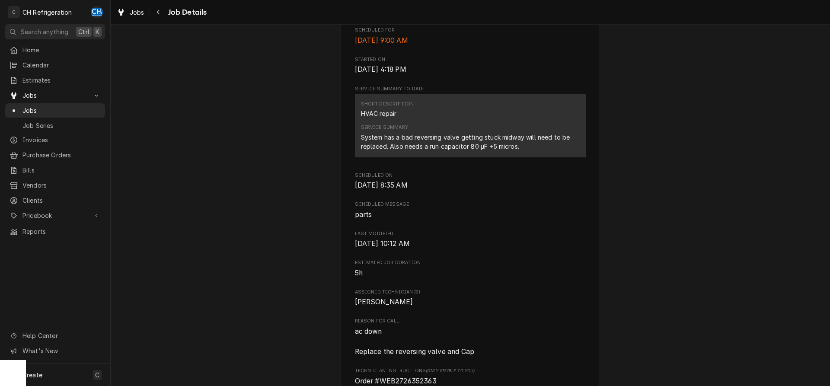
scroll to position [573, 0]
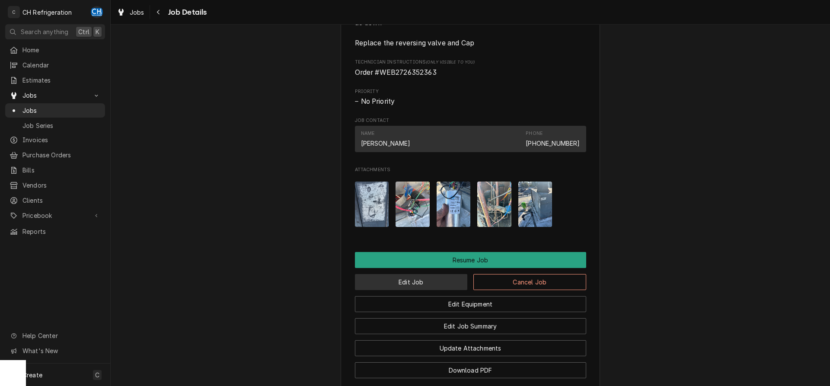
click at [412, 288] on button "Edit Job" at bounding box center [411, 282] width 113 height 16
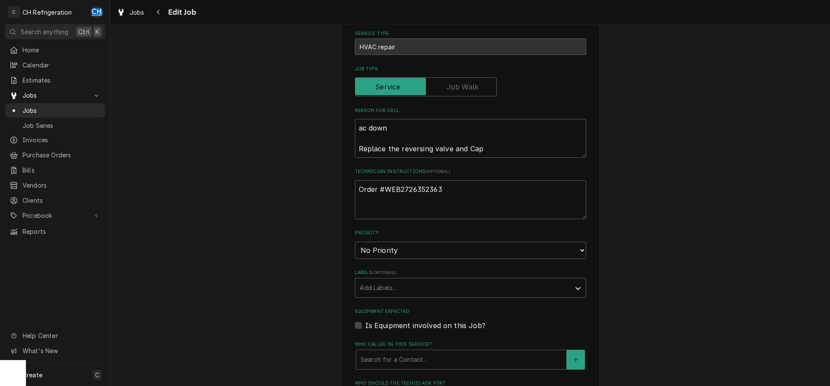
type textarea "x"
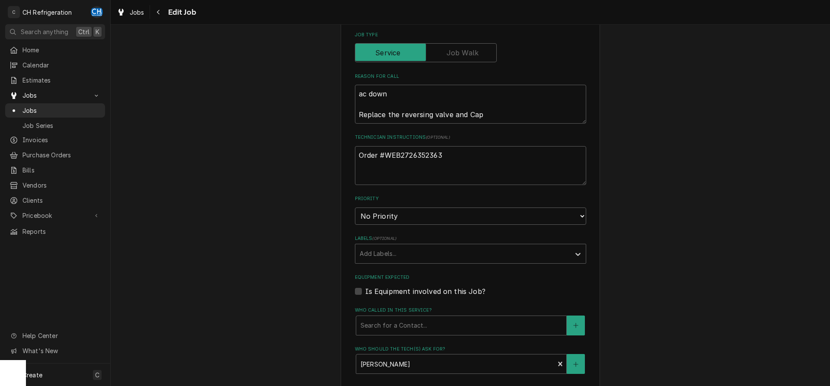
scroll to position [485, 0]
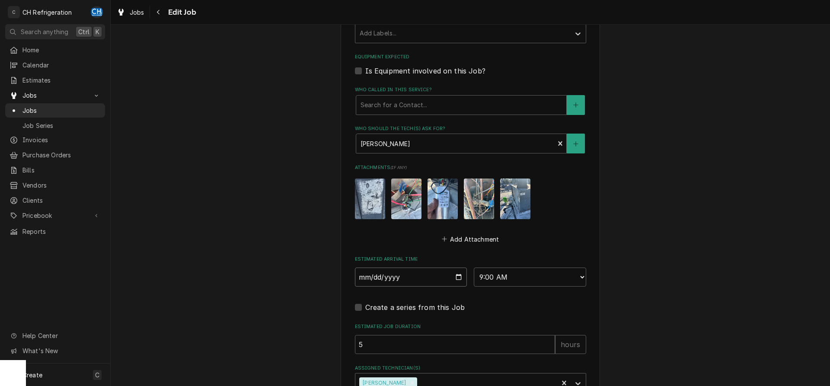
click at [459, 275] on input "2025-09-16" at bounding box center [411, 277] width 112 height 19
type input "2025-09-17"
type textarea "x"
click at [474, 268] on select "AM / PM 6:00 AM 6:15 AM 6:30 AM 6:45 AM 7:00 AM 7:15 AM 7:30 AM 7:45 AM 8:00 AM…" at bounding box center [530, 277] width 112 height 19
select select "12:00:00"
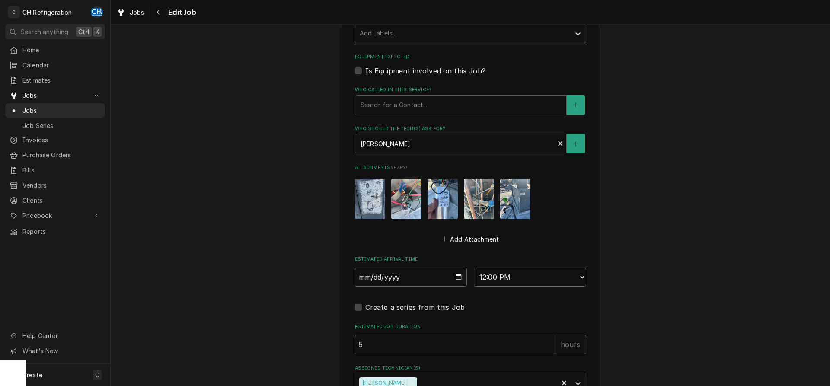
click option "12:00 PM" at bounding box center [0, 0] width 0 height 0
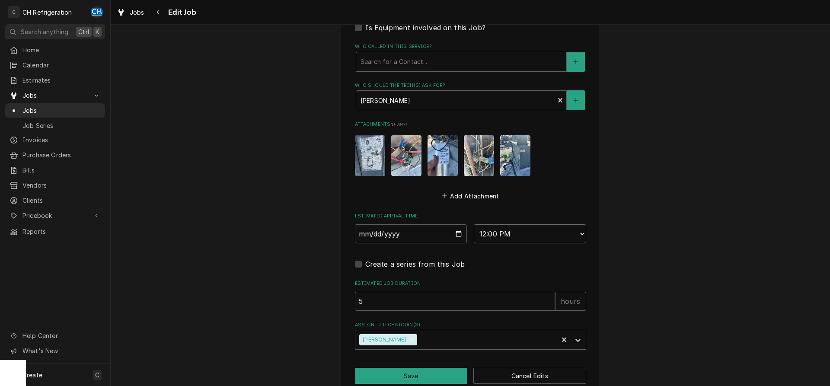
scroll to position [544, 0]
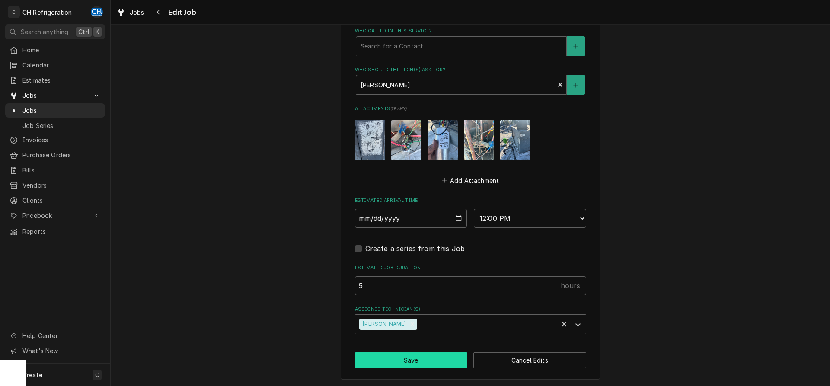
click at [410, 361] on button "Save" at bounding box center [411, 360] width 113 height 16
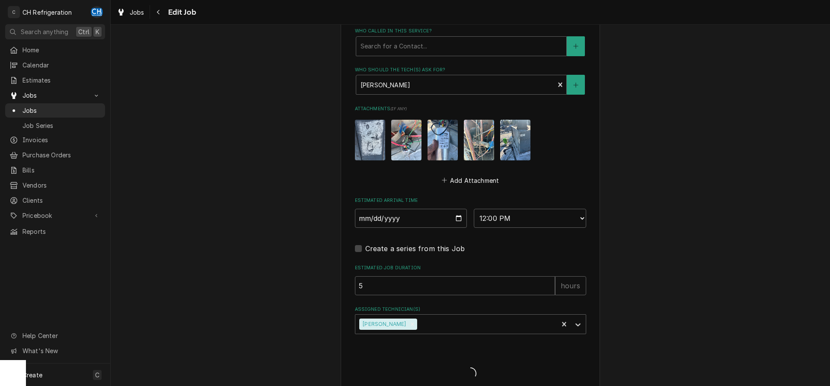
type textarea "x"
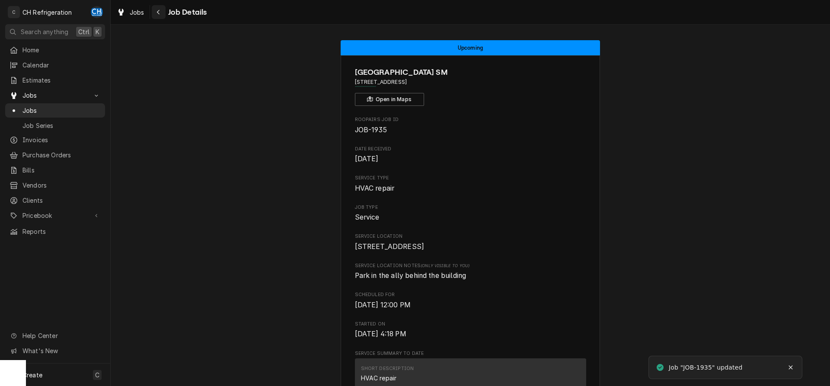
click at [162, 12] on div "Navigate back" at bounding box center [158, 12] width 9 height 9
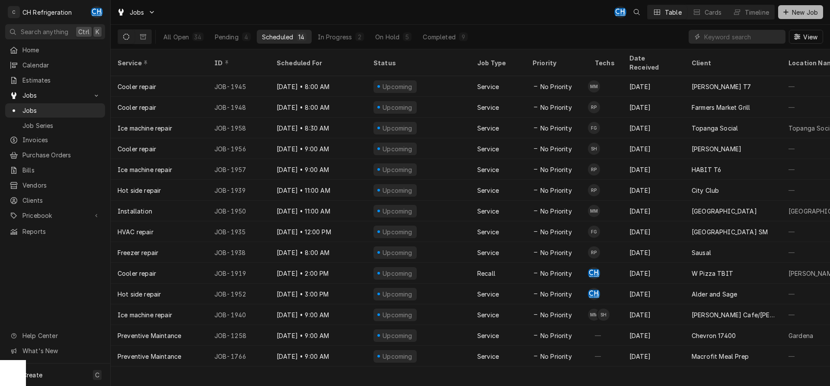
click at [792, 14] on span "New Job" at bounding box center [804, 12] width 29 height 9
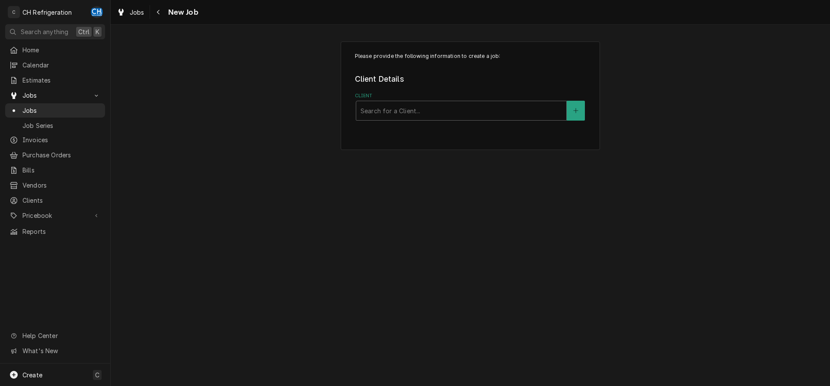
click at [448, 115] on div "Client" at bounding box center [461, 111] width 201 height 16
type input "foot"
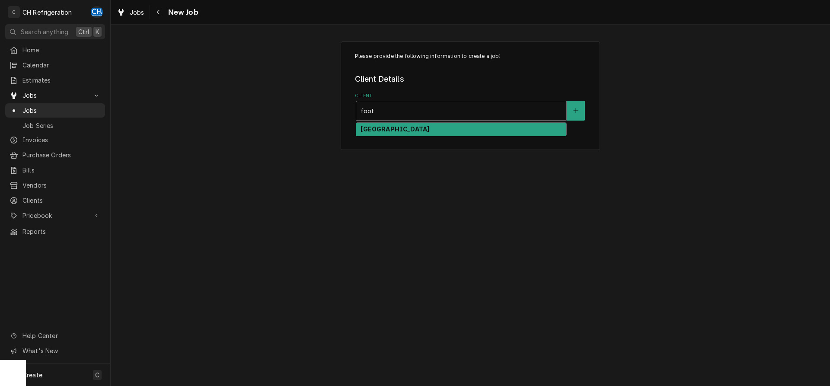
click at [456, 131] on div "[GEOGRAPHIC_DATA]" at bounding box center [461, 129] width 210 height 13
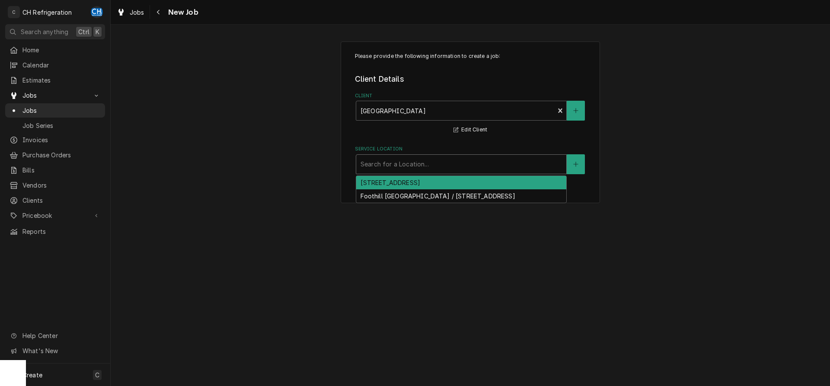
click at [436, 172] on div "Service Location" at bounding box center [461, 165] width 201 height 16
click at [429, 185] on div "[STREET_ADDRESS]" at bounding box center [461, 182] width 210 height 13
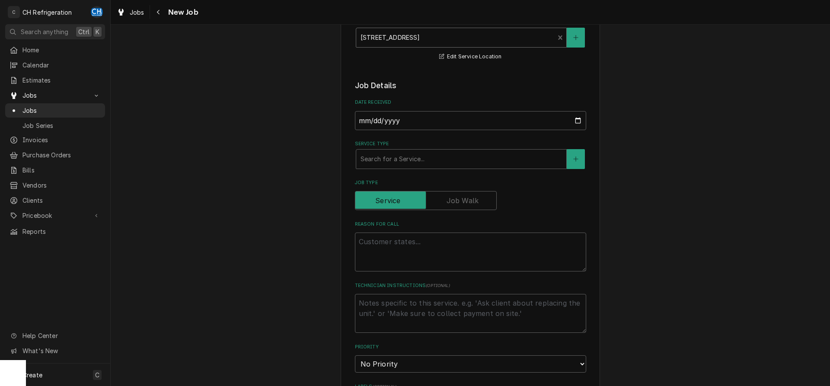
scroll to position [176, 0]
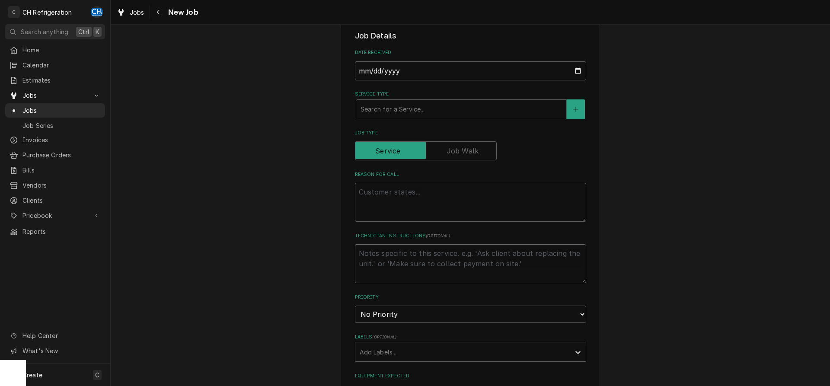
paste textarea "WEB2727026711"
type textarea "x"
type textarea "WEB2727026711"
click at [396, 196] on textarea "Reason For Call" at bounding box center [470, 202] width 231 height 39
click at [440, 260] on textarea "WEB2727026711" at bounding box center [470, 263] width 231 height 39
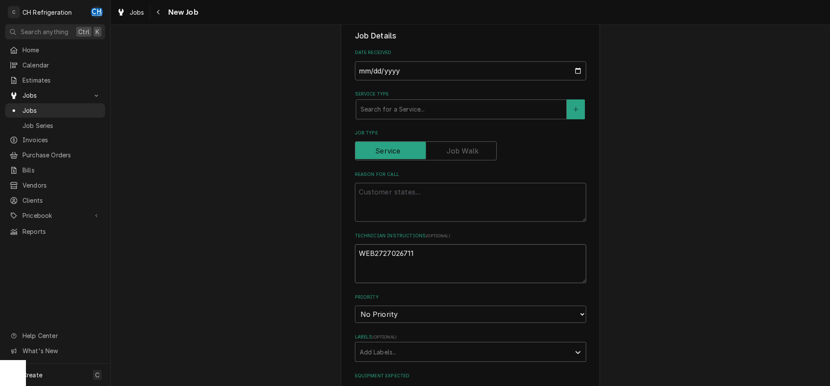
type textarea "x"
type textarea "WEB2727026711"
type textarea "x"
type textarea "WEB2727026711 T"
type textarea "x"
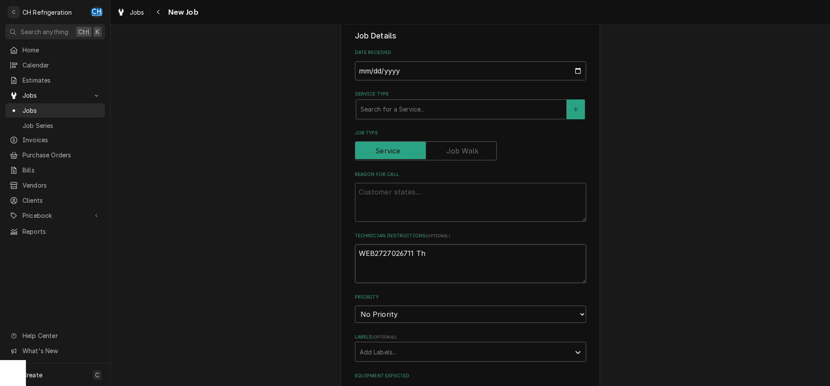
type textarea "WEB2727026711 Thu"
type textarea "x"
type textarea "WEB2727026711 Thui"
type textarea "x"
type textarea "WEB2727026711 Thuir"
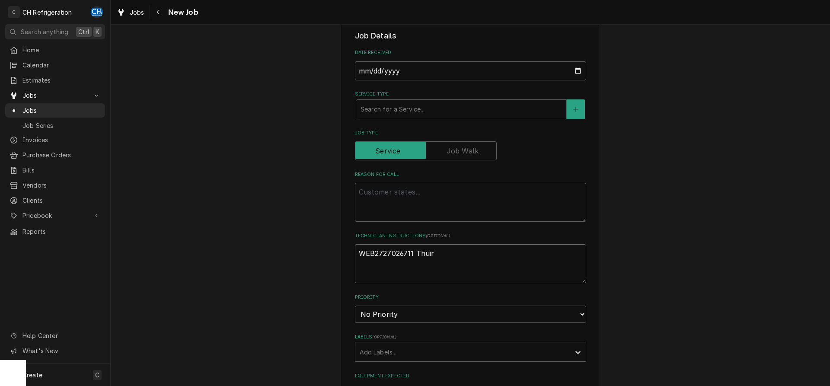
type textarea "x"
type textarea "WEB2727026711 Thui"
type textarea "x"
type textarea "WEB2727026711 Thue"
type textarea "x"
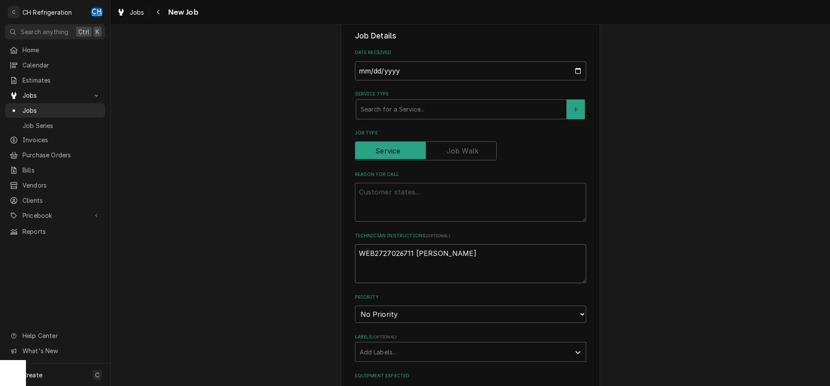
type textarea "WEB2727026711 Thuer"
type textarea "x"
type textarea "WEB2727026711 Thue"
type textarea "x"
type textarea "WEB2727026711 Thu"
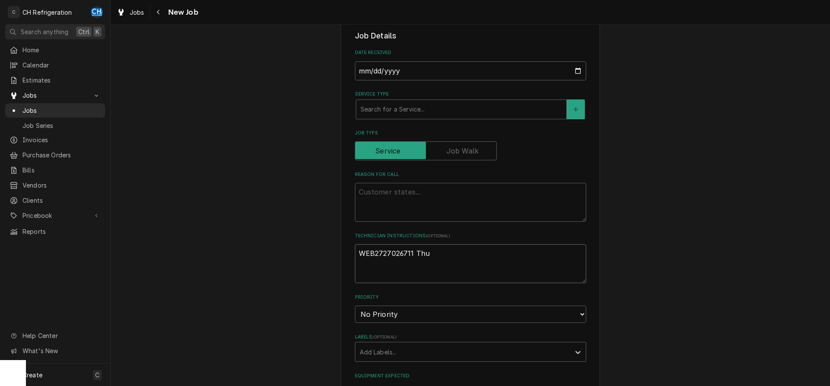
type textarea "x"
type textarea "WEB2727026711 Thur"
type textarea "x"
type textarea "WEB2727026711 Thurs"
type textarea "x"
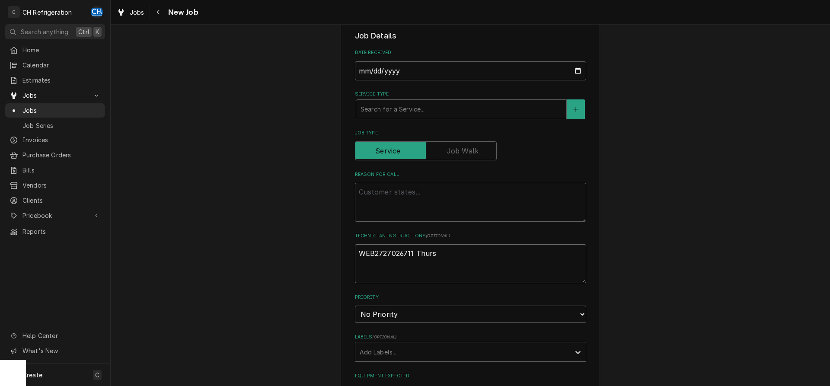
type textarea "WEB2727026711 Thursd"
type textarea "x"
type textarea "WEB2727026711 Thursda"
type textarea "x"
type textarea "WEB2727026711 Thursday"
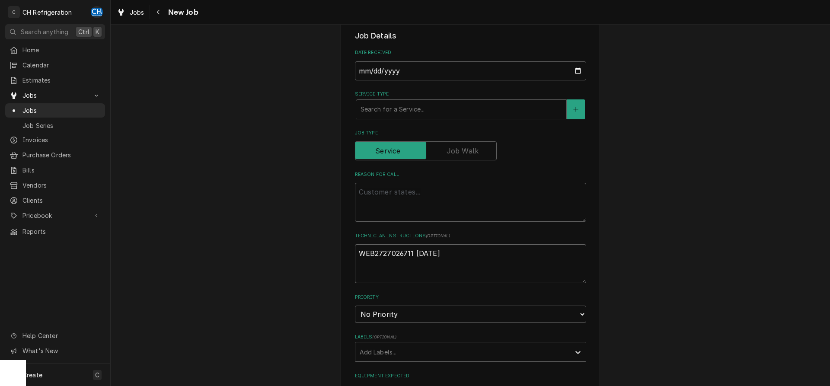
type textarea "x"
type textarea "WEB2727026711 Thursday"
click at [453, 202] on textarea "Reason For Call" at bounding box center [470, 202] width 231 height 39
type textarea "x"
type textarea "T"
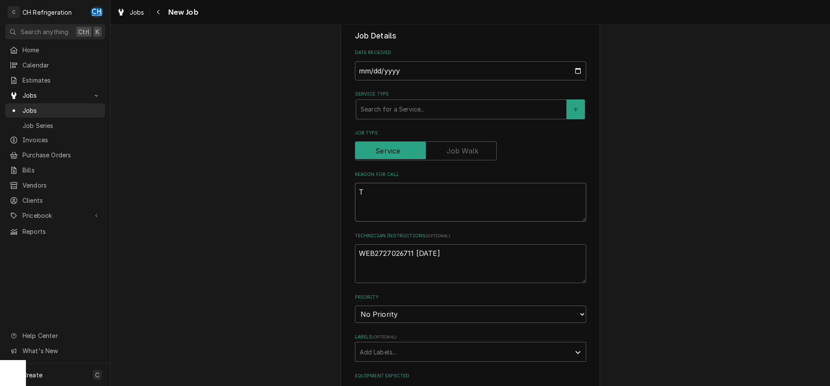
type textarea "x"
type textarea "Th"
type textarea "x"
type textarea "The"
type textarea "x"
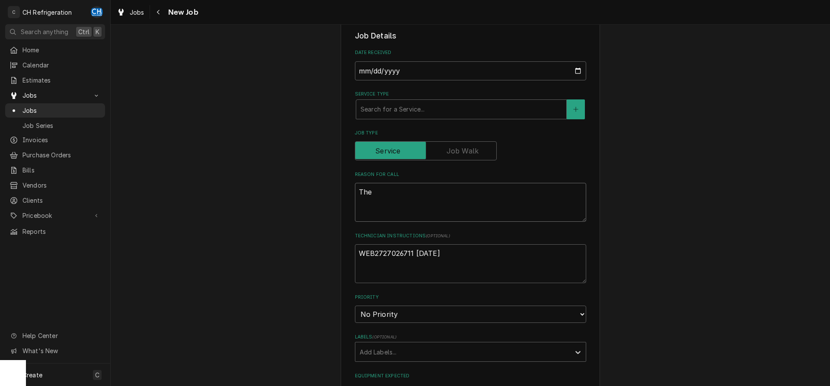
type textarea "The"
type textarea "x"
type textarea "The"
type textarea "x"
type textarea "Th"
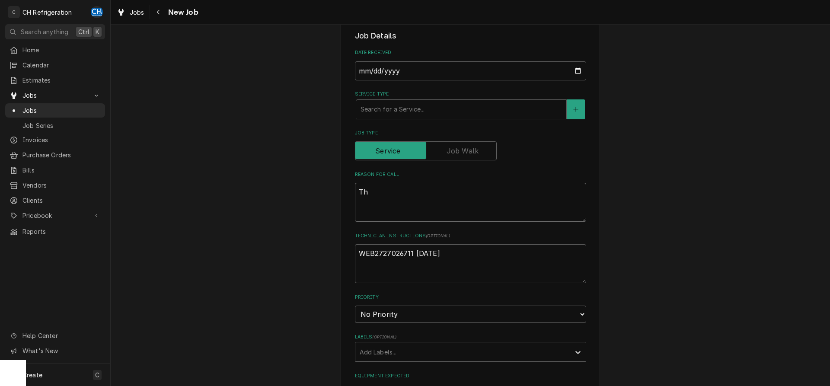
type textarea "x"
type textarea "T"
type textarea "x"
type textarea "R"
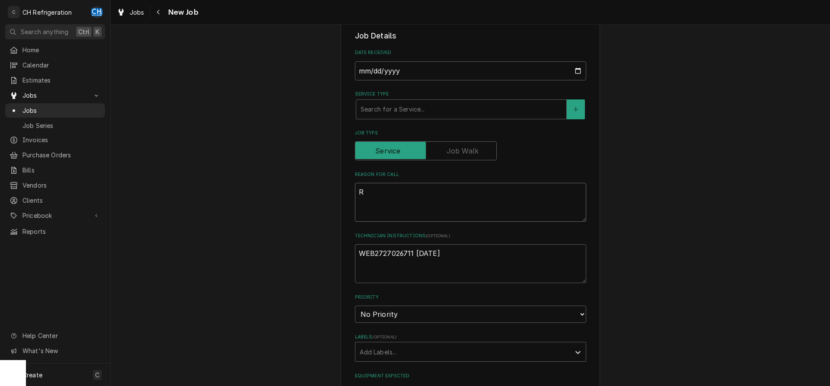
type textarea "x"
type textarea "Re"
type textarea "x"
type textarea "Re"
type textarea "x"
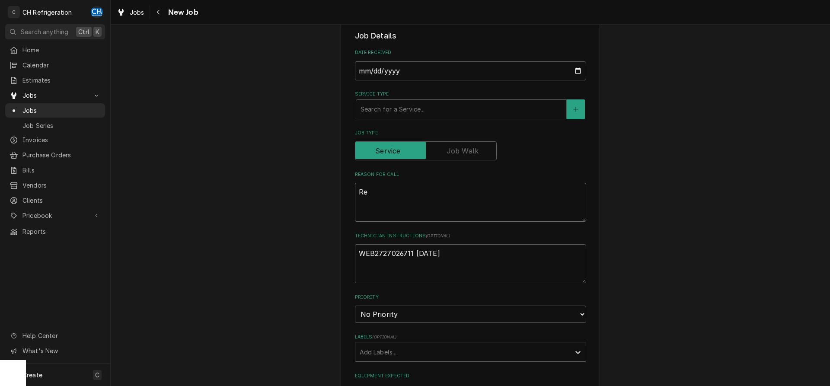
type textarea "Re i"
type textarea "x"
type textarea "Re in"
type textarea "x"
type textarea "Re ins"
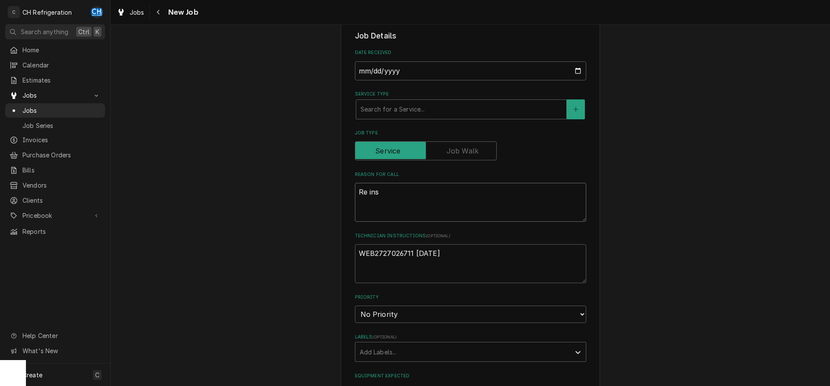
type textarea "x"
type textarea "Re insu"
type textarea "x"
type textarea "Re insul"
type textarea "x"
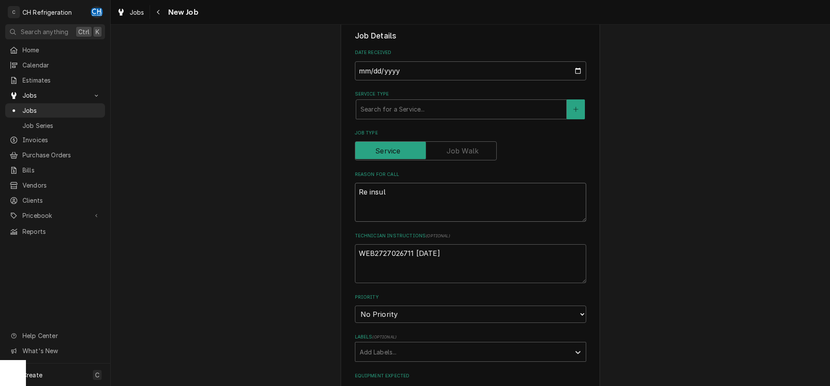
type textarea "Re insula"
type textarea "x"
type textarea "Re insulat"
type textarea "x"
type textarea "Re insulate"
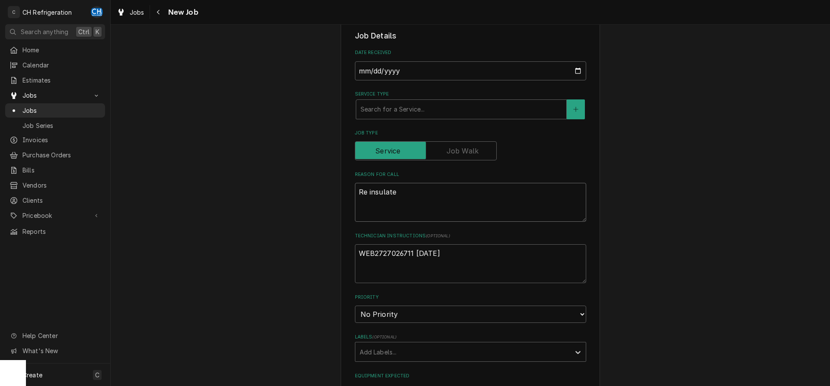
type textarea "x"
type textarea "Re insulated"
type textarea "x"
type textarea "Re insulated"
type textarea "x"
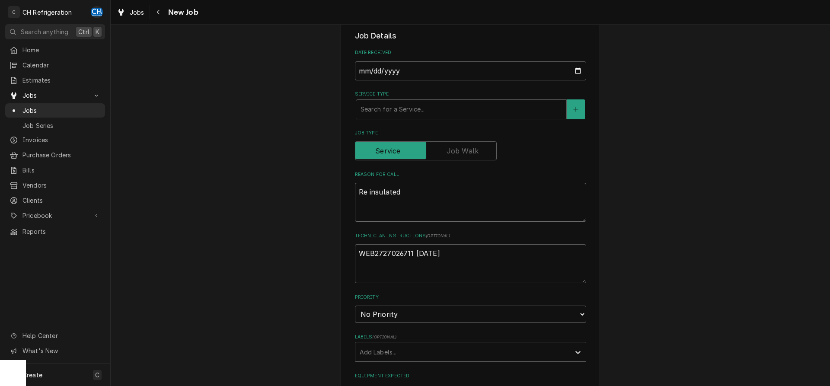
type textarea "Re insulated t"
type textarea "x"
type textarea "Re insulated th"
type textarea "x"
type textarea "Re insulated the"
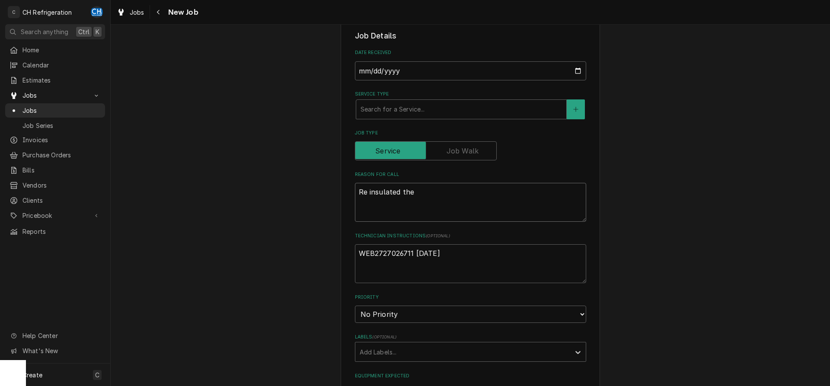
type textarea "x"
type textarea "Re insulated the"
type textarea "x"
type textarea "Re insulated the d"
type textarea "x"
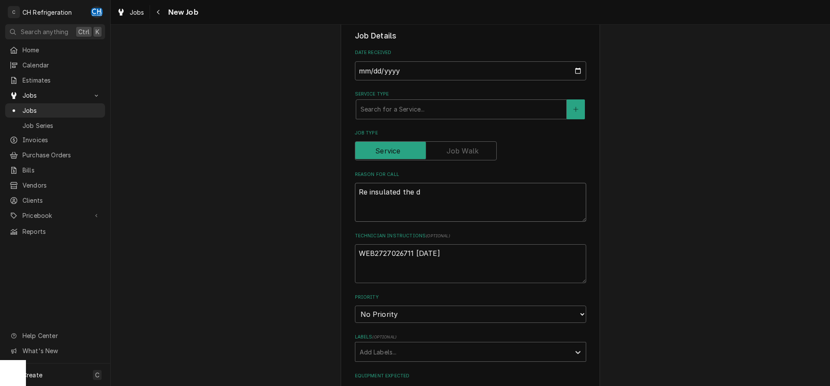
type textarea "Re insulated the dr"
type textarea "x"
type textarea "Re insulated the dra"
type textarea "x"
type textarea "Re insulated the drai"
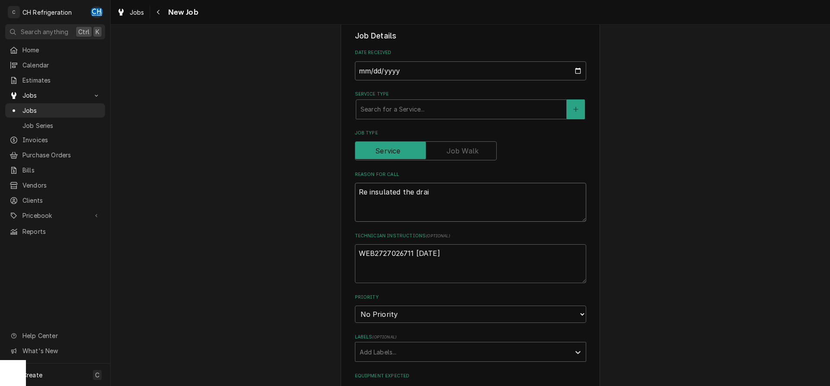
type textarea "x"
type textarea "Re insulated the drain"
type textarea "x"
type textarea "Re insulated the drain"
type textarea "x"
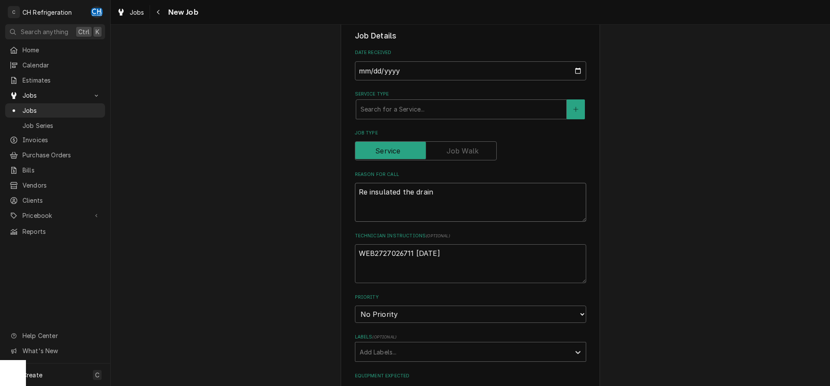
type textarea "Re insulated the drain a"
type textarea "x"
type textarea "Re insulated the drain an"
type textarea "x"
type textarea "Re insulated the drain and"
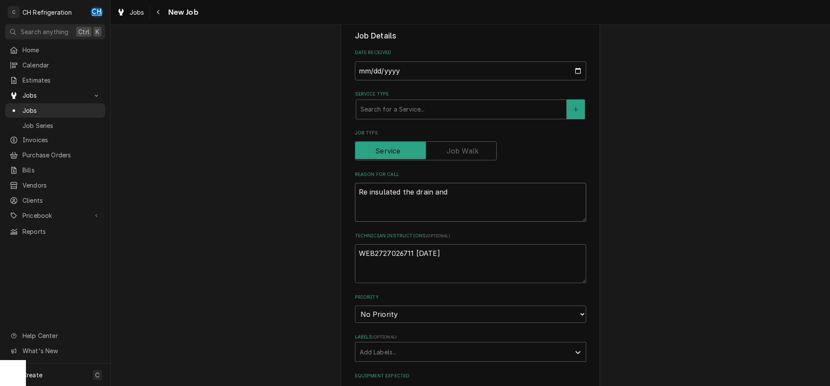
type textarea "x"
type textarea "Re insulated the drain and"
type textarea "x"
type textarea "Re insulated the drain and s"
type textarea "x"
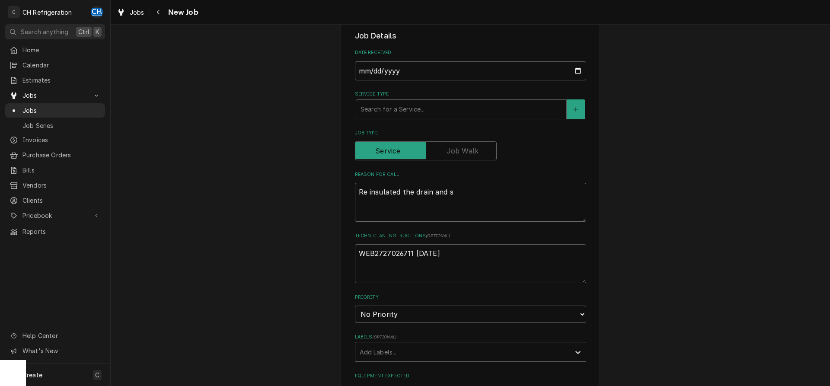
type textarea "Re insulated the drain and su"
type textarea "x"
type textarea "Re insulated the drain and suc"
type textarea "x"
type textarea "Re insulated the drain and suct"
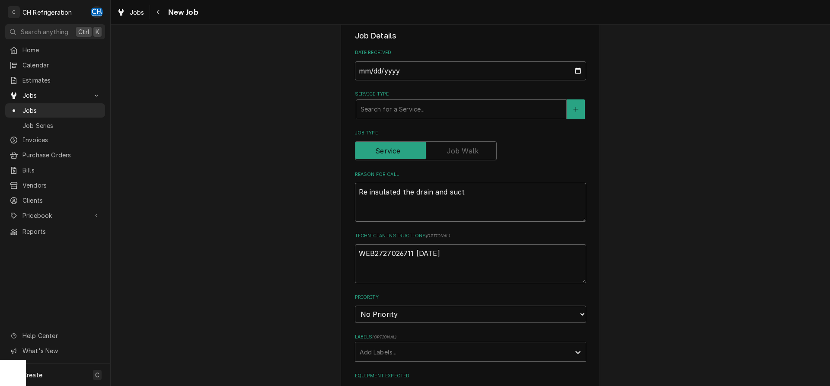
type textarea "x"
type textarea "Re insulated the drain and sucti"
type textarea "x"
type textarea "Re insulated the drain and suctio"
type textarea "x"
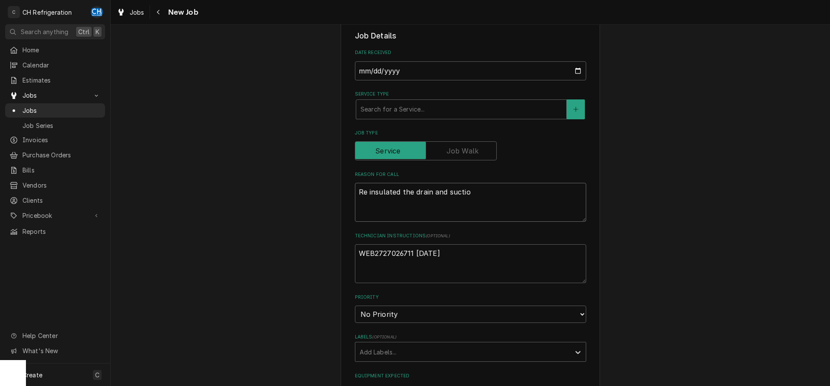
type textarea "Re insulated the drain and suction"
type textarea "x"
type textarea "Re insulated the drain and suction"
type textarea "x"
type textarea "Re insulated the drain and suction p"
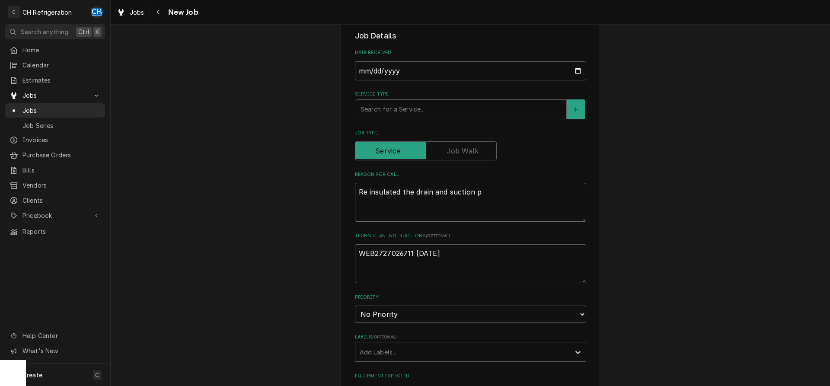
type textarea "x"
type textarea "Re insulated the drain and suction pi"
type textarea "x"
type textarea "Re insulated the drain and suction pip"
type textarea "x"
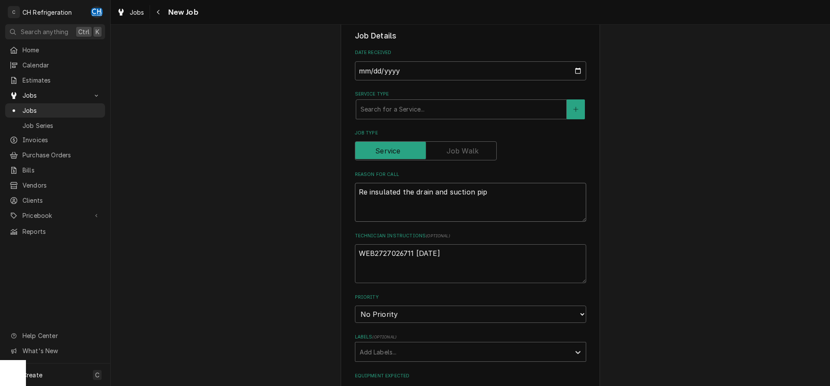
type textarea "Re insulated the drain and suction pips"
type textarea "x"
type textarea "Re insulated the drain and suction pip"
type textarea "x"
type textarea "Re insulated the drain and suction pipe"
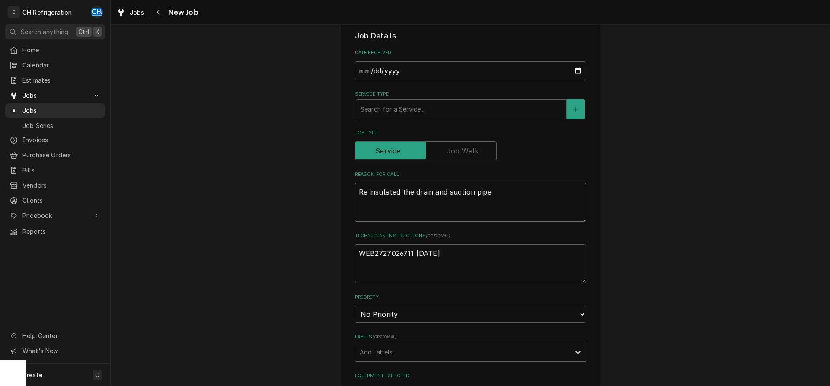
type textarea "x"
type textarea "Re insulated the drain and suction pipes"
type textarea "x"
type textarea "Re insulated the drain and suction pipes"
type textarea "x"
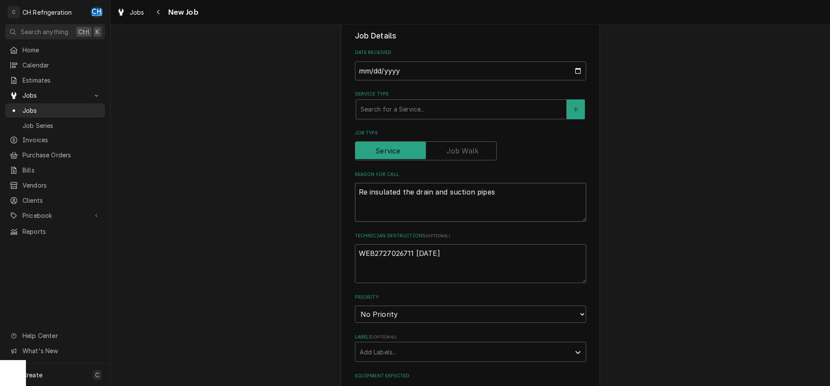
type textarea "Re insulated the drain and suction pipes a"
type textarea "x"
type textarea "Re insulated the drain and suction pipes as"
type textarea "x"
type textarea "Re insulated the drain and suction pipes as"
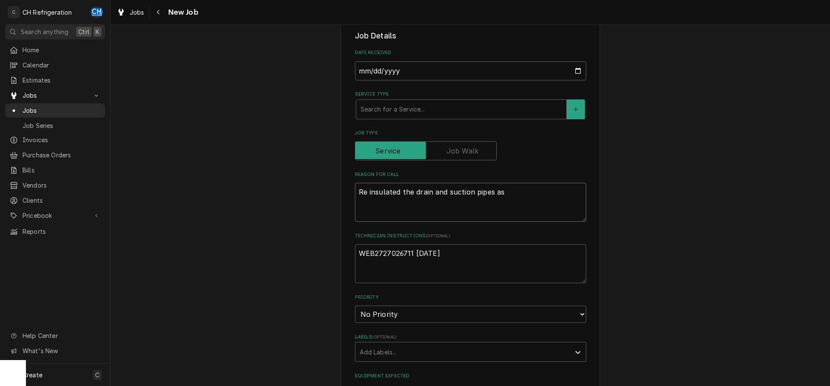
type textarea "x"
type textarea "Re insulated the drain and suction pipes as n"
type textarea "x"
type textarea "Re insulated the drain and suction pipes as ne"
type textarea "x"
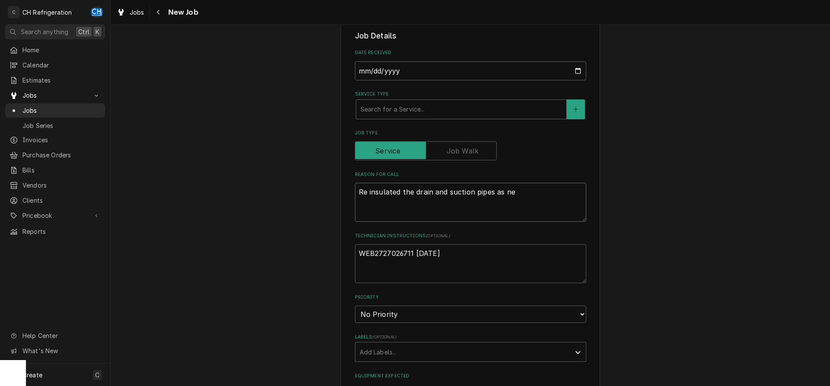
type textarea "Re insulated the drain and suction pipes as nee"
type textarea "x"
type textarea "Re insulated the drain and suction pipes as need"
type textarea "x"
type textarea "Re insulated the drain and suction pipes as neede"
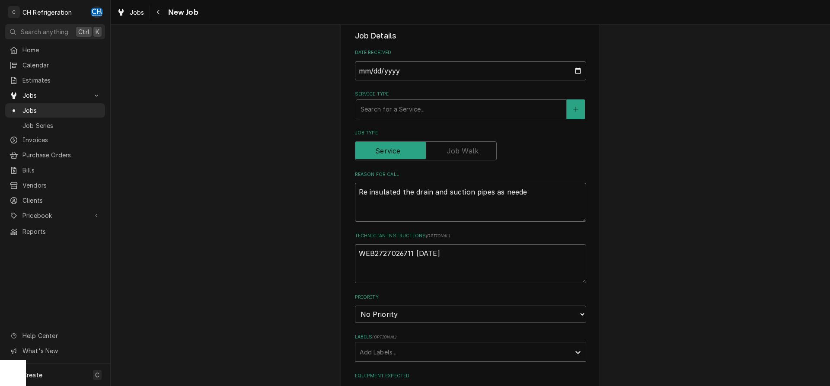
type textarea "x"
type textarea "Re insulated the drain and suction pipes as needed"
type textarea "x"
type textarea "Re insulated the drain and suction pipes as needed."
type textarea "x"
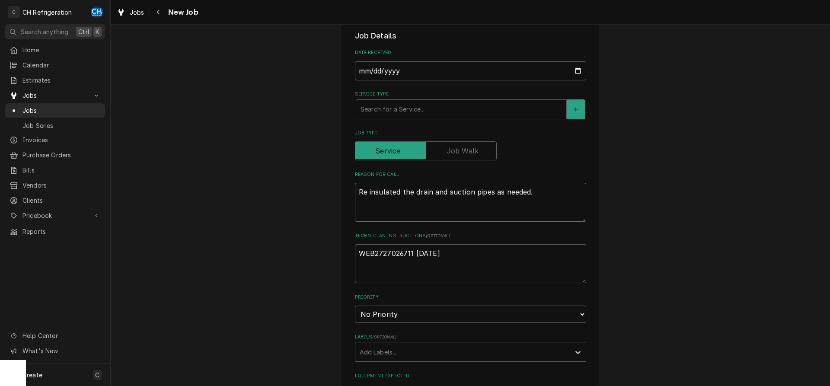
type textarea "Re insulated the drain and suction pipes as needed."
type textarea "x"
type textarea "Rei the drain and suction pipes as needed."
type textarea "x"
type textarea "Reinsulated the drain and suction pipes as needed."
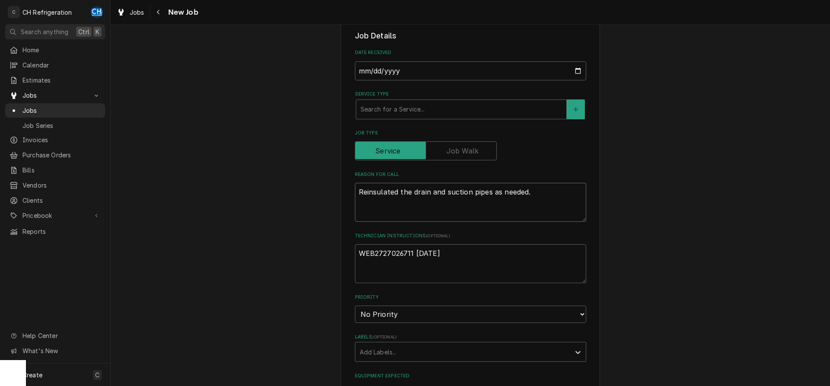
type textarea "x"
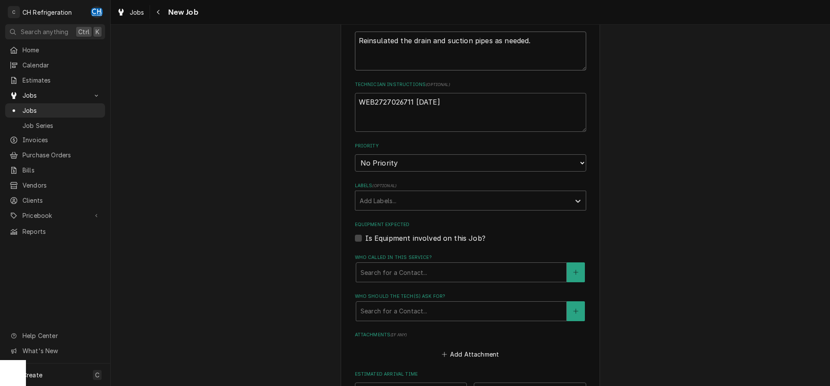
scroll to position [353, 0]
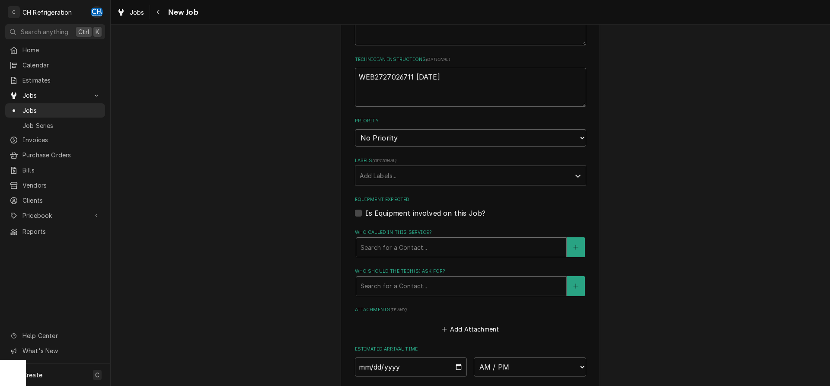
type textarea "Reinsulated the drain and suction pipes as needed."
click at [442, 248] on div "Who called in this service?" at bounding box center [461, 248] width 201 height 16
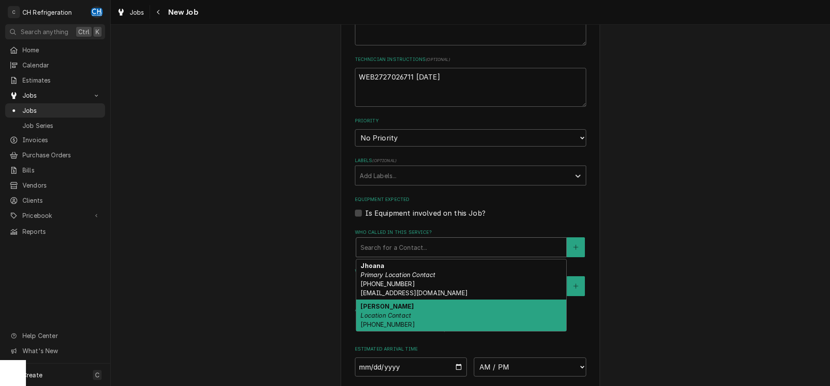
click at [403, 314] on em "Location Contact" at bounding box center [386, 315] width 51 height 7
type textarea "x"
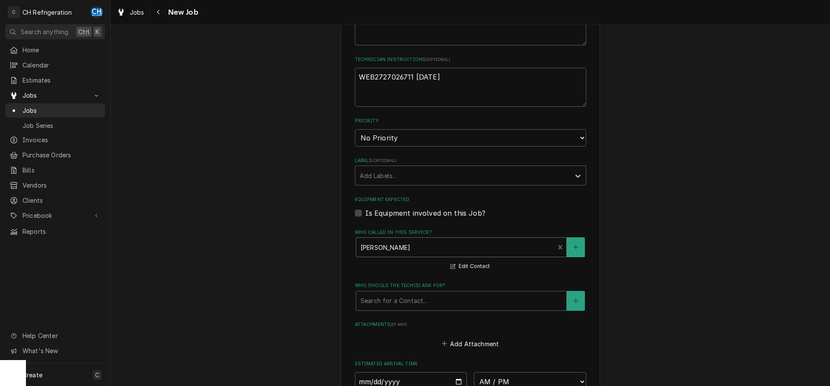
scroll to position [485, 0]
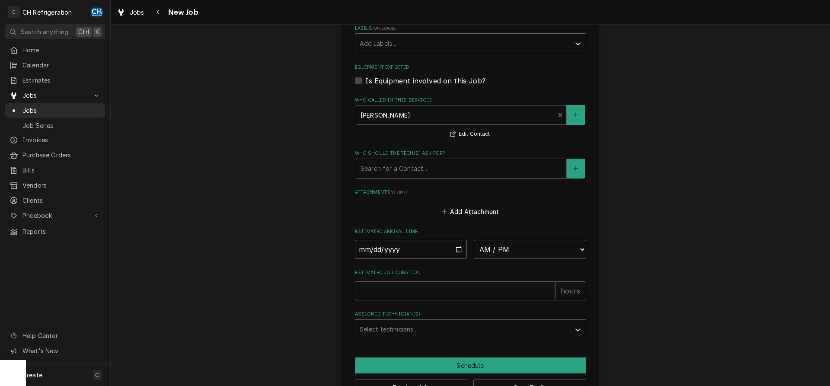
click at [460, 247] on input "Date" at bounding box center [411, 249] width 112 height 19
type input "2025-09-18"
type textarea "x"
click at [474, 240] on select "AM / PM 6:00 AM 6:15 AM 6:30 AM 6:45 AM 7:00 AM 7:15 AM 7:30 AM 7:45 AM 8:00 AM…" at bounding box center [530, 249] width 112 height 19
select select "09:00:00"
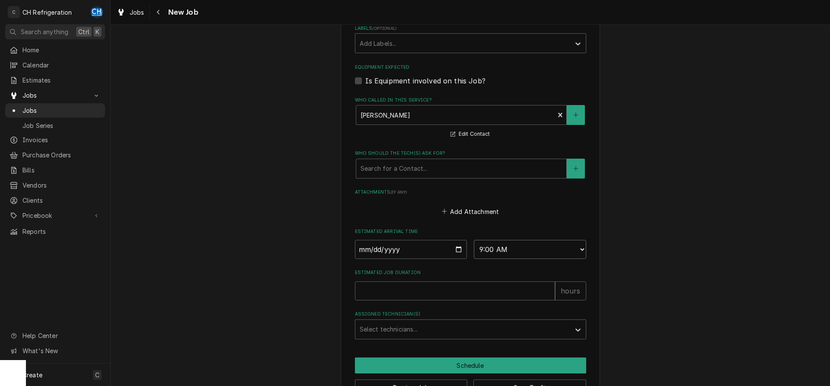
click option "9:00 AM" at bounding box center [0, 0] width 0 height 0
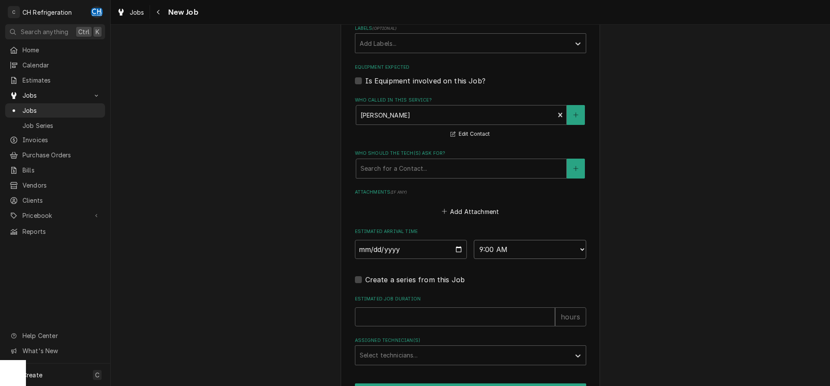
type textarea "x"
type input "1"
click at [546, 313] on input "1" at bounding box center [455, 316] width 200 height 19
type textarea "x"
type input "2"
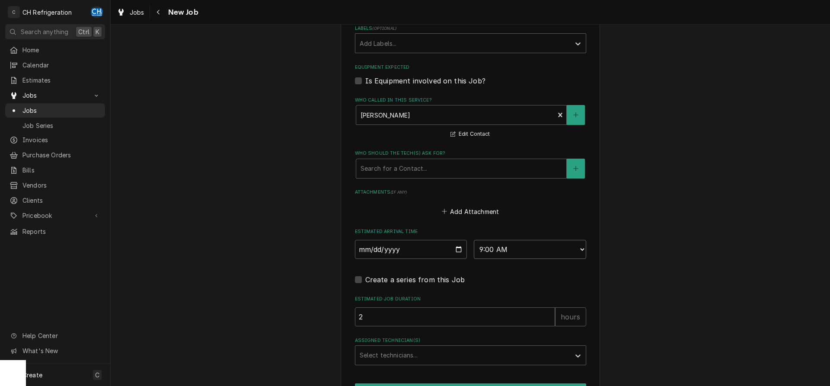
click at [546, 313] on input "2" at bounding box center [455, 316] width 200 height 19
click at [416, 355] on div "Assigned Technician(s)" at bounding box center [463, 356] width 206 height 16
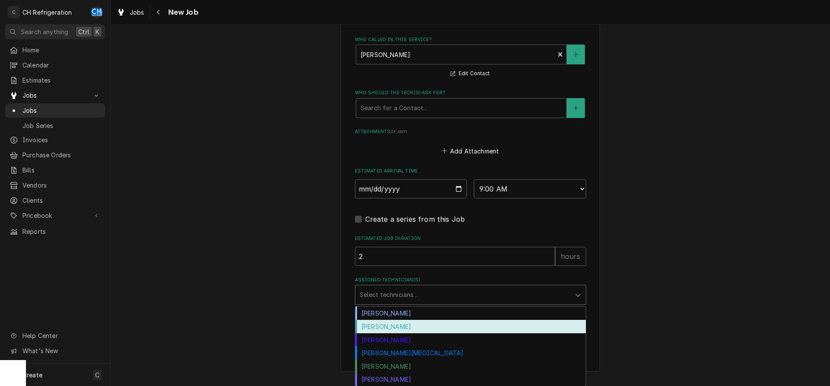
click at [398, 327] on div "[PERSON_NAME]" at bounding box center [470, 326] width 230 height 13
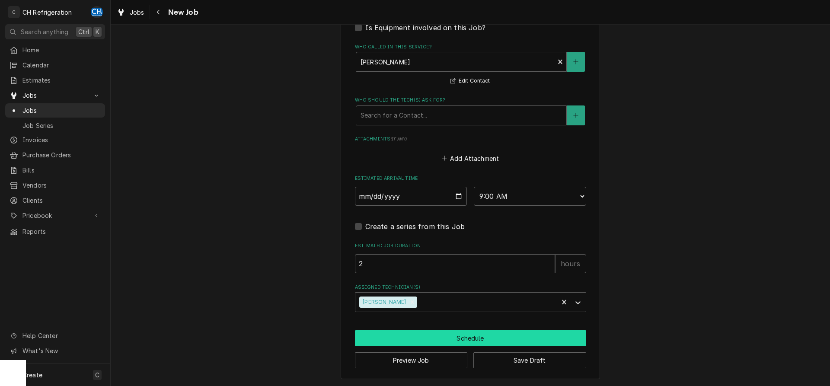
click at [414, 339] on button "Schedule" at bounding box center [470, 338] width 231 height 16
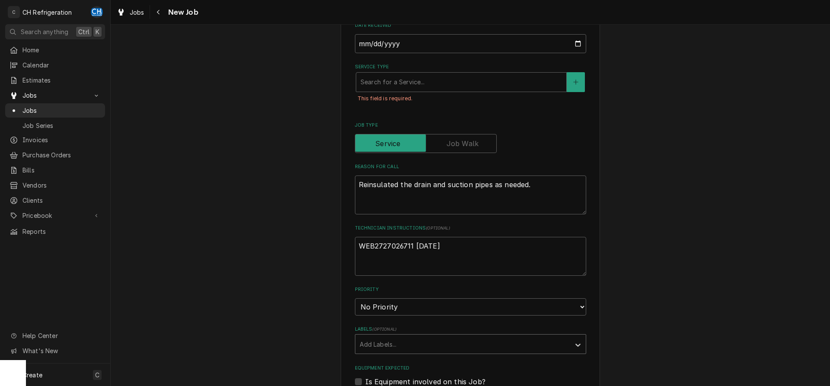
scroll to position [117, 0]
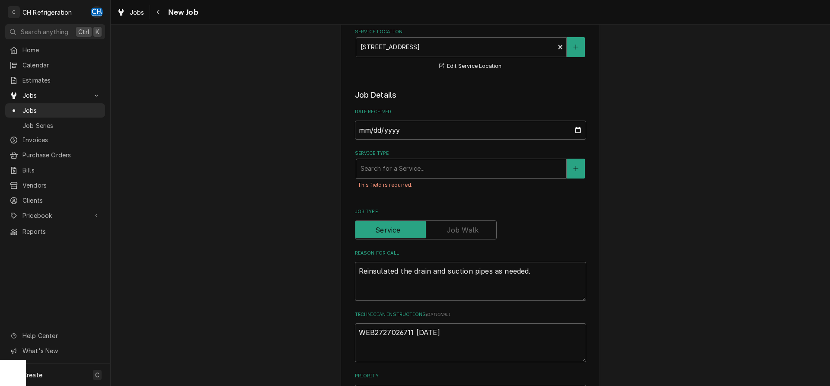
click at [422, 162] on div "Service Type" at bounding box center [461, 169] width 201 height 16
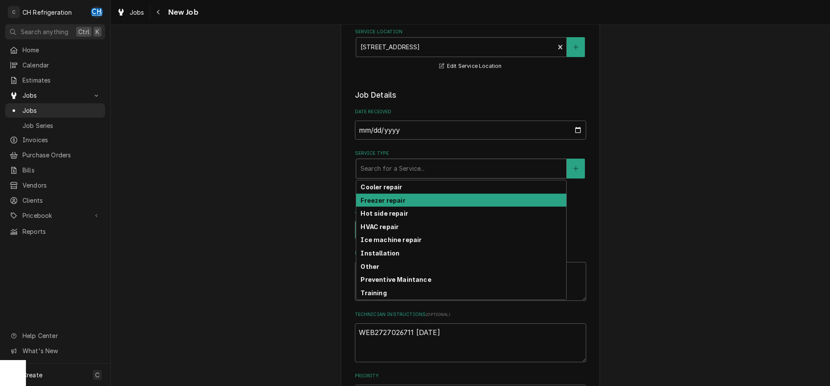
click at [400, 196] on div "Freezer repair" at bounding box center [461, 200] width 210 height 13
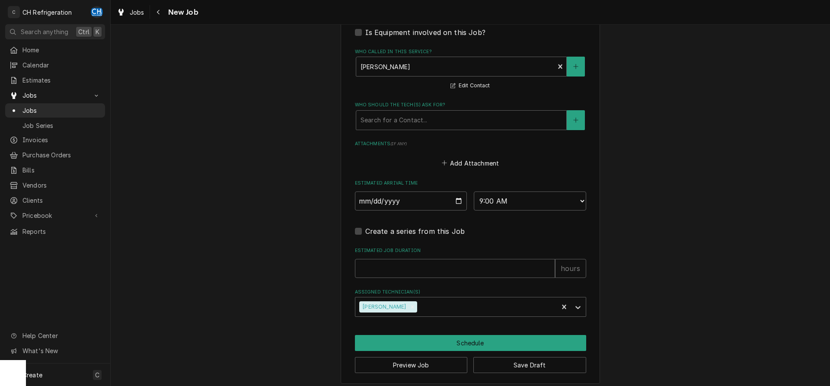
scroll to position [572, 0]
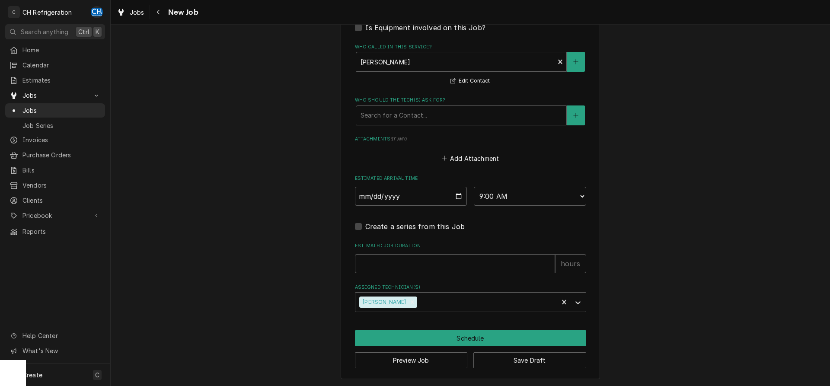
type textarea "x"
type input "1"
click at [548, 260] on input "1" at bounding box center [455, 263] width 200 height 19
type textarea "x"
type input "2"
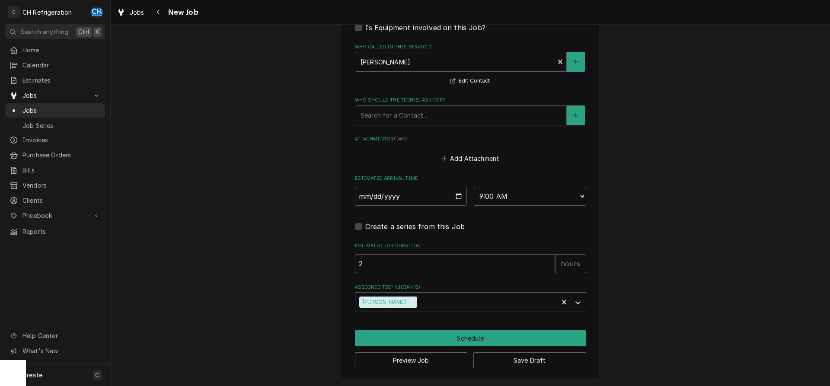
drag, startPoint x: 548, startPoint y: 260, endPoint x: 532, endPoint y: 272, distance: 20.0
click at [547, 260] on input "2" at bounding box center [455, 263] width 200 height 19
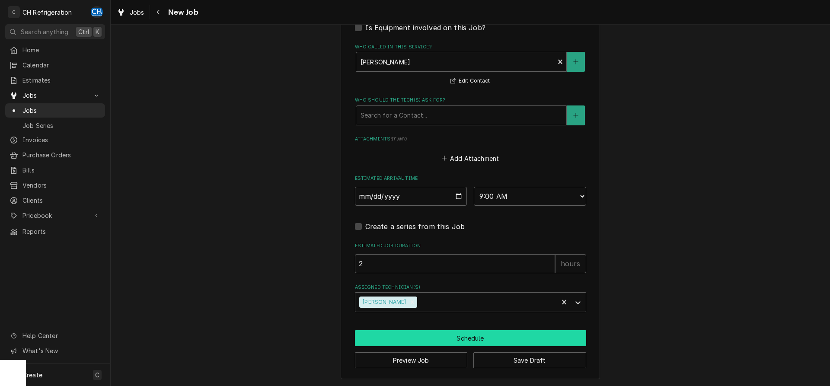
click at [408, 332] on button "Schedule" at bounding box center [470, 338] width 231 height 16
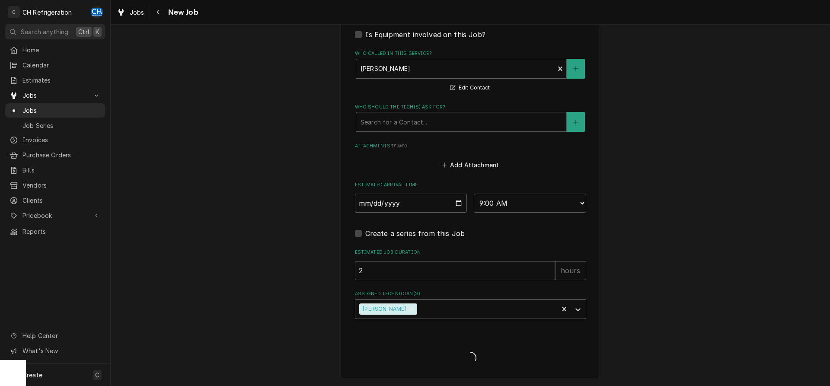
scroll to position [545, 0]
type textarea "x"
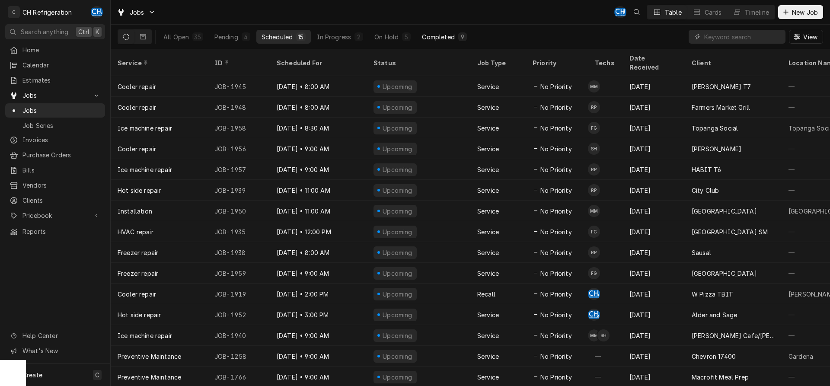
click at [441, 37] on div "Completed" at bounding box center [438, 36] width 32 height 9
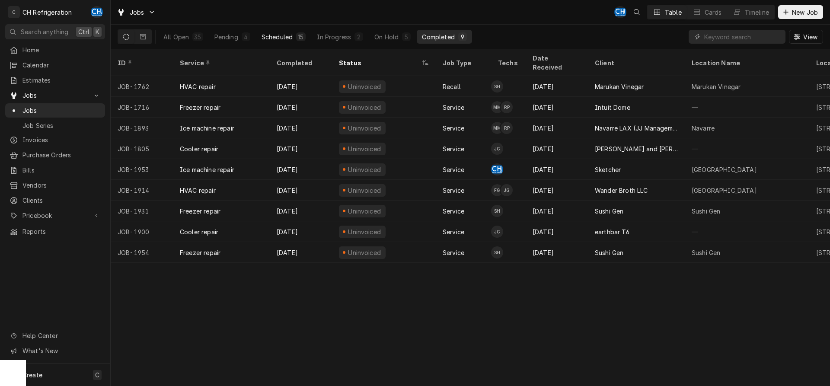
click at [295, 35] on button "Scheduled 15" at bounding box center [283, 37] width 54 height 14
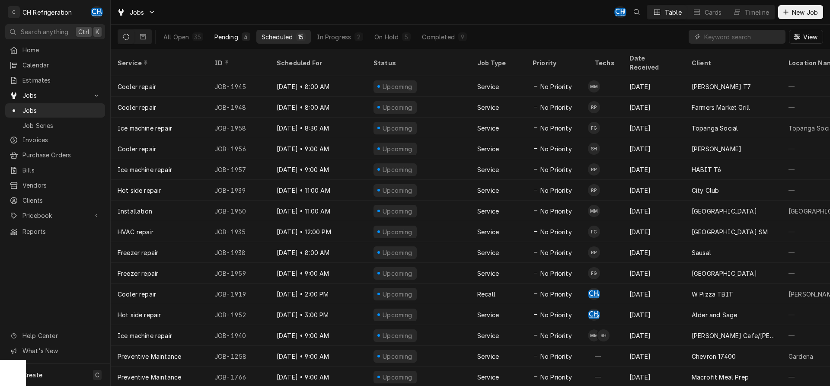
click at [236, 33] on div "Pending" at bounding box center [226, 36] width 24 height 9
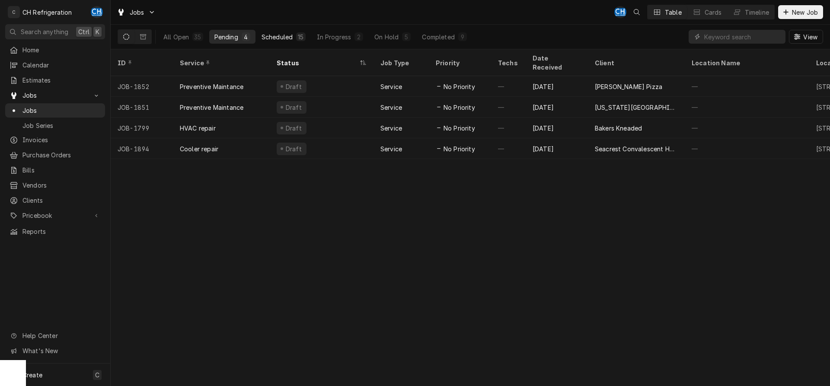
click at [306, 35] on button "Scheduled 15" at bounding box center [283, 37] width 54 height 14
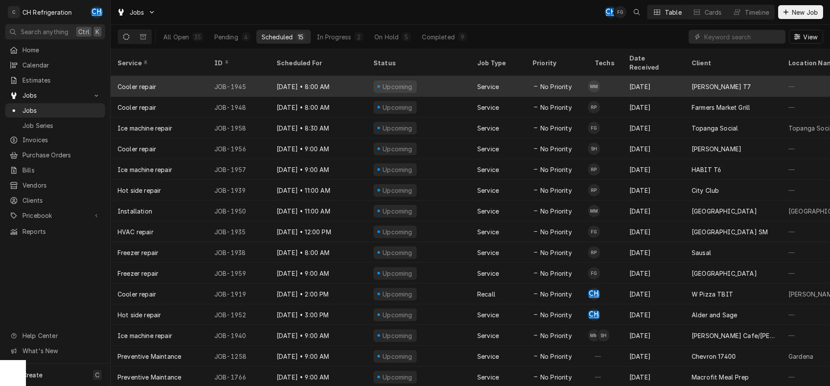
click at [527, 76] on div "No Priority" at bounding box center [557, 86] width 62 height 21
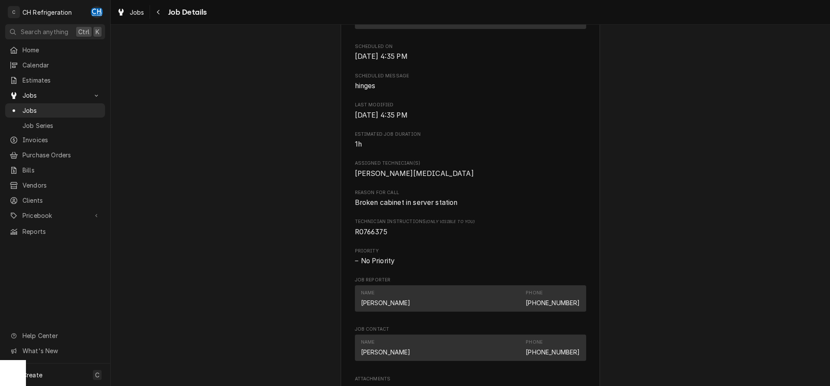
scroll to position [320, 0]
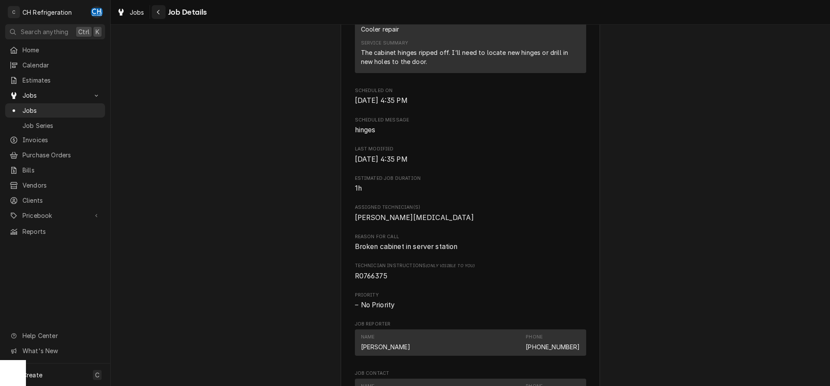
click at [155, 9] on div "Navigate back" at bounding box center [158, 12] width 9 height 9
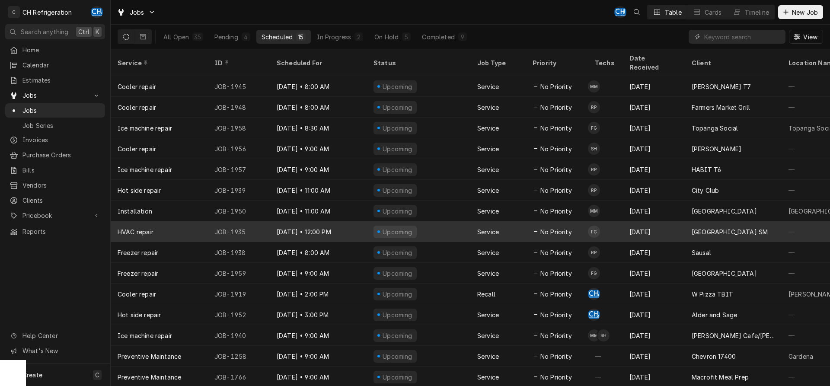
click at [512, 221] on div "Service" at bounding box center [497, 231] width 55 height 21
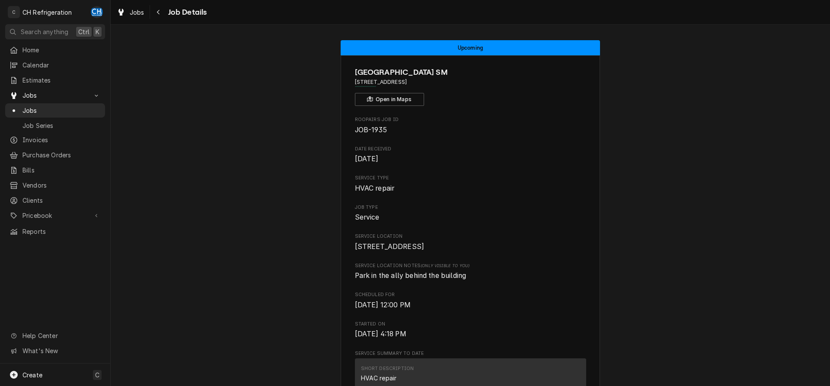
scroll to position [573, 0]
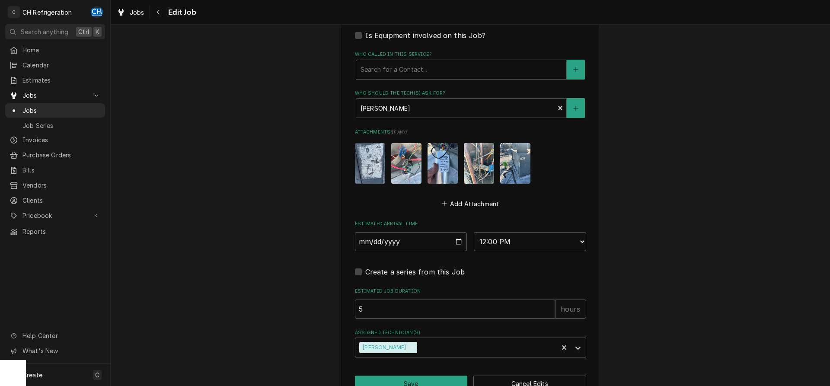
scroll to position [529, 0]
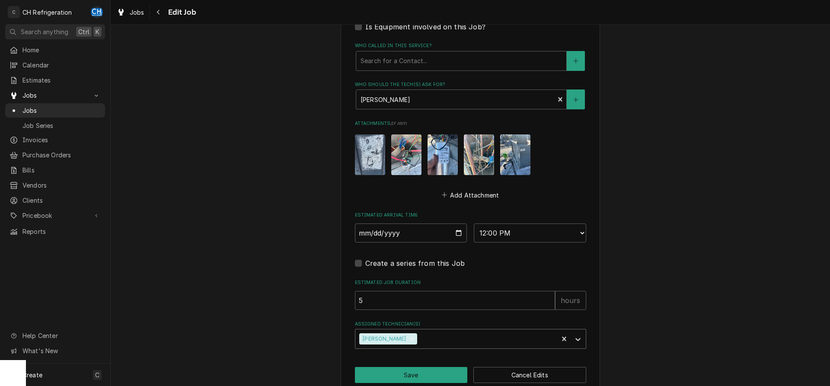
click at [448, 340] on div "Assigned Technician(s)" at bounding box center [486, 339] width 135 height 16
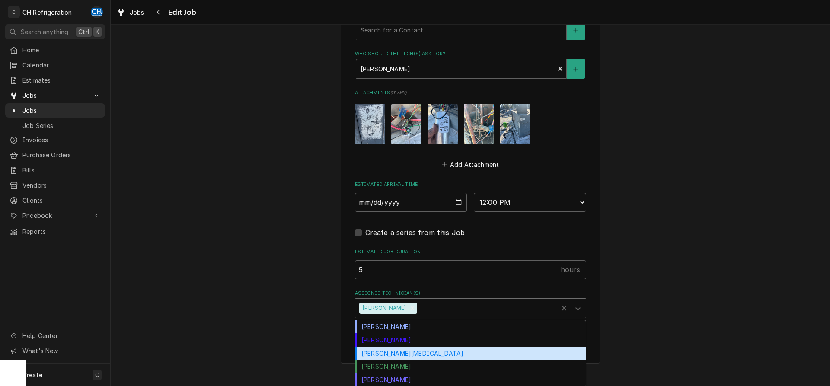
click at [433, 347] on div "[PERSON_NAME][MEDICAL_DATA]" at bounding box center [470, 353] width 230 height 13
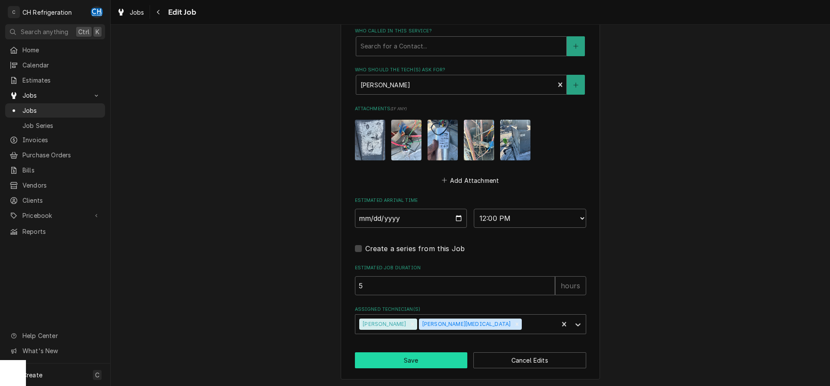
click at [427, 355] on button "Save" at bounding box center [411, 360] width 113 height 16
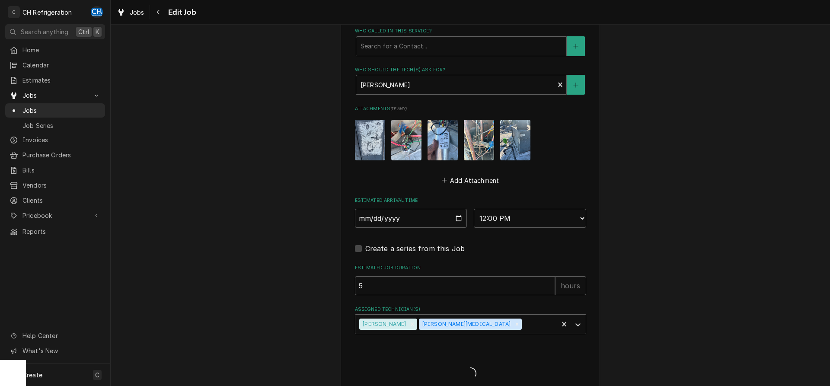
type textarea "x"
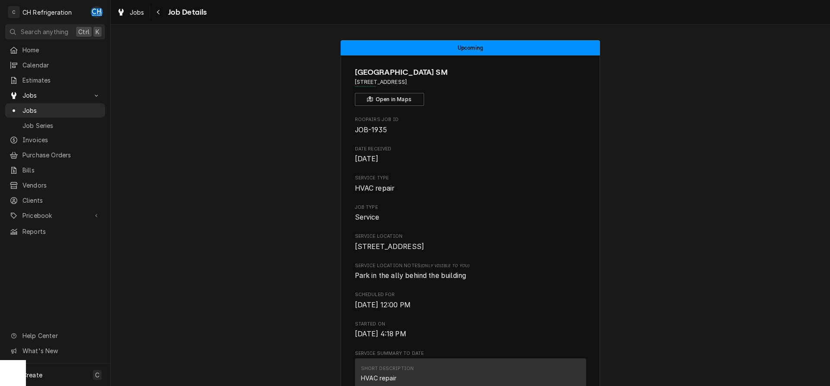
click at [158, 4] on div "Jobs Job Details" at bounding box center [470, 12] width 719 height 24
click at [159, 13] on icon "Navigate back" at bounding box center [159, 12] width 4 height 6
